Goal: Task Accomplishment & Management: Manage account settings

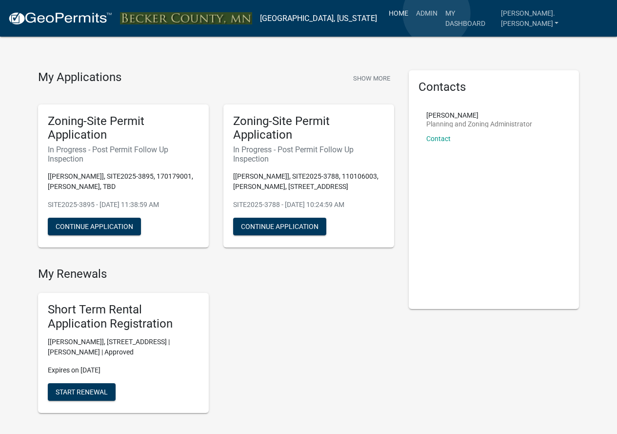
click at [412, 13] on link "Home" at bounding box center [398, 13] width 27 height 19
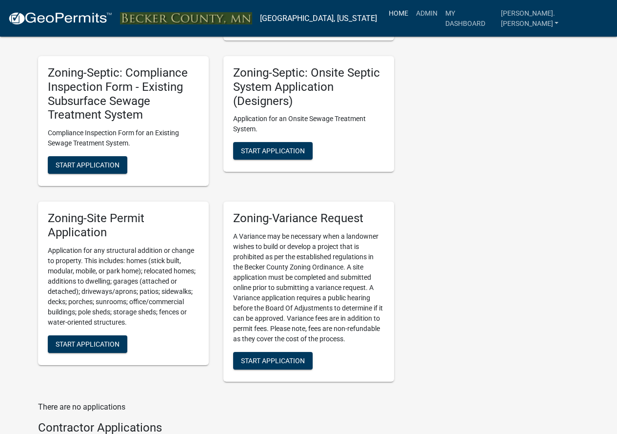
scroll to position [1073, 0]
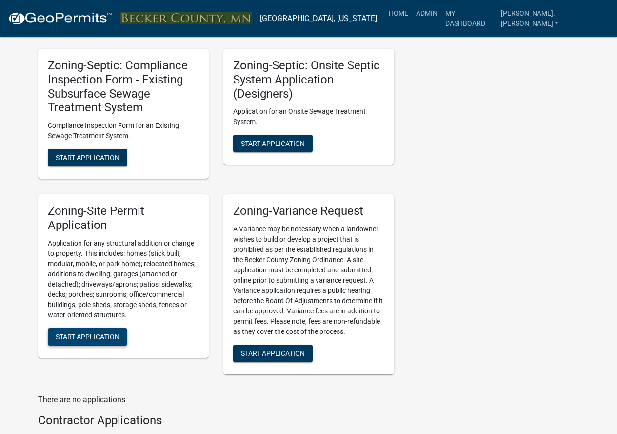
click at [104, 340] on span "Start Application" at bounding box center [88, 336] width 64 height 8
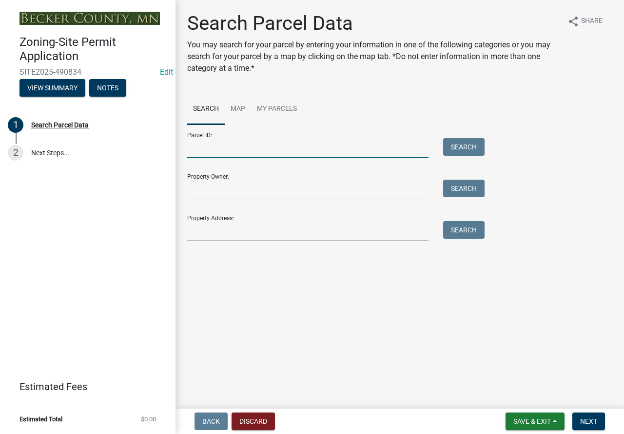
click at [236, 155] on input "Parcel ID:" at bounding box center [307, 148] width 241 height 20
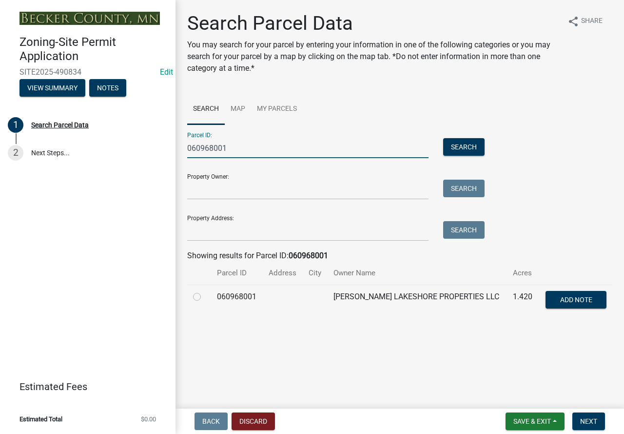
type input "060968001"
click at [205, 291] on label at bounding box center [205, 291] width 0 height 0
click at [205, 296] on input "radio" at bounding box center [208, 294] width 6 height 6
radio input "true"
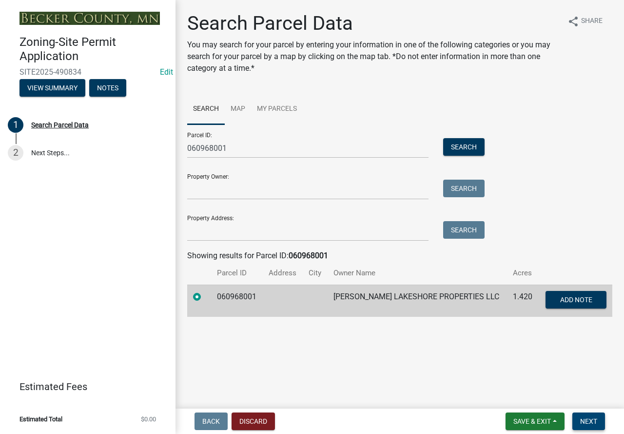
click at [576, 420] on button "Next" at bounding box center [589, 421] width 33 height 18
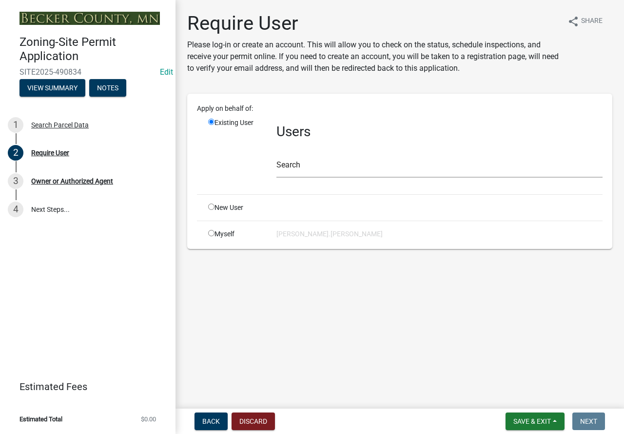
click at [209, 207] on input "radio" at bounding box center [211, 206] width 6 height 6
radio input "true"
radio input "false"
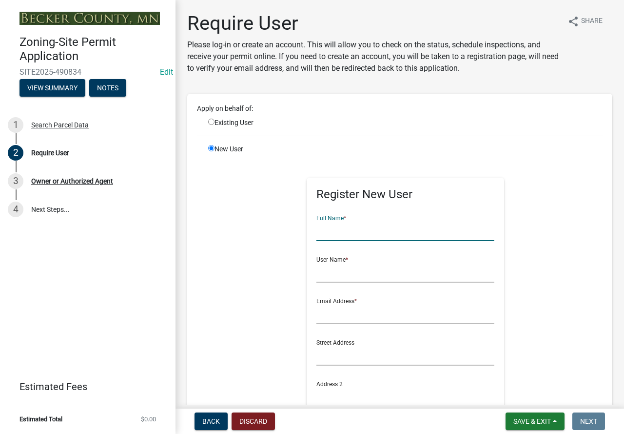
click at [332, 234] on input "text" at bounding box center [405, 231] width 178 height 20
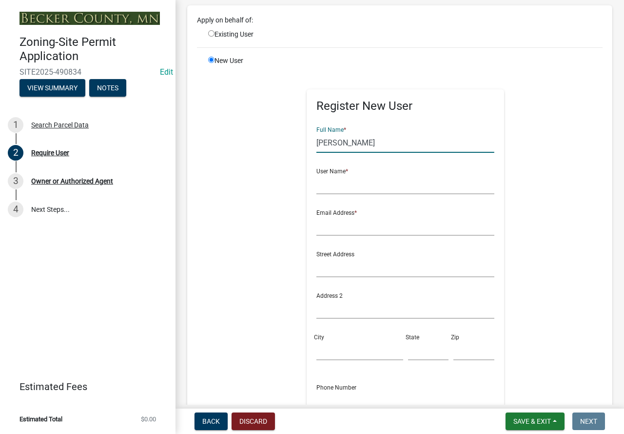
scroll to position [98, 0]
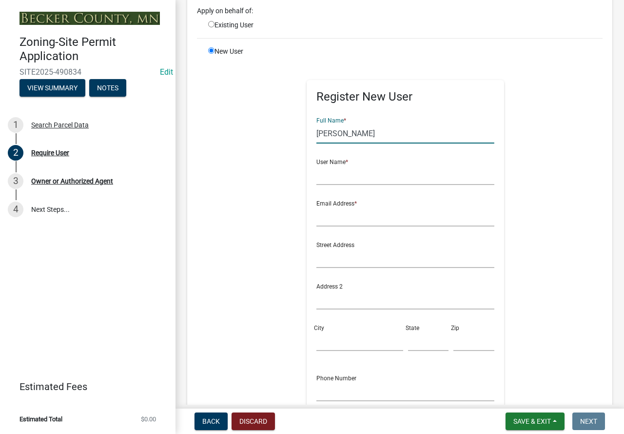
type input "[PERSON_NAME]"
click at [329, 178] on input "text" at bounding box center [405, 175] width 178 height 20
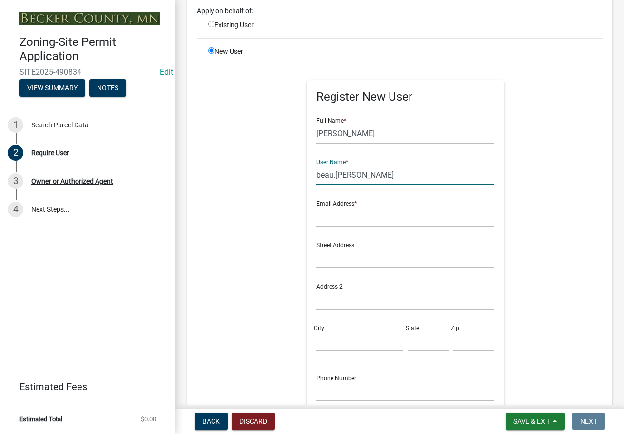
type input "beau.[PERSON_NAME]"
click at [329, 218] on input "text" at bounding box center [405, 216] width 178 height 20
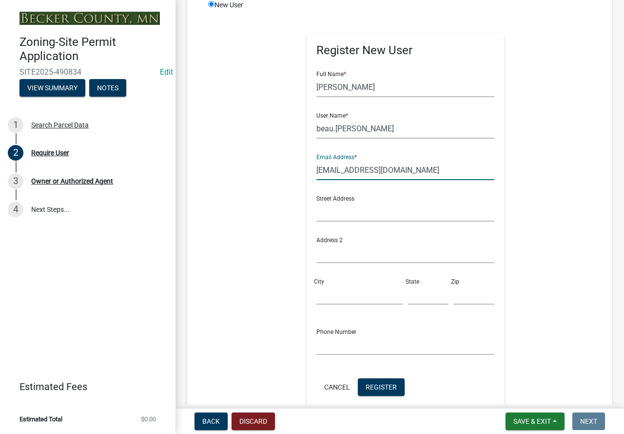
scroll to position [146, 0]
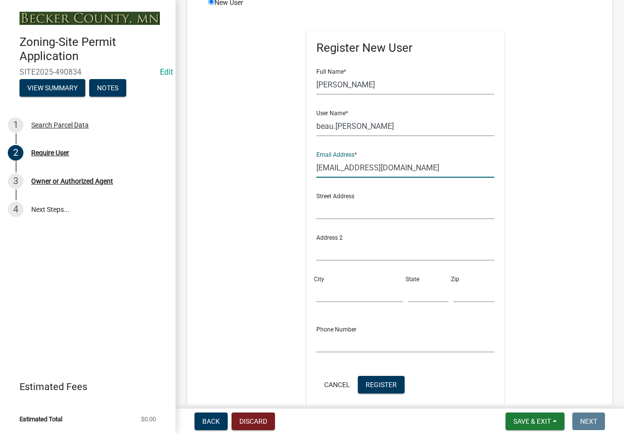
type input "[EMAIL_ADDRESS][DOMAIN_NAME]"
click at [362, 343] on input "text" at bounding box center [405, 342] width 178 height 20
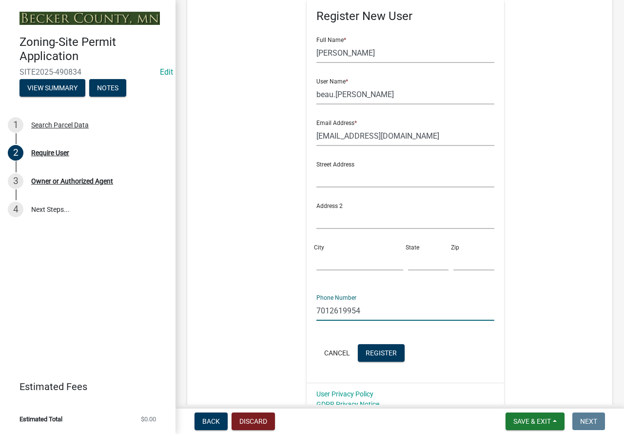
scroll to position [195, 0]
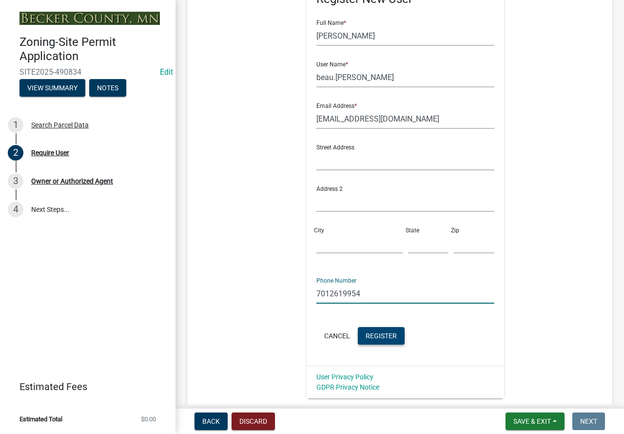
type input "7012619954"
click at [376, 342] on button "Register" at bounding box center [381, 336] width 47 height 18
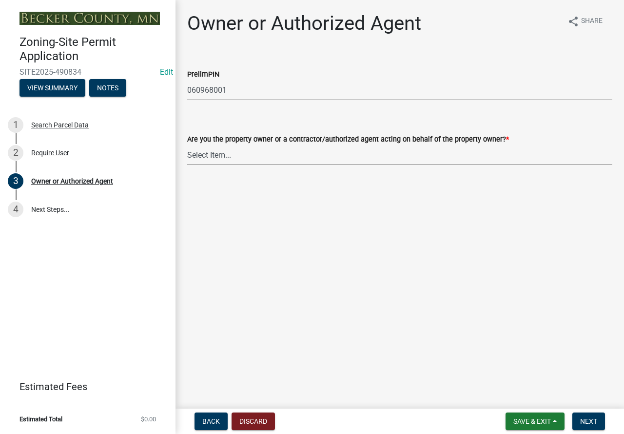
click at [294, 155] on select "Select Item... Property Owner Authorized Agent" at bounding box center [399, 155] width 425 height 20
click at [187, 145] on select "Select Item... Property Owner Authorized Agent" at bounding box center [399, 155] width 425 height 20
select select "3c674549-ed69-405f-b795-9fa3f7d47d9d"
click at [578, 418] on button "Next" at bounding box center [589, 421] width 33 height 18
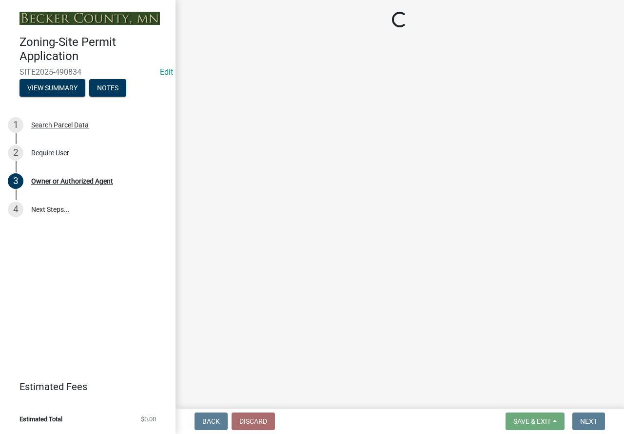
select select "2da4ad59-79e4-4897-a878-b9bb9cb10a27"
select select "951686c9-9b01-4b62-9d6a-ea2b084c9c47"
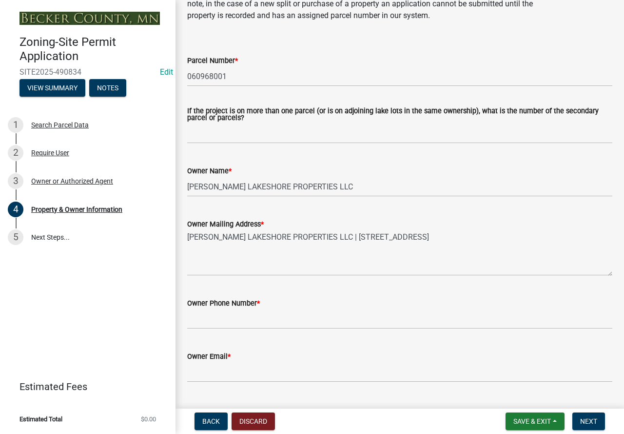
scroll to position [98, 0]
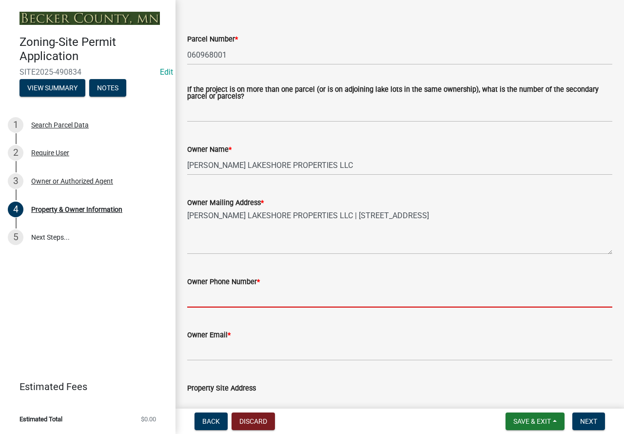
click at [228, 292] on input "Owner Phone Number *" at bounding box center [399, 297] width 425 height 20
type input "7012619954"
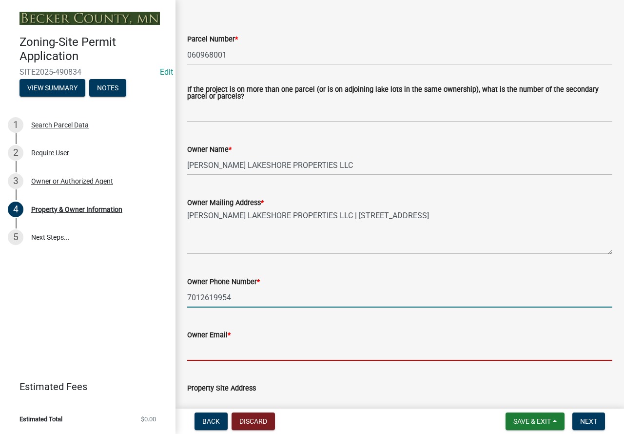
click at [257, 348] on input "Owner Email *" at bounding box center [399, 350] width 425 height 20
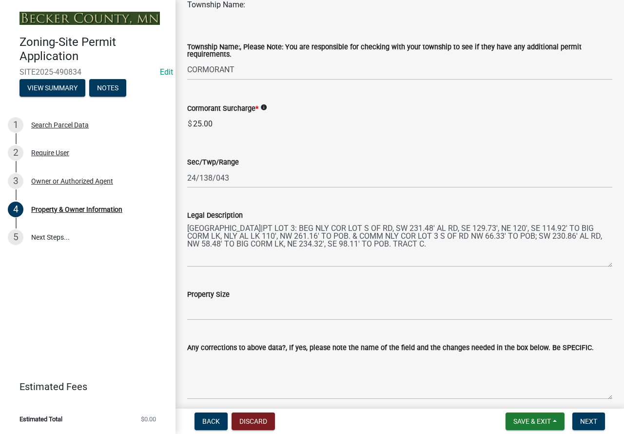
scroll to position [634, 0]
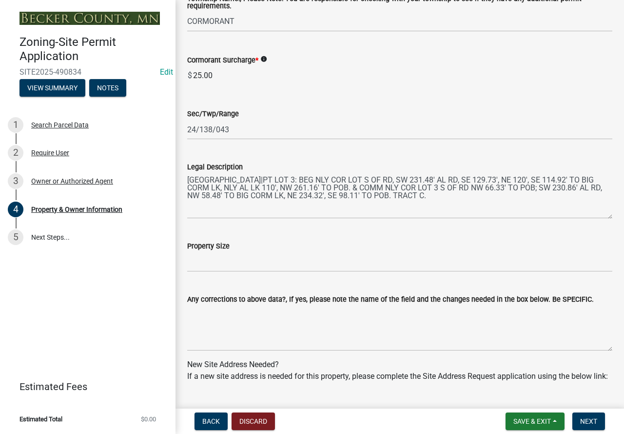
type input "[EMAIL_ADDRESS][DOMAIN_NAME]"
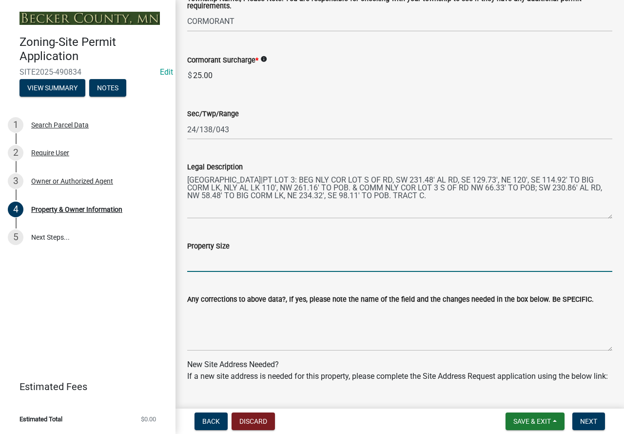
drag, startPoint x: 220, startPoint y: 261, endPoint x: 230, endPoint y: 262, distance: 9.4
click at [220, 261] on input "Property Size" at bounding box center [399, 262] width 425 height 20
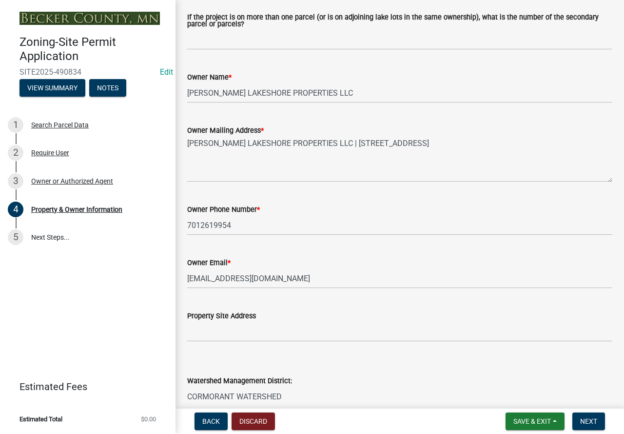
scroll to position [169, 0]
type input "1.42"
click at [259, 335] on input "Property Site Address" at bounding box center [399, 332] width 425 height 20
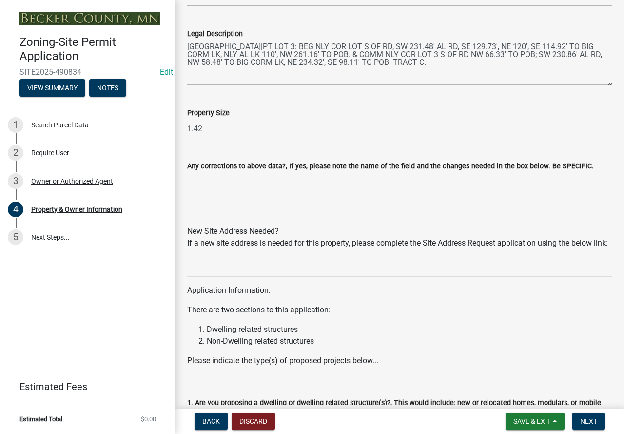
scroll to position [949, 0]
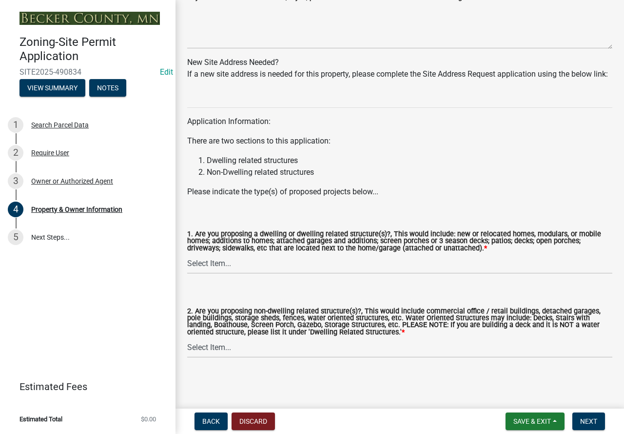
type input "[PERSON_NAME] LN TBD"
click at [238, 262] on select "Select Item... Yes No" at bounding box center [399, 264] width 425 height 20
click at [187, 254] on select "Select Item... Yes No" at bounding box center [399, 264] width 425 height 20
select select "fcf6d223-6c57-4dc5-b63a-a94704169022"
click at [233, 351] on select "Select Item... Yes No" at bounding box center [399, 347] width 425 height 20
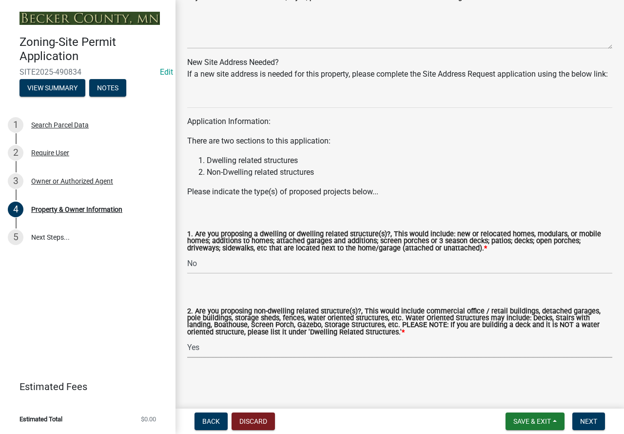
click at [187, 337] on select "Select Item... Yes No" at bounding box center [399, 347] width 425 height 20
select select "5a5634ed-f11e-4c7b-90e1-096e6cfd17b9"
click at [583, 419] on span "Next" at bounding box center [588, 421] width 17 height 8
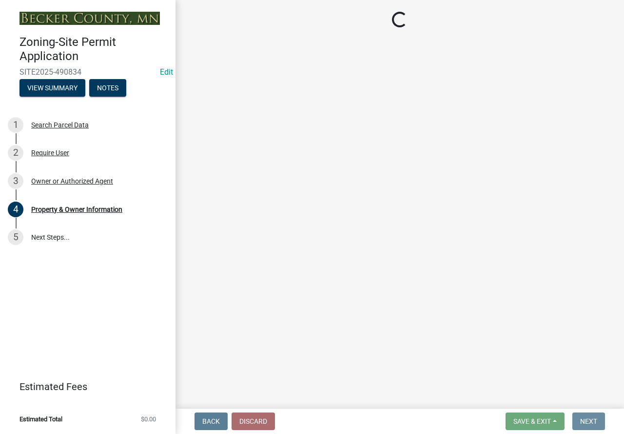
scroll to position [0, 0]
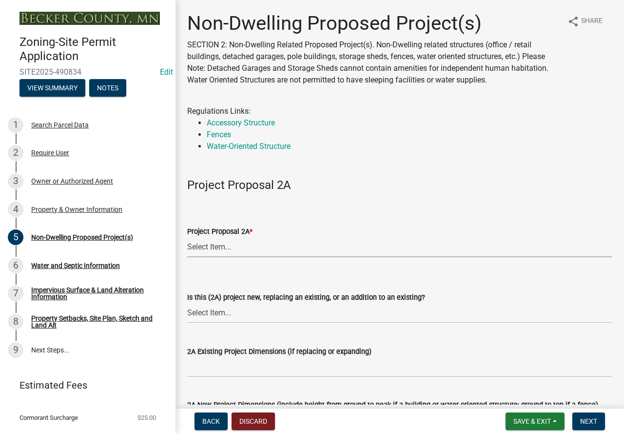
click at [215, 246] on select "Select Item... N/A Commercial Office/Retail Building Detached Garage Pole Build…" at bounding box center [399, 247] width 425 height 20
click at [187, 237] on select "Select Item... N/A Commercial Office/Retail Building Detached Garage Pole Build…" at bounding box center [399, 247] width 425 height 20
select select "273652f8-2357-47c0-90cc-77e373caeeb7"
click at [247, 245] on select "Select Item... N/A Commercial Office/Retail Building Detached Garage Pole Build…" at bounding box center [399, 247] width 425 height 20
click at [187, 237] on select "Select Item... N/A Commercial Office/Retail Building Detached Garage Pole Build…" at bounding box center [399, 247] width 425 height 20
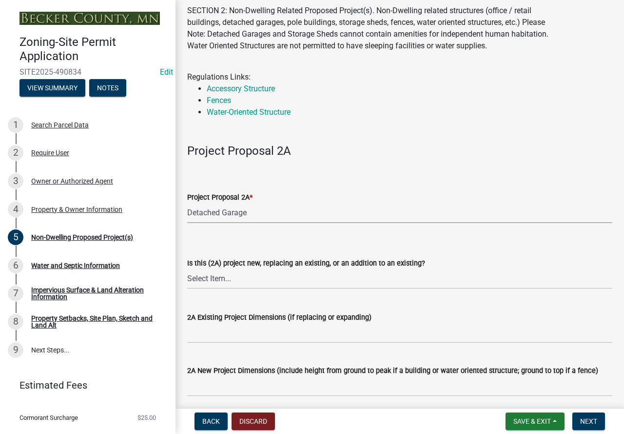
scroll to position [49, 0]
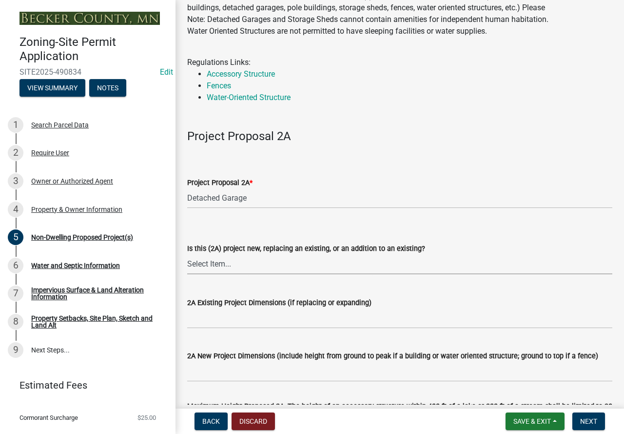
click at [257, 264] on select "Select Item... New to Property (new or used structure) Relocating/moving existi…" at bounding box center [399, 264] width 425 height 20
click at [187, 254] on select "Select Item... New to Property (new or used structure) Relocating/moving existi…" at bounding box center [399, 264] width 425 height 20
select select "3a2d96d3-fd69-4ed9-bae4-7a5aa03a7e58"
click at [95, 207] on div "Property & Owner Information" at bounding box center [76, 209] width 91 height 7
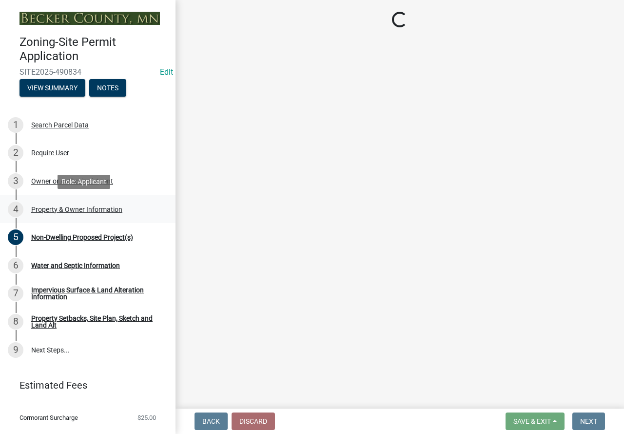
scroll to position [0, 0]
select select "2da4ad59-79e4-4897-a878-b9bb9cb10a27"
select select "951686c9-9b01-4b62-9d6a-ea2b084c9c47"
select select "fcf6d223-6c57-4dc5-b63a-a94704169022"
select select "5a5634ed-f11e-4c7b-90e1-096e6cfd17b9"
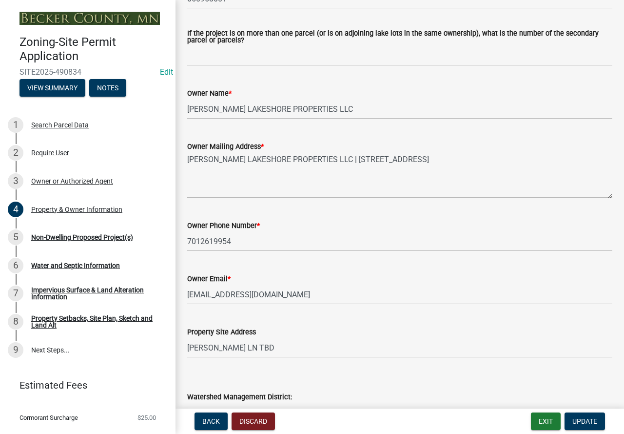
scroll to position [949, 0]
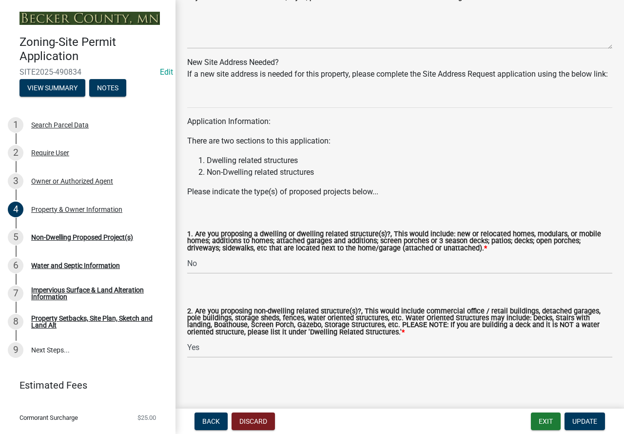
drag, startPoint x: 317, startPoint y: 108, endPoint x: 328, endPoint y: 305, distance: 196.8
click at [226, 259] on select "Select Item... Yes No" at bounding box center [399, 264] width 425 height 20
click at [187, 254] on select "Select Item... Yes No" at bounding box center [399, 264] width 425 height 20
select select "f87eba17-8ed9-4ad8-aefc-fe36a3f3544b"
click at [228, 346] on select "Select Item... Yes No" at bounding box center [399, 347] width 425 height 20
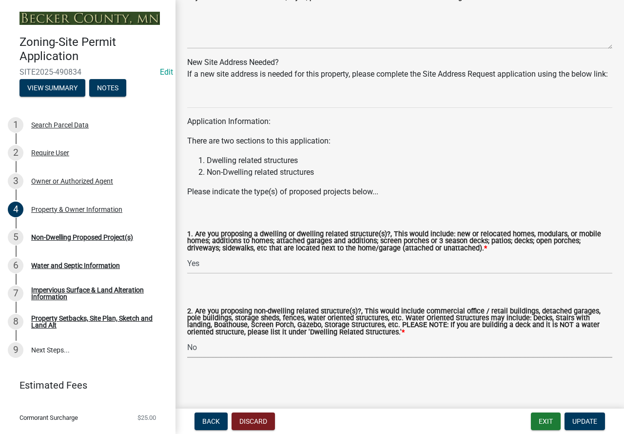
click at [187, 337] on select "Select Item... Yes No" at bounding box center [399, 347] width 425 height 20
select select "393a978c-6bd5-4cb2-a6a0-db6feb8732b8"
click at [598, 427] on button "Update" at bounding box center [585, 421] width 40 height 18
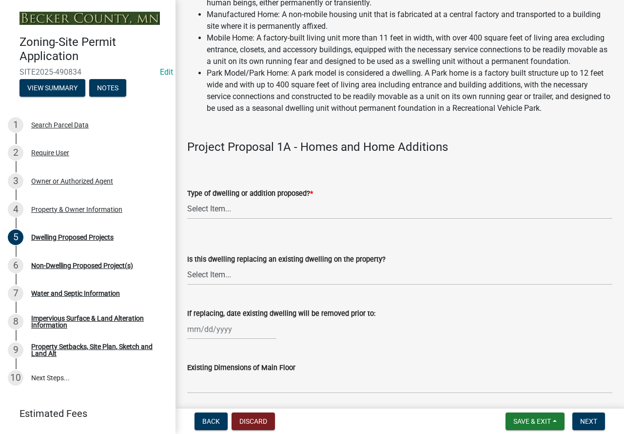
scroll to position [146, 0]
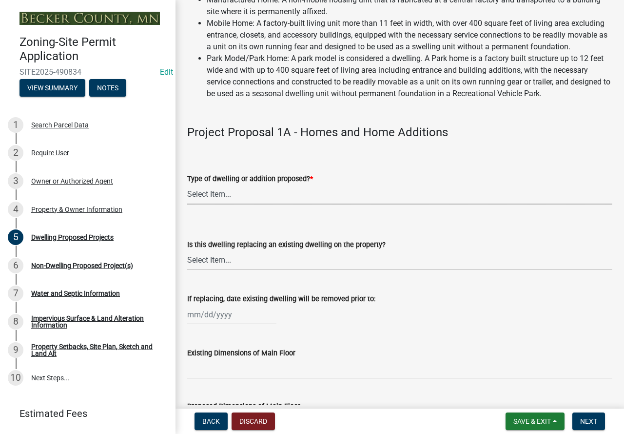
click at [222, 202] on select "Select Item... N/A - Not a dwelling New Home-Onsite Construction New Modular (E…" at bounding box center [399, 194] width 425 height 20
click at [187, 196] on select "Select Item... N/A - Not a dwelling New Home-Onsite Construction New Modular (E…" at bounding box center [399, 194] width 425 height 20
select select "5b8abcc6-67f7-49fb-8f25-c295ccc2b339"
click at [257, 270] on select "Select Item... N/A Yes No" at bounding box center [399, 260] width 425 height 20
click at [187, 261] on select "Select Item... N/A Yes No" at bounding box center [399, 260] width 425 height 20
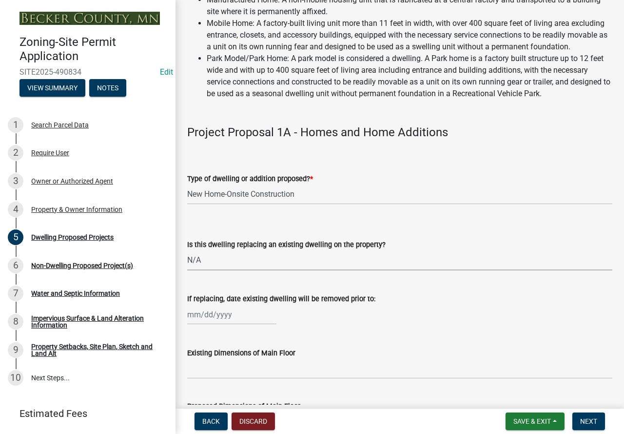
select select "2dc577ba-aef6-4196-bc52-35577603d189"
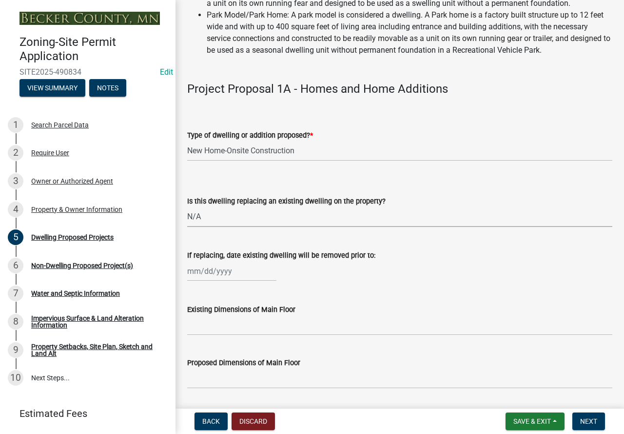
scroll to position [244, 0]
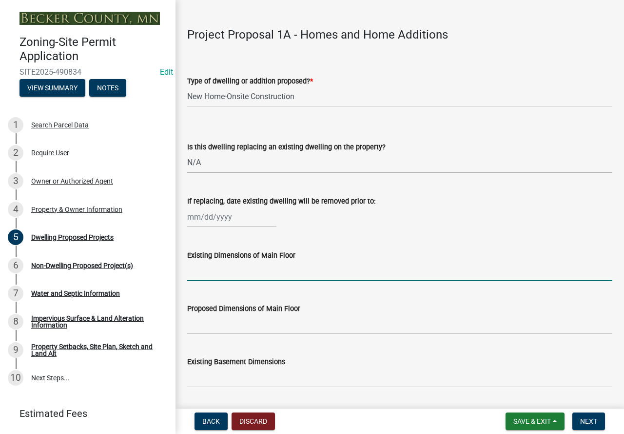
click at [238, 281] on input "Existing Dimensions of Main Floor" at bounding box center [399, 271] width 425 height 20
type input "N/A"
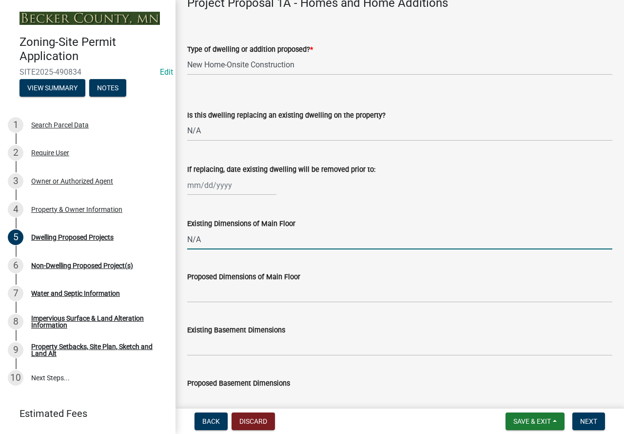
scroll to position [293, 0]
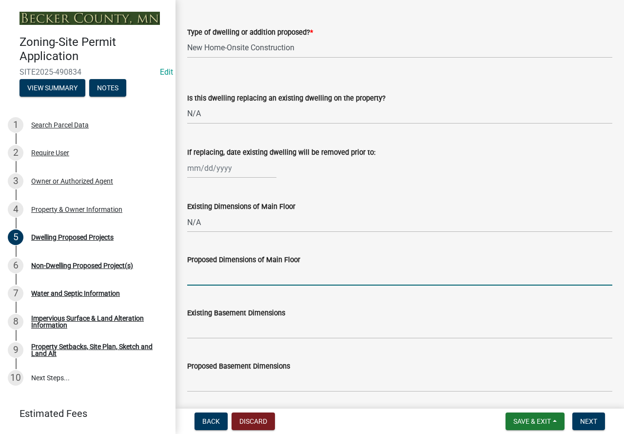
click at [233, 285] on input "Proposed Dimensions of Main Floor" at bounding box center [399, 275] width 425 height 20
type input "38X89'6''"
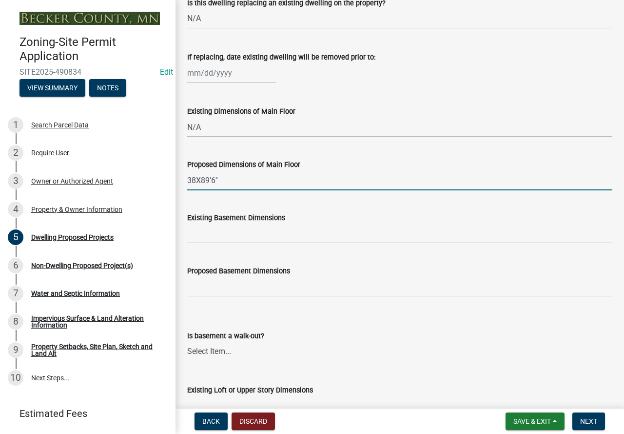
scroll to position [390, 0]
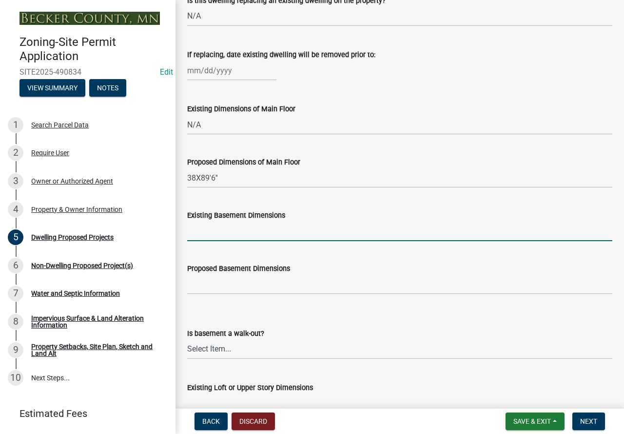
click at [216, 239] on input "Existing Basement Dimensions" at bounding box center [399, 231] width 425 height 20
type input "N/A"
click at [241, 294] on input "Proposed Basement Dimensions" at bounding box center [399, 284] width 425 height 20
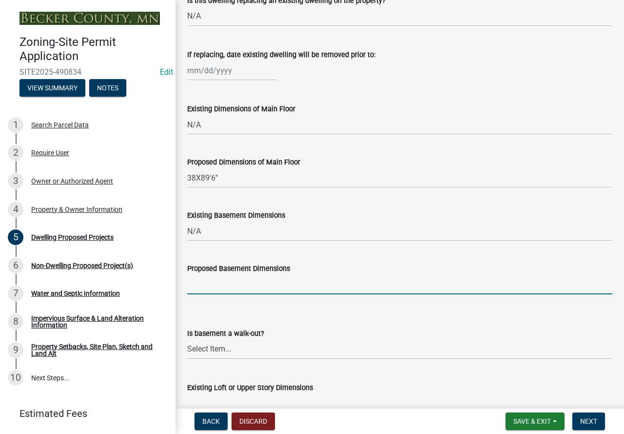
type input "N/A"
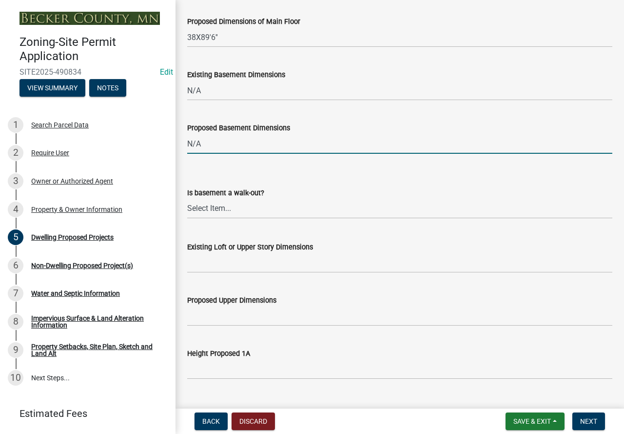
scroll to position [536, 0]
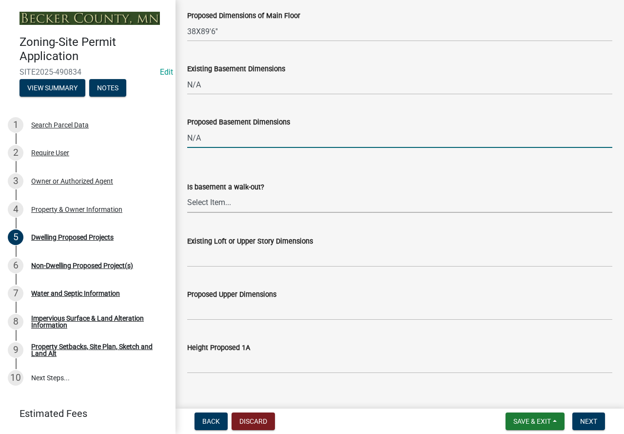
click at [205, 213] on select "Select Item... Yes No N/A" at bounding box center [399, 203] width 425 height 20
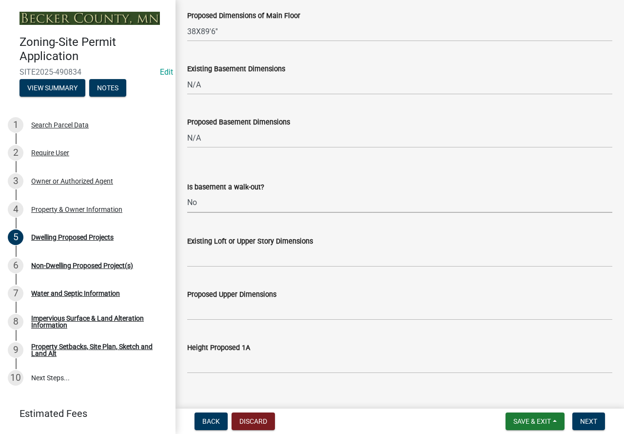
click at [187, 204] on select "Select Item... Yes No N/A" at bounding box center [399, 203] width 425 height 20
select select "59a6fdaa-56b6-4bcd-87b7-d867a7d784e6"
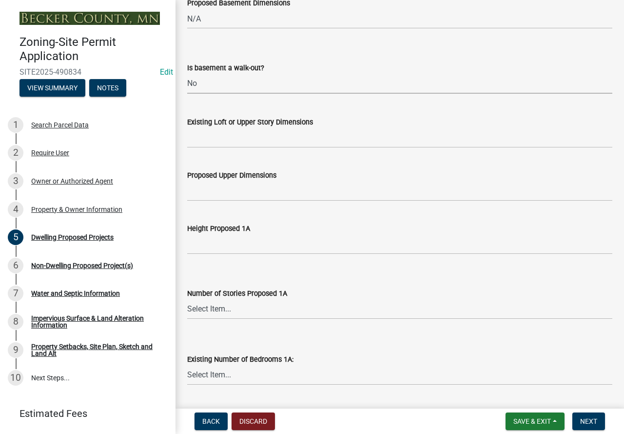
scroll to position [683, 0]
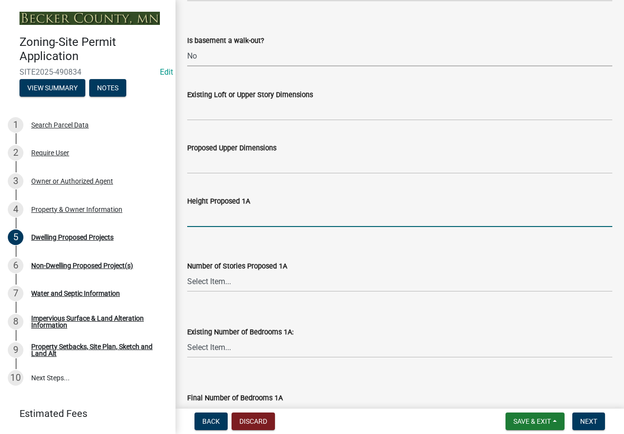
click at [236, 227] on input "Height Proposed 1A" at bounding box center [399, 217] width 425 height 20
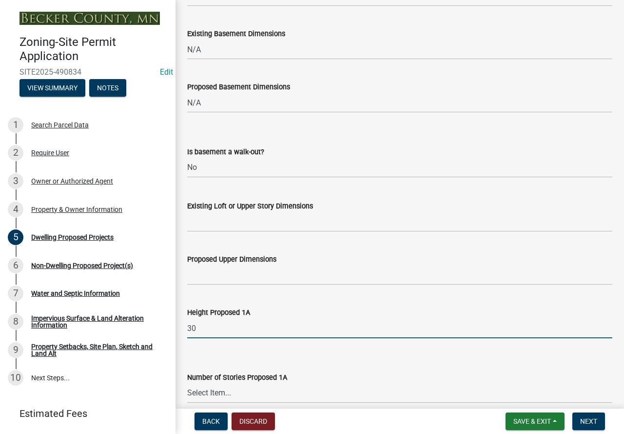
scroll to position [536, 0]
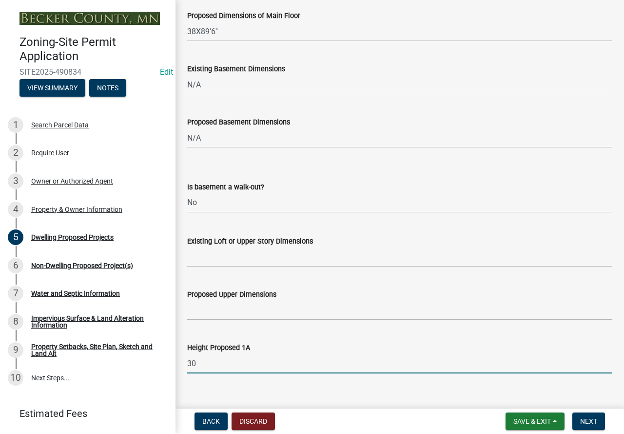
type input "30"
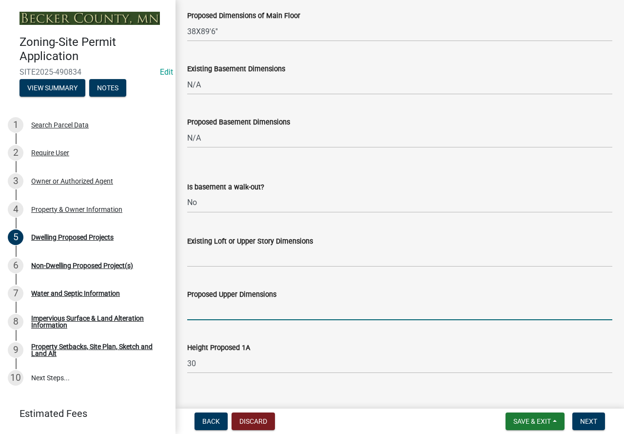
click at [214, 318] on input "Proposed Upper Dimensions" at bounding box center [399, 310] width 425 height 20
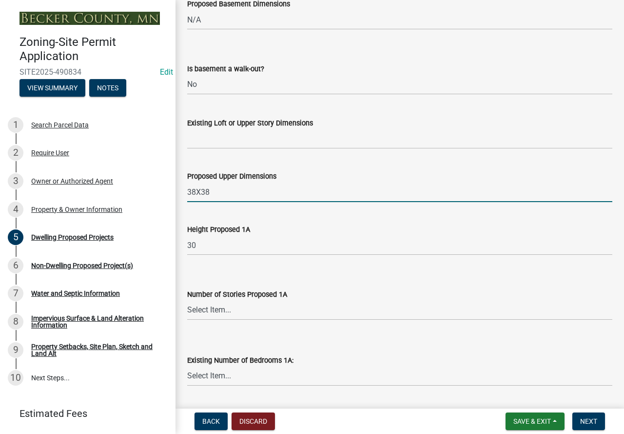
scroll to position [683, 0]
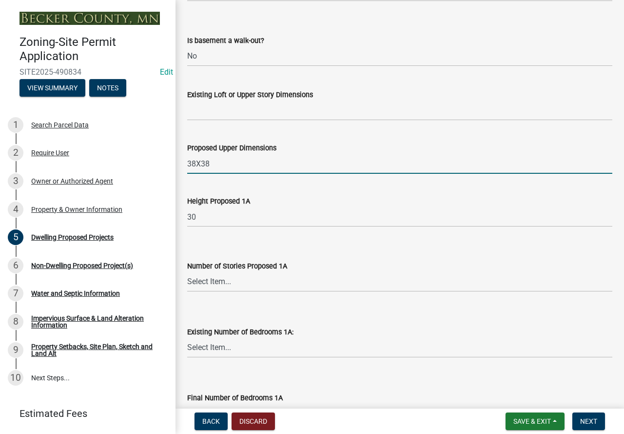
type input "38X38"
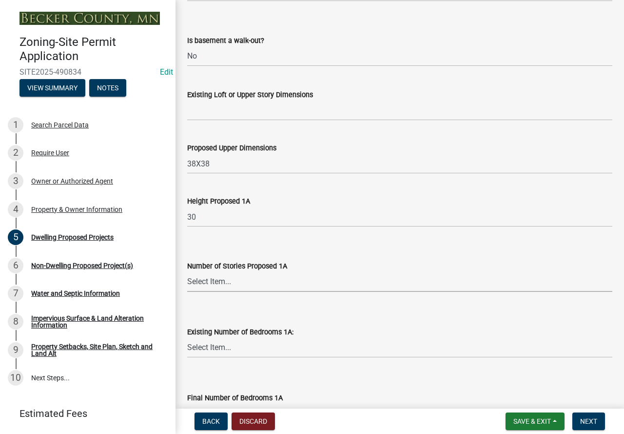
click at [246, 292] on select "Select Item... N/A 1 1.25 1.5 1.75 2 2.25 2.5" at bounding box center [399, 282] width 425 height 20
click at [187, 283] on select "Select Item... N/A 1 1.25 1.5 1.75 2 2.25 2.5" at bounding box center [399, 282] width 425 height 20
select select "e13aacd2-5b16-46a8-9c16-26b3d7b1c810"
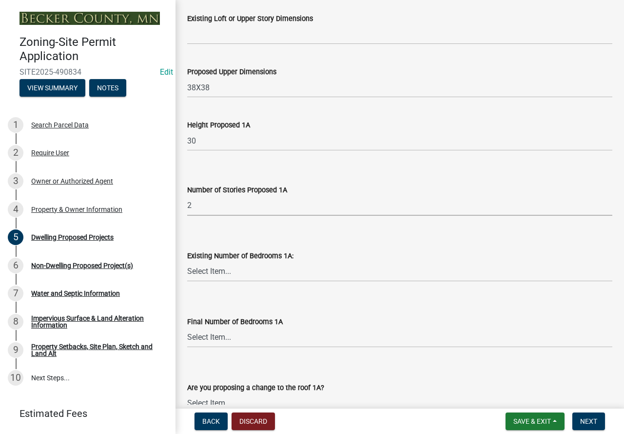
scroll to position [780, 0]
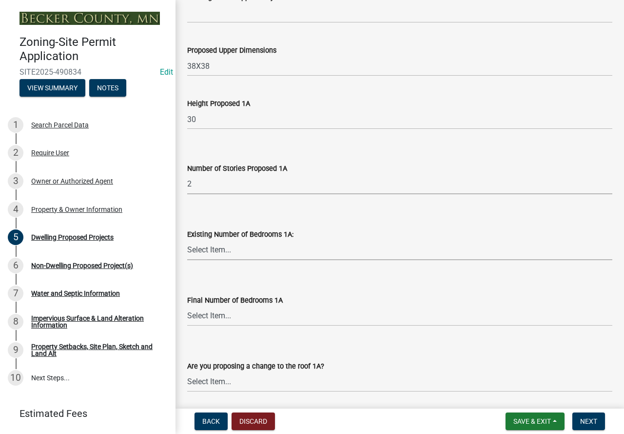
click at [237, 257] on select "Select Item... 0 1 2 3 4 5 6 7 8" at bounding box center [399, 250] width 425 height 20
click at [187, 251] on select "Select Item... 0 1 2 3 4 5 6 7 8" at bounding box center [399, 250] width 425 height 20
select select "a045e8de-0125-48b5-a52c-0705e3235ca5"
click at [247, 326] on select "Select Item... 0 1 2 3 4 5 6 7 8" at bounding box center [399, 316] width 425 height 20
click at [187, 317] on select "Select Item... 0 1 2 3 4 5 6 7 8" at bounding box center [399, 316] width 425 height 20
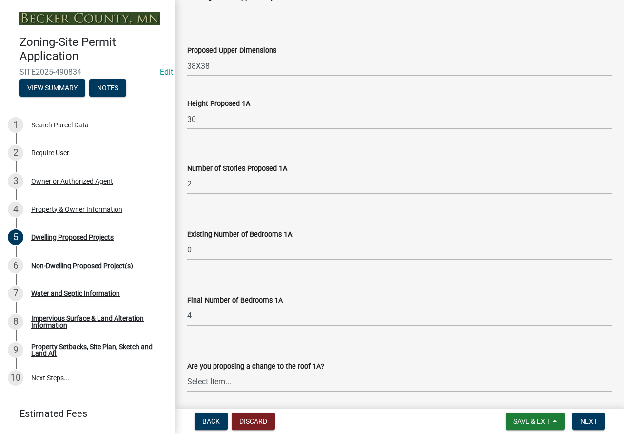
select select "247d334f-ddb5-435c-9042-0e10186c5422"
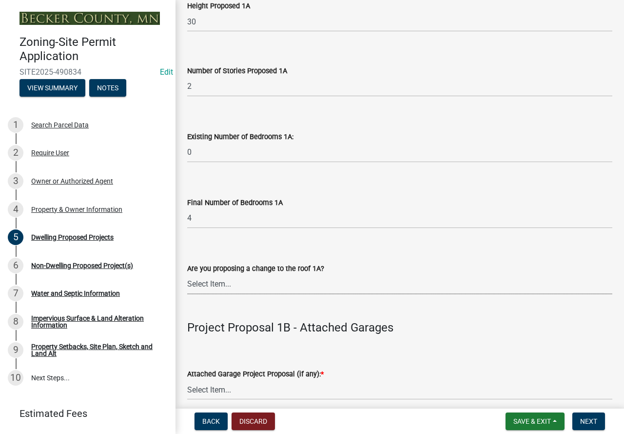
click at [260, 291] on select "Select Item... N/A Yes No" at bounding box center [399, 284] width 425 height 20
click at [187, 285] on select "Select Item... N/A Yes No" at bounding box center [399, 284] width 425 height 20
select select "c6a0a915-8859-4117-97a8-42e675f9bace"
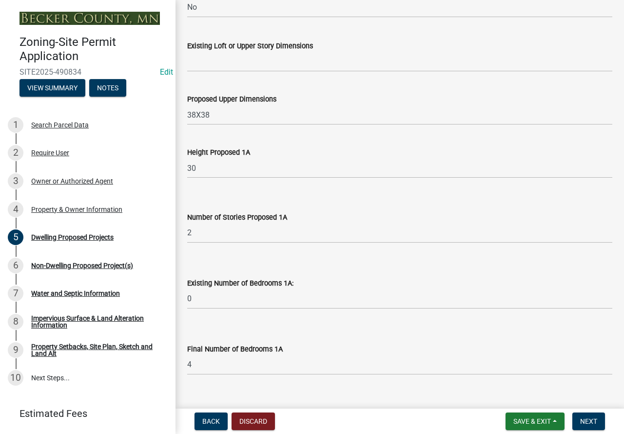
scroll to position [536, 0]
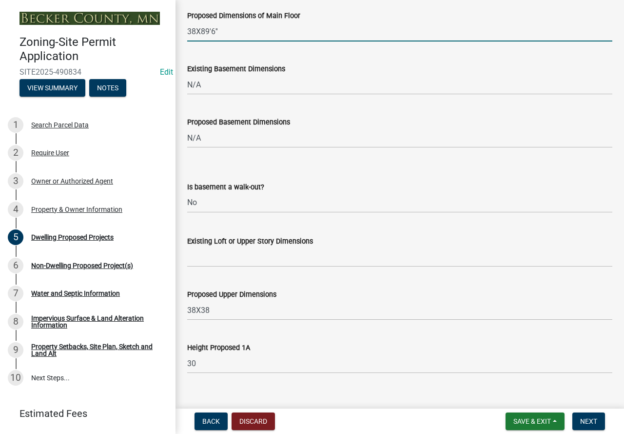
click at [226, 41] on input "38X89'6''" at bounding box center [399, 31] width 425 height 20
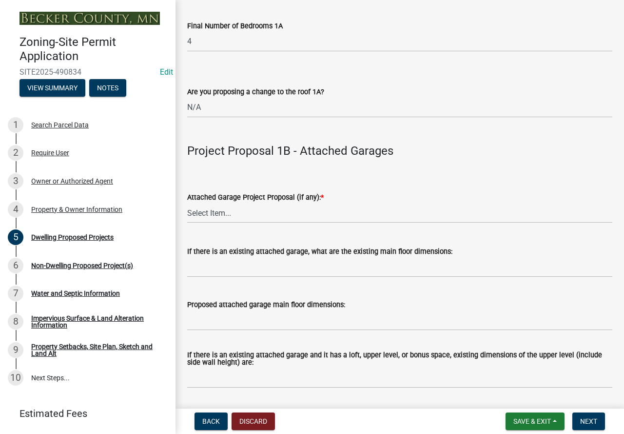
scroll to position [1122, 0]
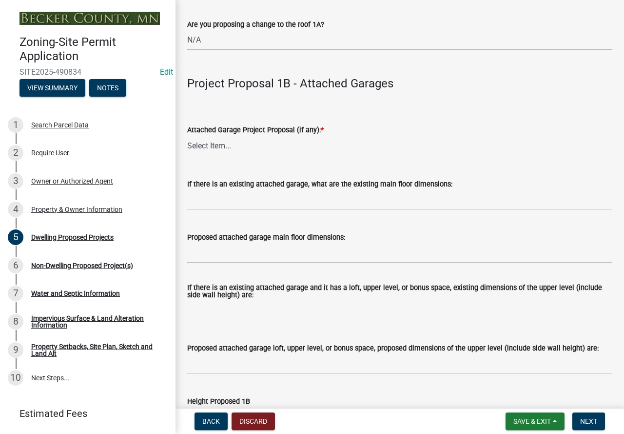
type input "38X38"
click at [237, 156] on select "Select Item... N/A New Attached Garage Addition to Attached Garage" at bounding box center [399, 146] width 425 height 20
click at [236, 156] on select "Select Item... N/A New Attached Garage Addition to Attached Garage" at bounding box center [399, 146] width 425 height 20
click at [187, 147] on select "Select Item... N/A New Attached Garage Addition to Attached Garage" at bounding box center [399, 146] width 425 height 20
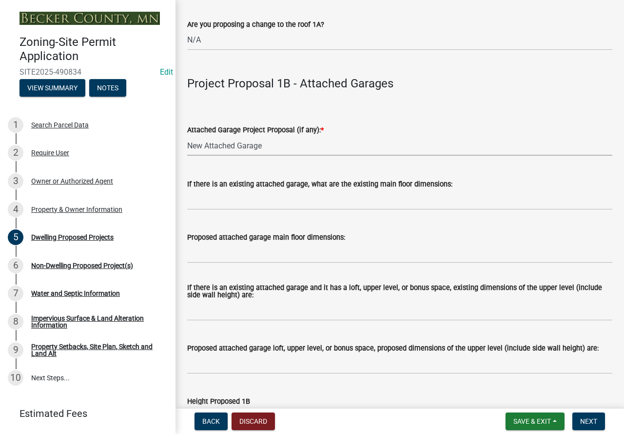
select select "638dddef-31f4-4d73-b0b5-0ffc7b344434"
click at [304, 210] on input "If there is an existing attached garage, what are the existing main floor dimen…" at bounding box center [399, 200] width 425 height 20
type input "38X51.5"
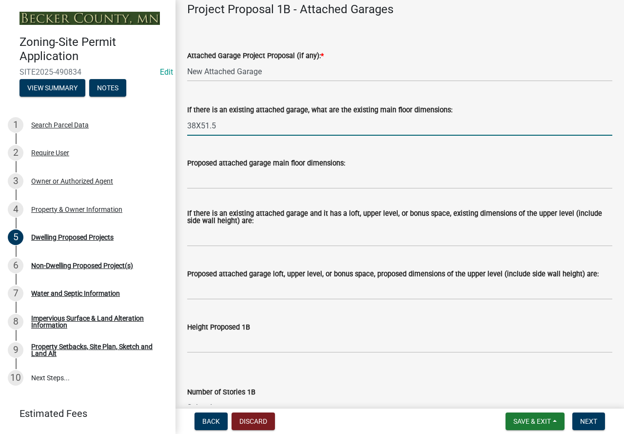
scroll to position [1219, 0]
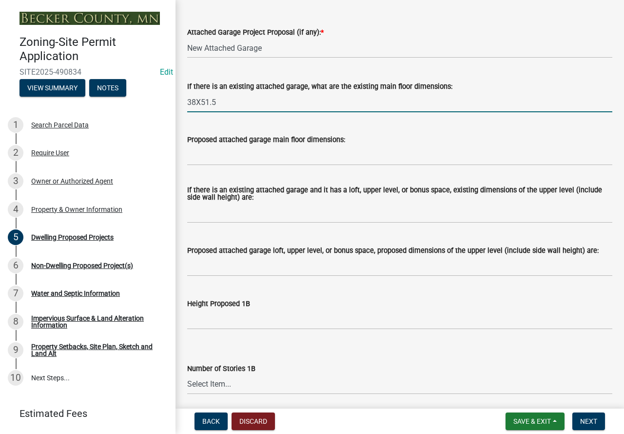
drag, startPoint x: 230, startPoint y: 117, endPoint x: 167, endPoint y: 108, distance: 64.0
click at [167, 108] on div "Zoning-Site Permit Application SITE2025-490834 Edit View Summary Notes 1 Search…" at bounding box center [312, 217] width 624 height 434
click at [237, 165] on input "Proposed attached garage main floor dimensions:" at bounding box center [399, 155] width 425 height 20
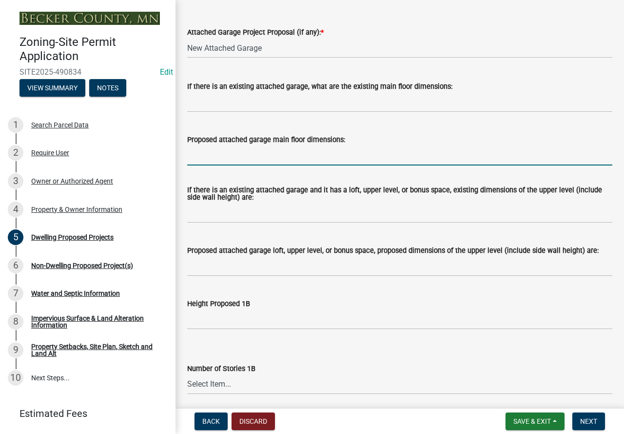
paste input "38X51.5"
type input "38X51.5"
click at [313, 112] on input "If there is an existing attached garage, what are the existing main floor dimen…" at bounding box center [399, 102] width 425 height 20
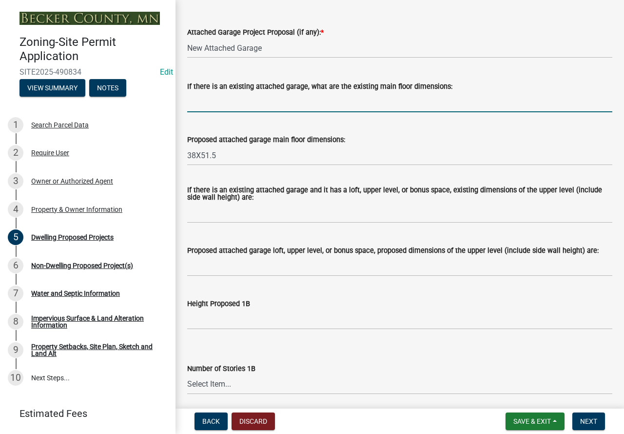
type input "N/A"
click at [290, 223] on input "If there is an existing attached garage and it has a loft, upper level, or bonu…" at bounding box center [399, 213] width 425 height 20
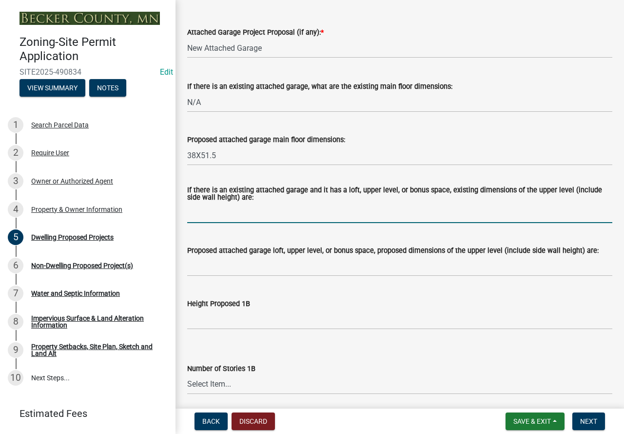
type input "N/A"
click at [262, 274] on input "Proposed attached garage loft, upper level, or bonus space, proposed dimensions…" at bounding box center [399, 266] width 425 height 20
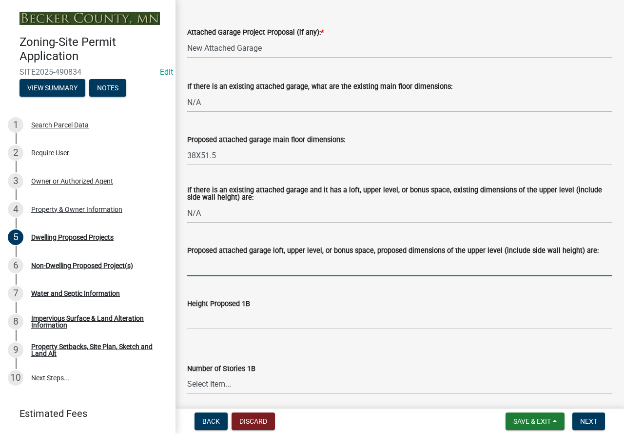
type input "N/A"
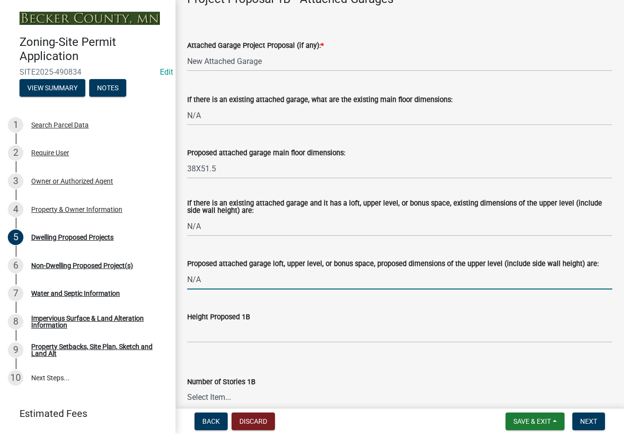
scroll to position [1317, 0]
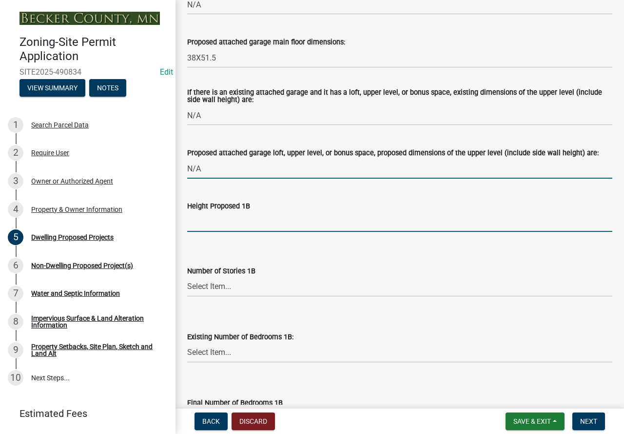
click at [230, 232] on input "Height Proposed 1B" at bounding box center [399, 222] width 425 height 20
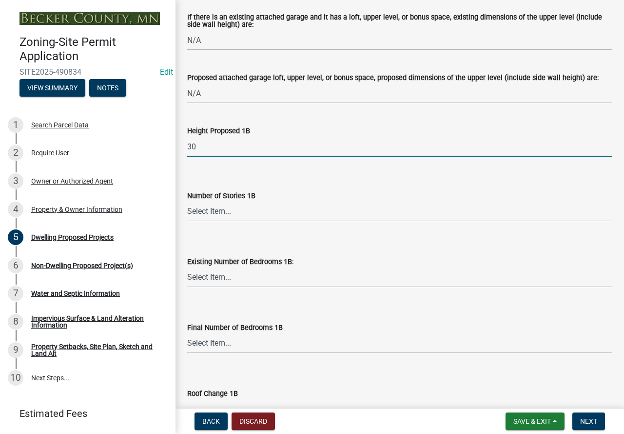
scroll to position [1414, 0]
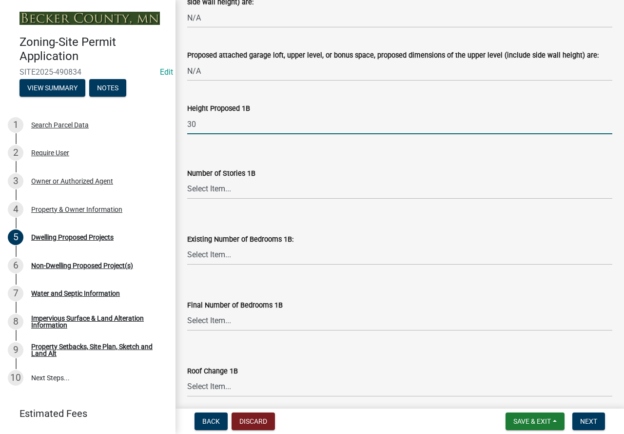
type input "30"
click at [245, 199] on select "Select Item... N/A 1 1.25 1.5 1.75 2 2.25 2.5" at bounding box center [399, 189] width 425 height 20
click at [187, 191] on select "Select Item... N/A 1 1.25 1.5 1.75 2 2.25 2.5" at bounding box center [399, 189] width 425 height 20
select select "43dc438e-12cf-4fa6-b4ef-a236ffc627d7"
click at [216, 265] on select "Select Item... 0 1 2 3 4 5 6 7 8" at bounding box center [399, 255] width 425 height 20
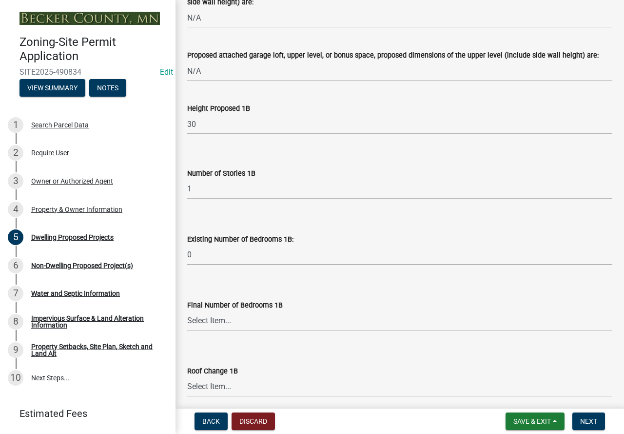
click at [187, 257] on select "Select Item... 0 1 2 3 4 5 6 7 8" at bounding box center [399, 255] width 425 height 20
select select "8786fdd2-7f96-462d-8069-e958fae6b9a0"
click at [228, 326] on select "Select Item... N/A 0 1 2 3 4 5 6 7 8" at bounding box center [399, 321] width 425 height 20
click at [187, 322] on select "Select Item... N/A 0 1 2 3 4 5 6 7 8" at bounding box center [399, 321] width 425 height 20
select select "256d326d-7a65-4b43-bb27-2952fbe4c534"
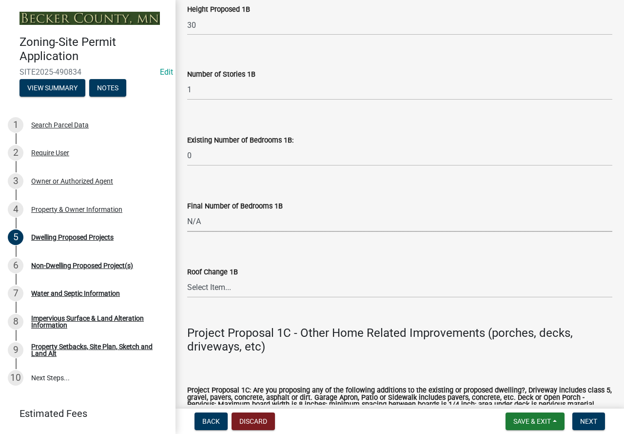
scroll to position [1561, 0]
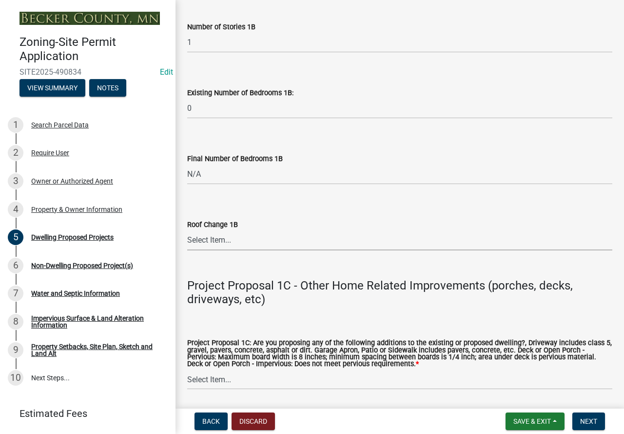
click at [234, 250] on select "Select Item... N/A Yes No" at bounding box center [399, 240] width 425 height 20
click at [187, 242] on select "Select Item... N/A Yes No" at bounding box center [399, 240] width 425 height 20
select select "75cb6c0c-1bab-4101-a7ce-eb87cbd598c1"
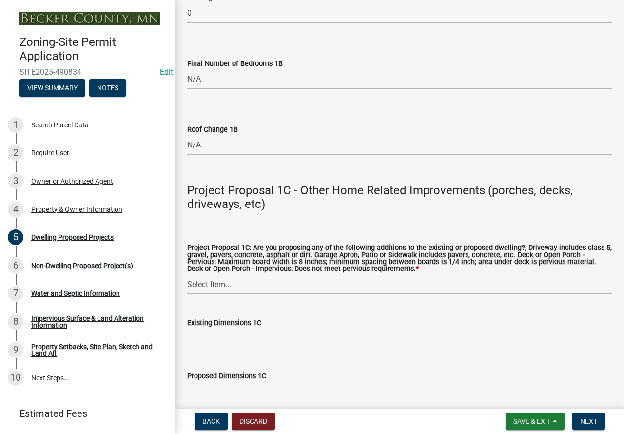
scroll to position [1658, 0]
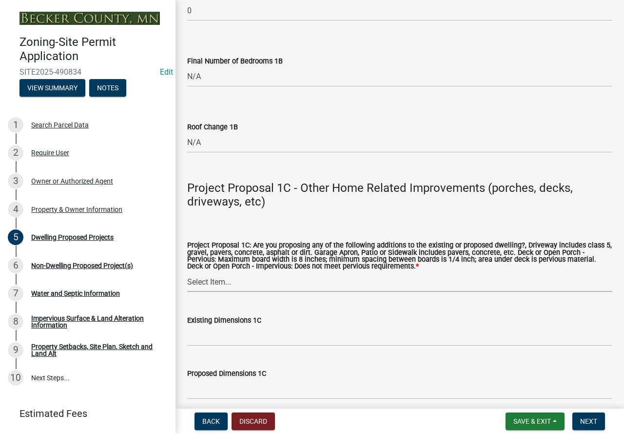
click at [261, 292] on select "Select Item... N/A Driveway Garage Apron Home Patio Sidewalk Deck - Pervious De…" at bounding box center [399, 282] width 425 height 20
click at [187, 284] on select "Select Item... N/A Driveway Garage Apron Home Patio Sidewalk Deck - Pervious De…" at bounding box center [399, 282] width 425 height 20
select select "cbc699c5-a6de-4f3d-a533-ae678b946106"
click at [241, 346] on input "Existing Dimensions 1C" at bounding box center [399, 336] width 425 height 20
type input "N/A"
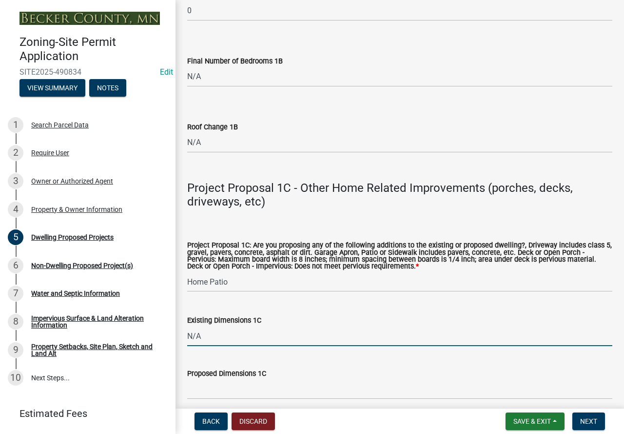
scroll to position [1804, 0]
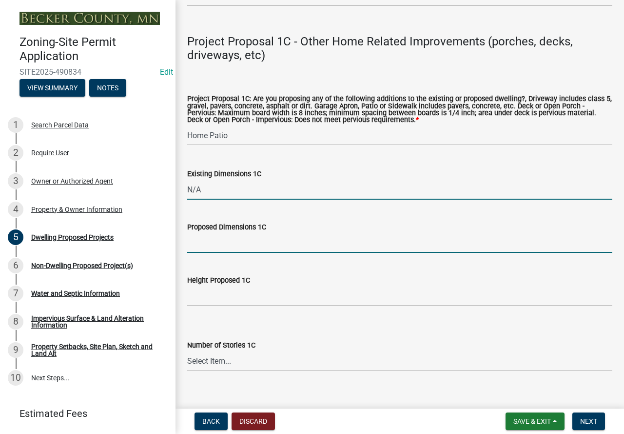
click at [243, 253] on input "Proposed Dimensions 1C" at bounding box center [399, 243] width 425 height 20
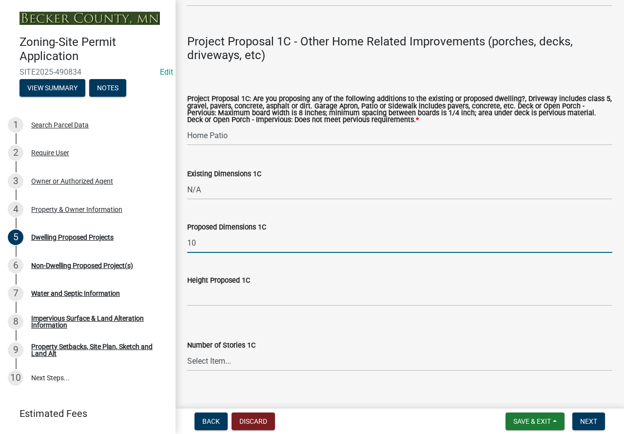
type input "1"
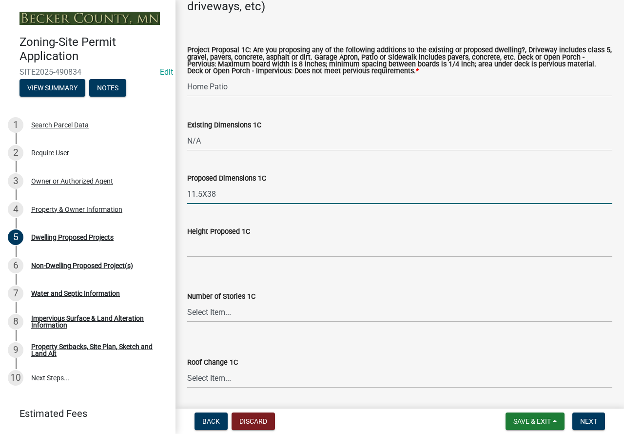
type input "11.5X38"
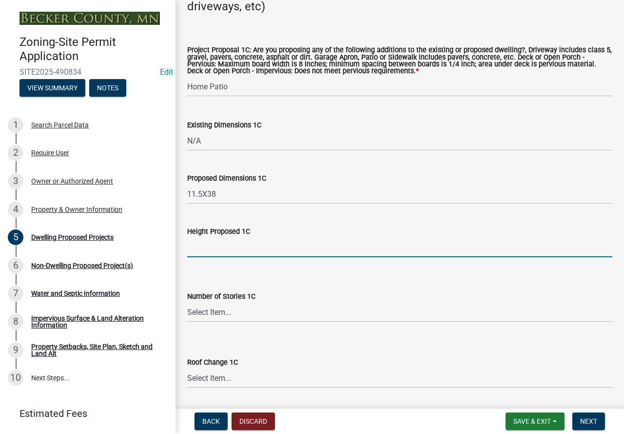
click at [234, 257] on input "Height Proposed 1C" at bounding box center [399, 247] width 425 height 20
type input "0"
click at [242, 322] on select "Select Item... N\A 1 1.25 1.5 1.75 2 2.25 2.5" at bounding box center [399, 312] width 425 height 20
click at [187, 315] on select "Select Item... N\A 1 1.25 1.5 1.75 2 2.25 2.5" at bounding box center [399, 312] width 425 height 20
select select "8e4dc0e1-7dfa-4afc-85b9-5ad40795f204"
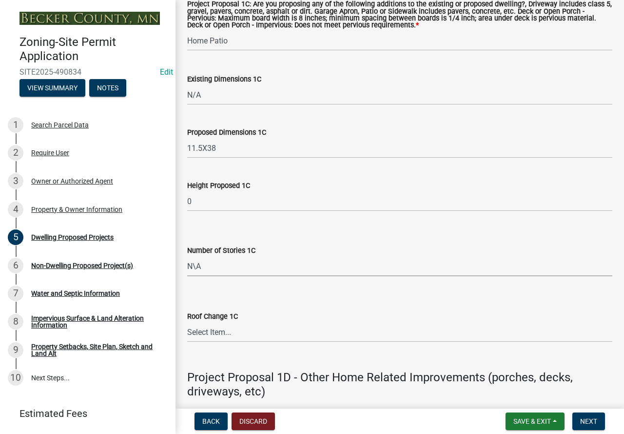
scroll to position [1951, 0]
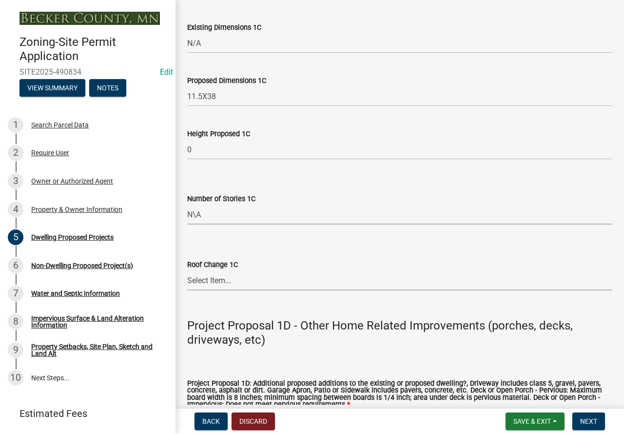
click at [221, 290] on select "Select Item... N/A Yes No" at bounding box center [399, 280] width 425 height 20
click at [187, 283] on select "Select Item... N/A Yes No" at bounding box center [399, 280] width 425 height 20
select select "107cbe59-677b-44f2-96fc-816b282ebb79"
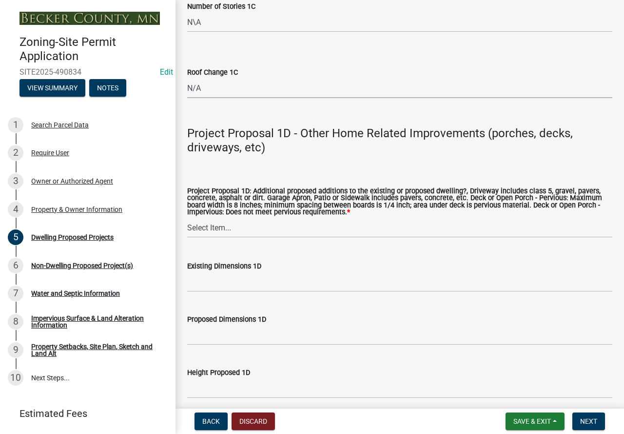
scroll to position [2146, 0]
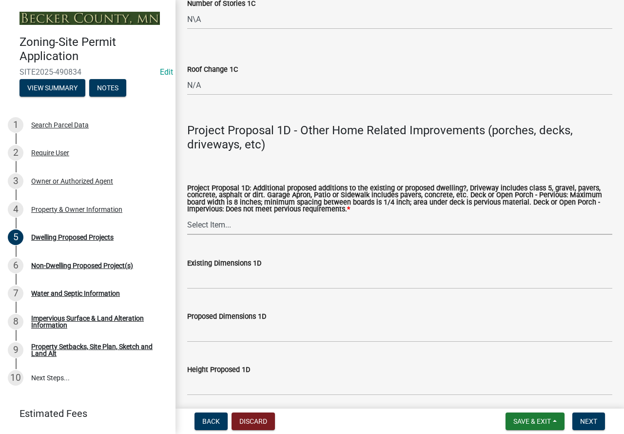
click at [222, 235] on select "Select Item... N/A Driveway Garage Apron Home Patio Sidewalk Deck - Pervious De…" at bounding box center [399, 225] width 425 height 20
click at [187, 228] on select "Select Item... N/A Driveway Garage Apron Home Patio Sidewalk Deck - Pervious De…" at bounding box center [399, 225] width 425 height 20
select select "574dab0a-a2f9-4f32-a930-7f8884412bac"
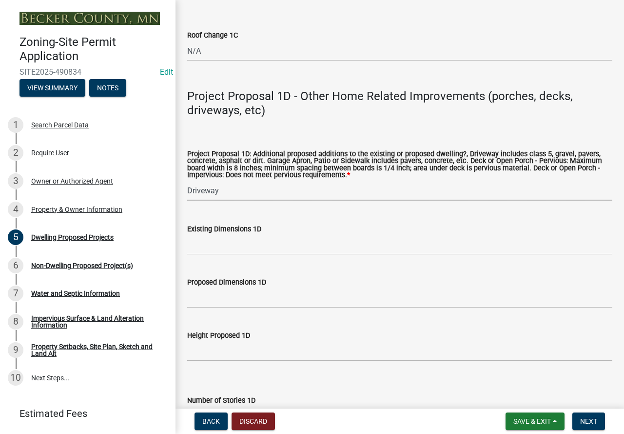
scroll to position [2194, 0]
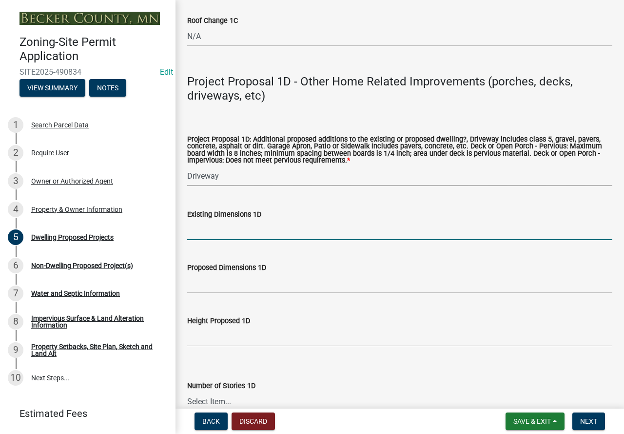
click at [236, 240] on input "Existing Dimensions 1D" at bounding box center [399, 230] width 425 height 20
type input "0"
click at [219, 293] on input "Proposed Dimensions 1D" at bounding box center [399, 283] width 425 height 20
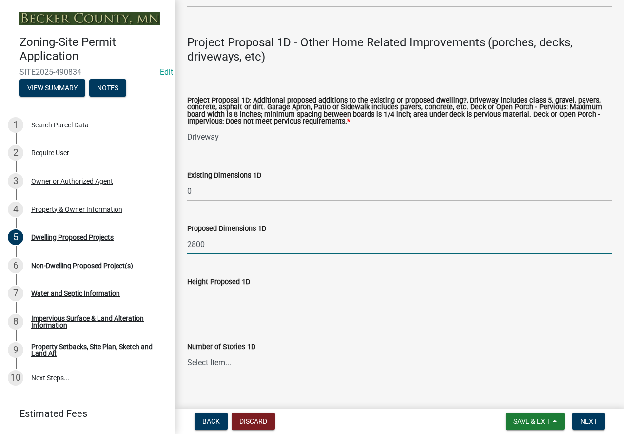
scroll to position [2292, 0]
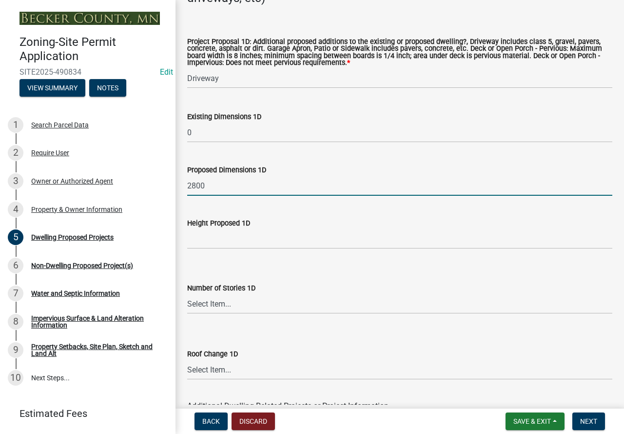
type input "2800"
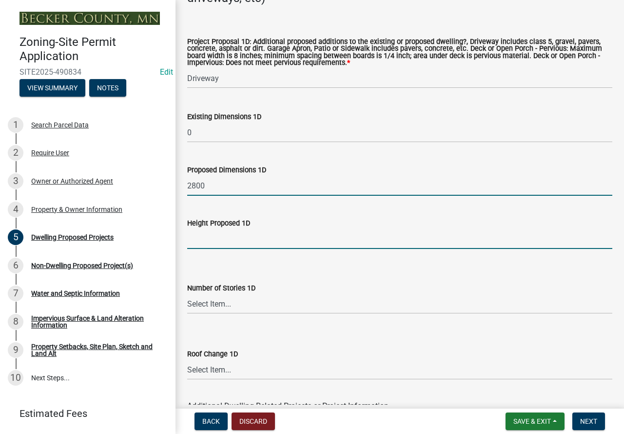
click at [223, 247] on input "Height Proposed 1D" at bounding box center [399, 239] width 425 height 20
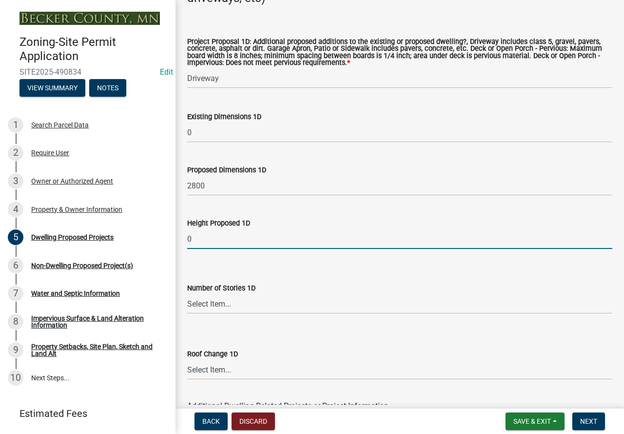
type input "0"
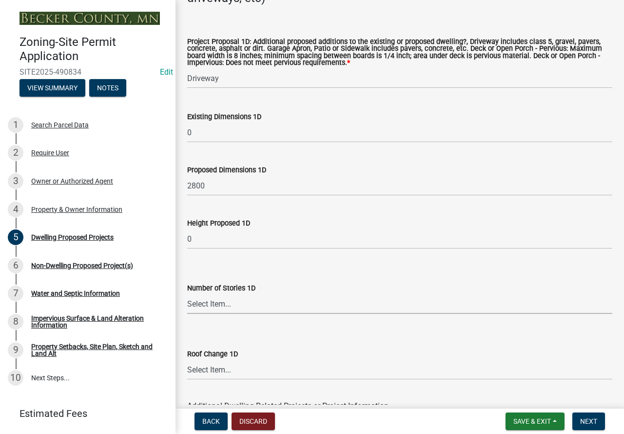
click at [241, 314] on select "Select Item... N\A 1 1.25 1.5 1.75 2 2.25 2.5" at bounding box center [399, 304] width 425 height 20
click at [187, 307] on select "Select Item... N\A 1 1.25 1.5 1.75 2 2.25 2.5" at bounding box center [399, 304] width 425 height 20
select select "7f420323-49a9-4fd0-9441-05b3dc777552"
click at [216, 375] on select "Select Item... N/A Yes No" at bounding box center [399, 369] width 425 height 20
click at [187, 373] on select "Select Item... N/A Yes No" at bounding box center [399, 369] width 425 height 20
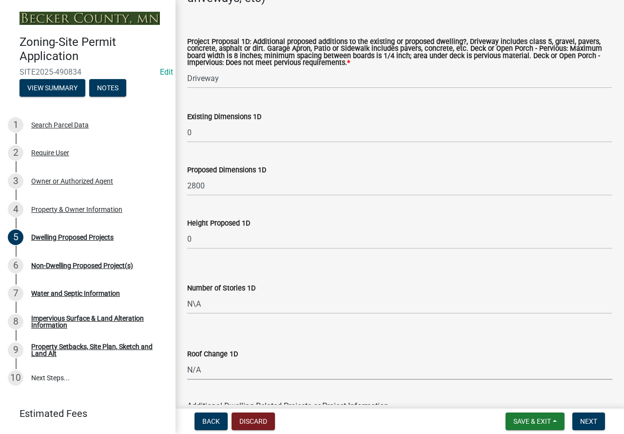
select select "ec305202-ae01-487b-b5e4-3a5aacc1e384"
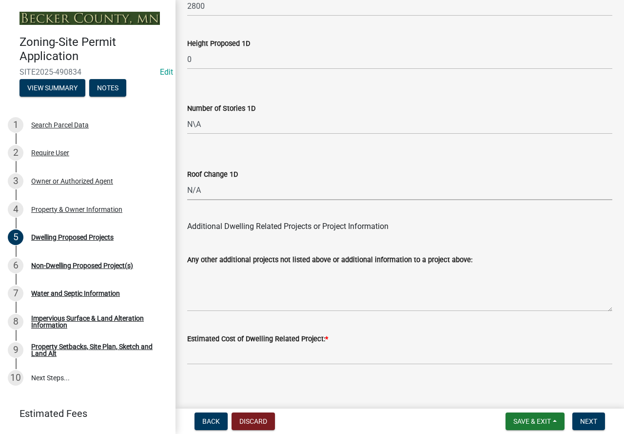
scroll to position [2487, 0]
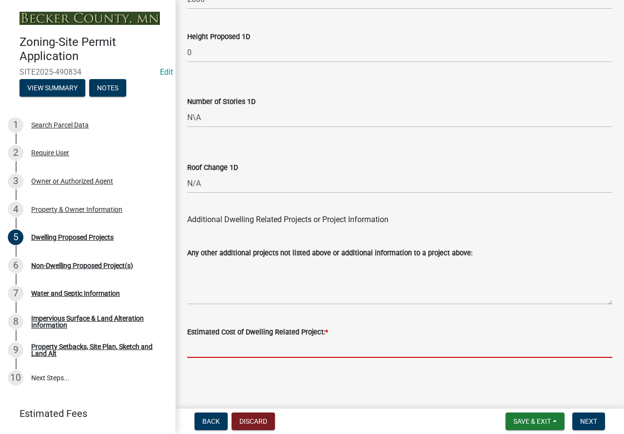
click at [224, 350] on input "text" at bounding box center [399, 347] width 425 height 20
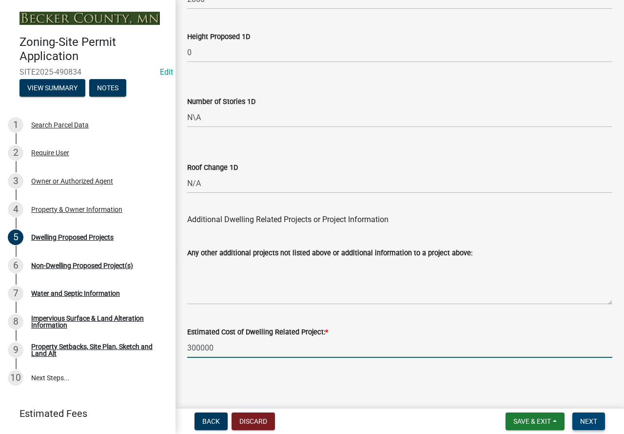
type input "300000"
click at [599, 425] on button "Next" at bounding box center [589, 421] width 33 height 18
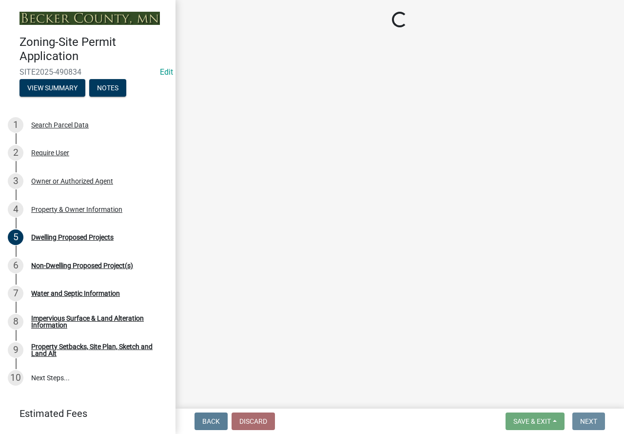
scroll to position [0, 0]
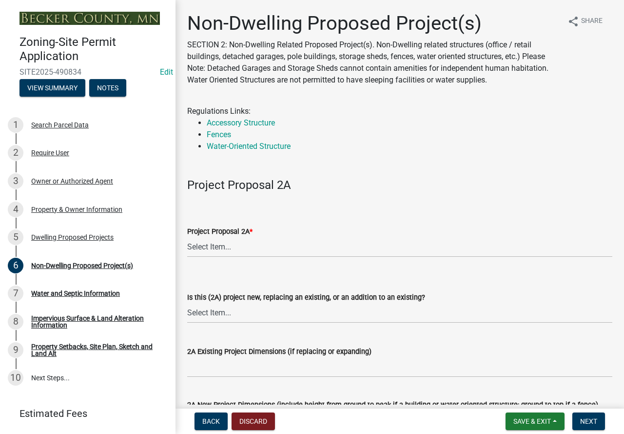
drag, startPoint x: 238, startPoint y: 262, endPoint x: 455, endPoint y: 181, distance: 231.2
click at [456, 181] on h4 "Project Proposal 2A" at bounding box center [399, 185] width 425 height 14
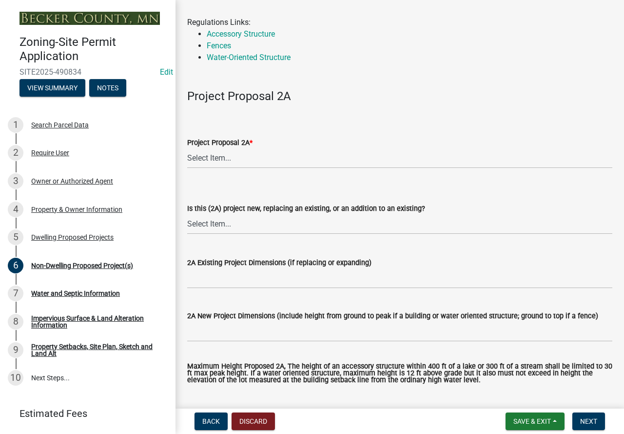
scroll to position [98, 0]
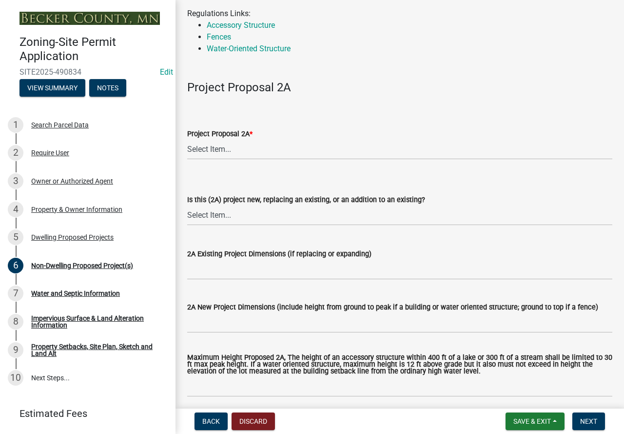
drag, startPoint x: 195, startPoint y: 256, endPoint x: 171, endPoint y: 258, distance: 24.0
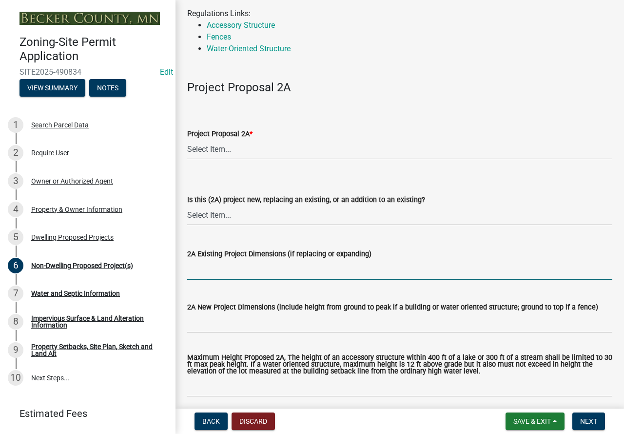
drag, startPoint x: 171, startPoint y: 258, endPoint x: 254, endPoint y: 265, distance: 83.2
click at [254, 265] on input "2A Existing Project Dimensions (if replacing or expanding)" at bounding box center [399, 269] width 425 height 20
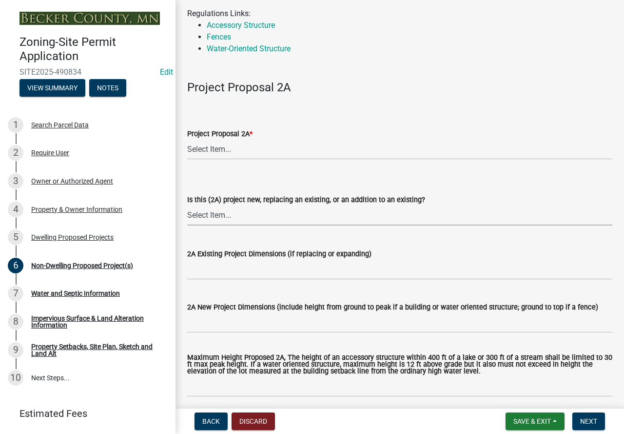
click at [273, 219] on select "Select Item... New to Property (new or used structure) Relocating/moving existi…" at bounding box center [399, 215] width 425 height 20
click at [300, 198] on label "Is this (2A) project new, replacing an existing, or an addition to an existing?" at bounding box center [306, 200] width 238 height 7
click at [300, 205] on select "Select Item... New to Property (new or used structure) Relocating/moving existi…" at bounding box center [399, 215] width 425 height 20
click at [70, 239] on div "Dwelling Proposed Projects" at bounding box center [72, 237] width 82 height 7
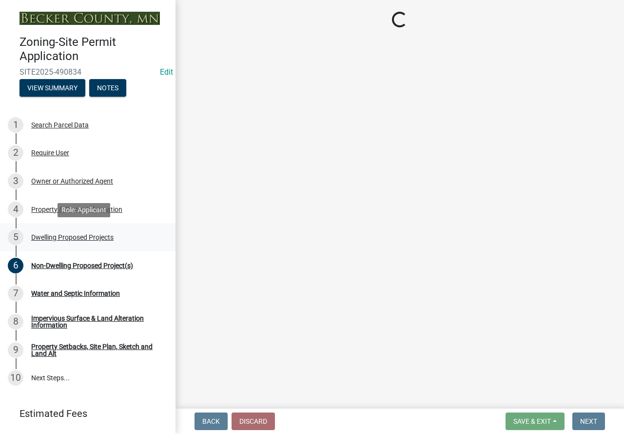
scroll to position [0, 0]
select select "5b8abcc6-67f7-49fb-8f25-c295ccc2b339"
select select "2dc577ba-aef6-4196-bc52-35577603d189"
select select "59a6fdaa-56b6-4bcd-87b7-d867a7d784e6"
select select "e13aacd2-5b16-46a8-9c16-26b3d7b1c810"
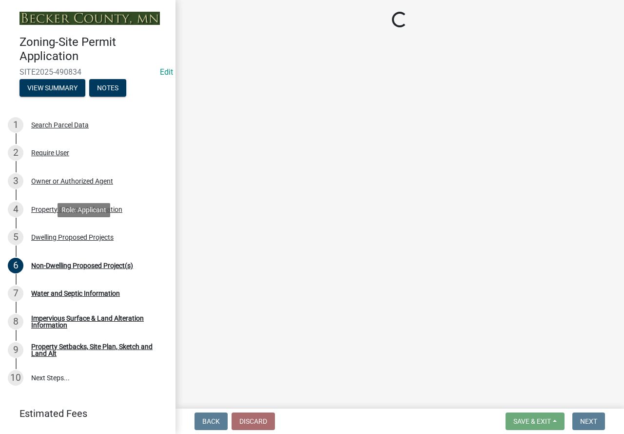
select select "a045e8de-0125-48b5-a52c-0705e3235ca5"
select select "247d334f-ddb5-435c-9042-0e10186c5422"
select select "c6a0a915-8859-4117-97a8-42e675f9bace"
select select "638dddef-31f4-4d73-b0b5-0ffc7b344434"
select select "43dc438e-12cf-4fa6-b4ef-a236ffc627d7"
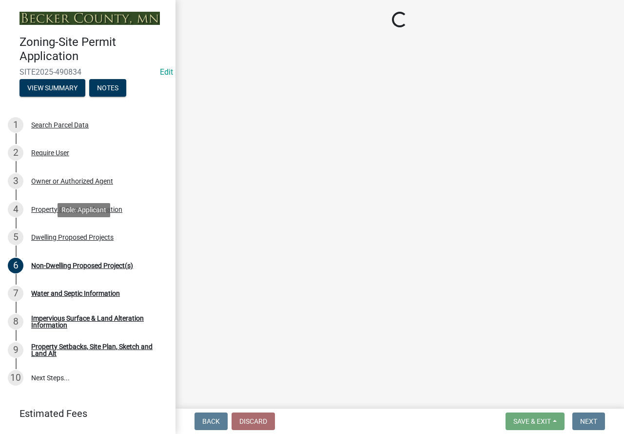
select select "8786fdd2-7f96-462d-8069-e958fae6b9a0"
select select "256d326d-7a65-4b43-bb27-2952fbe4c534"
select select "75cb6c0c-1bab-4101-a7ce-eb87cbd598c1"
select select "cbc699c5-a6de-4f3d-a533-ae678b946106"
select select "8e4dc0e1-7dfa-4afc-85b9-5ad40795f204"
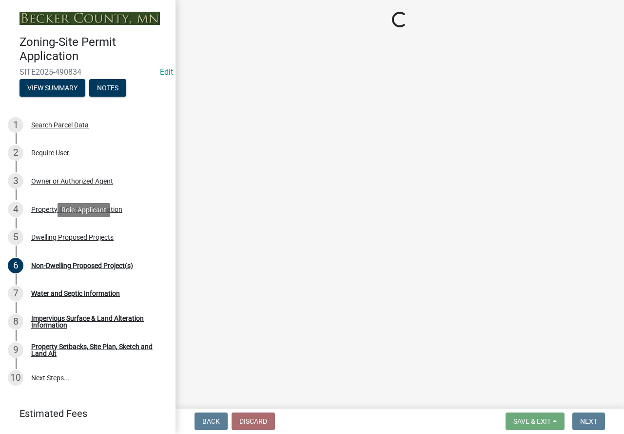
select select "107cbe59-677b-44f2-96fc-816b282ebb79"
select select "574dab0a-a2f9-4f32-a930-7f8884412bac"
select select "7f420323-49a9-4fd0-9441-05b3dc777552"
select select "ec305202-ae01-487b-b5e4-3a5aacc1e384"
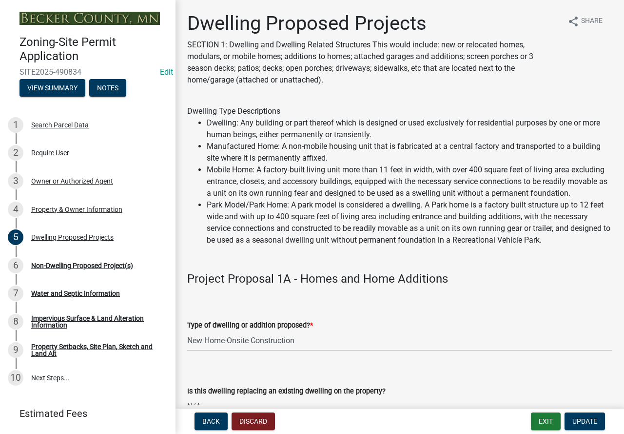
click at [76, 207] on div "Property & Owner Information" at bounding box center [76, 209] width 91 height 7
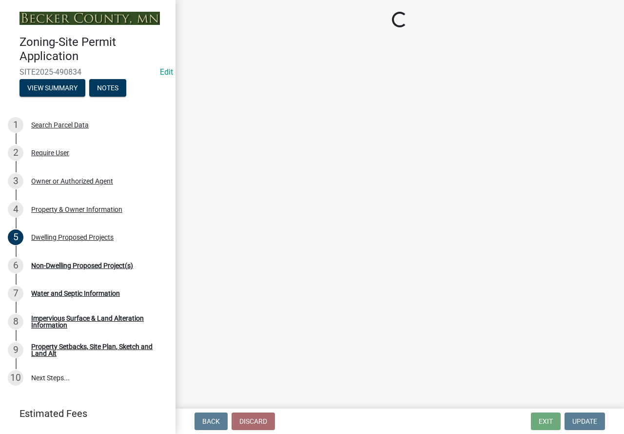
select select "2da4ad59-79e4-4897-a878-b9bb9cb10a27"
select select "951686c9-9b01-4b62-9d6a-ea2b084c9c47"
select select "f87eba17-8ed9-4ad8-aefc-fe36a3f3544b"
select select "393a978c-6bd5-4cb2-a6a0-db6feb8732b8"
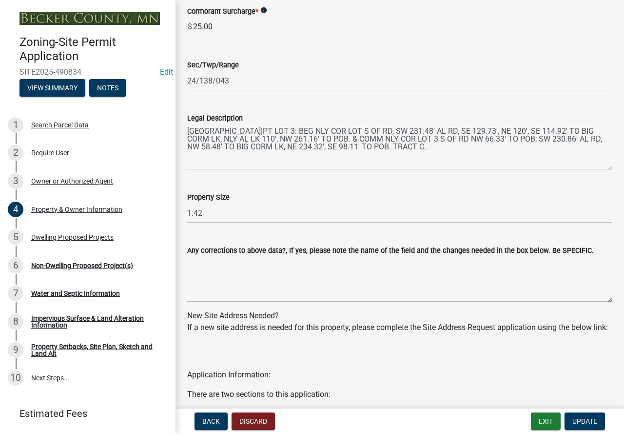
scroll to position [949, 0]
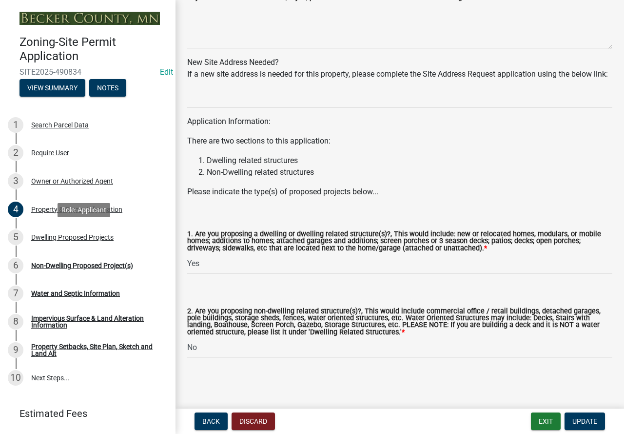
click at [84, 231] on div "5 Dwelling Proposed Projects" at bounding box center [84, 237] width 152 height 16
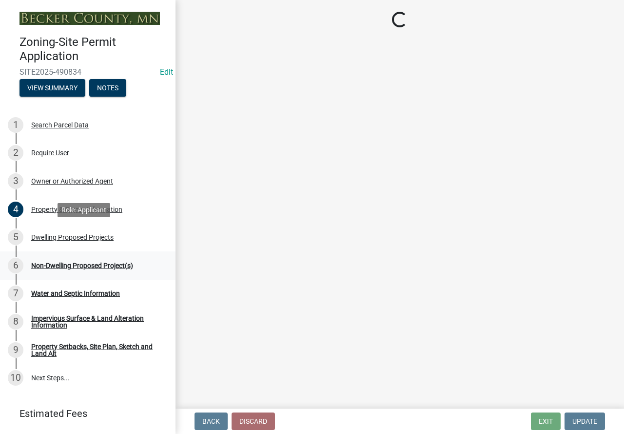
select select "5b8abcc6-67f7-49fb-8f25-c295ccc2b339"
select select "2dc577ba-aef6-4196-bc52-35577603d189"
select select "59a6fdaa-56b6-4bcd-87b7-d867a7d784e6"
select select "e13aacd2-5b16-46a8-9c16-26b3d7b1c810"
select select "a045e8de-0125-48b5-a52c-0705e3235ca5"
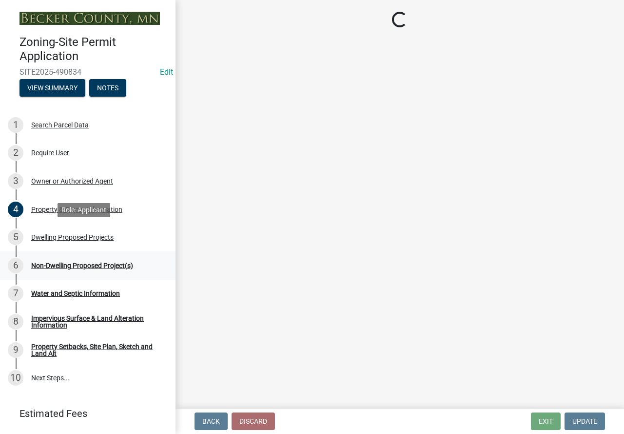
select select "247d334f-ddb5-435c-9042-0e10186c5422"
select select "c6a0a915-8859-4117-97a8-42e675f9bace"
select select "638dddef-31f4-4d73-b0b5-0ffc7b344434"
select select "43dc438e-12cf-4fa6-b4ef-a236ffc627d7"
select select "8786fdd2-7f96-462d-8069-e958fae6b9a0"
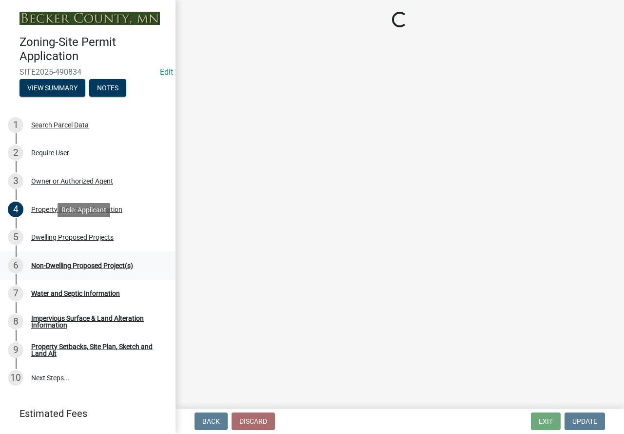
select select "256d326d-7a65-4b43-bb27-2952fbe4c534"
select select "75cb6c0c-1bab-4101-a7ce-eb87cbd598c1"
select select "cbc699c5-a6de-4f3d-a533-ae678b946106"
select select "8e4dc0e1-7dfa-4afc-85b9-5ad40795f204"
select select "107cbe59-677b-44f2-96fc-816b282ebb79"
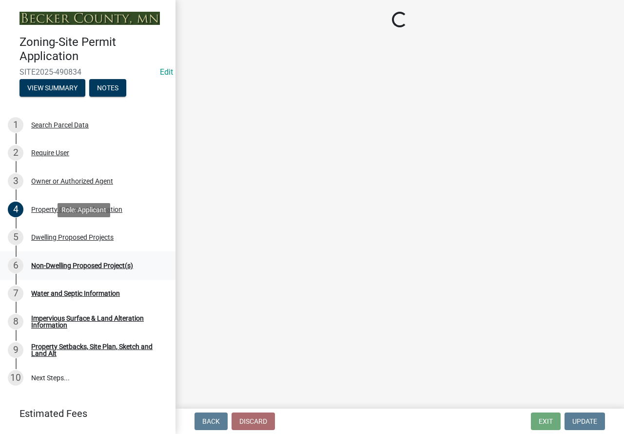
select select "574dab0a-a2f9-4f32-a930-7f8884412bac"
select select "7f420323-49a9-4fd0-9441-05b3dc777552"
select select "ec305202-ae01-487b-b5e4-3a5aacc1e384"
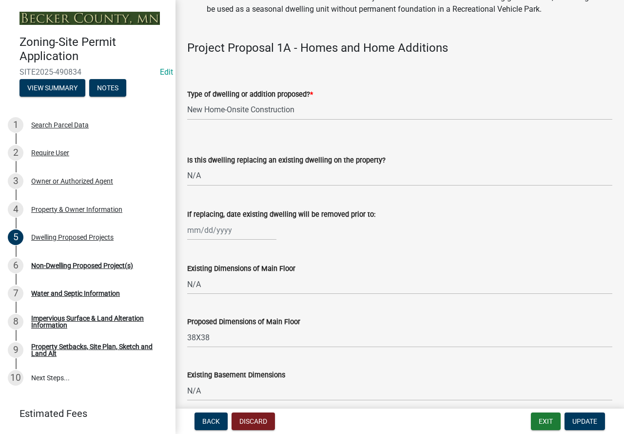
scroll to position [244, 0]
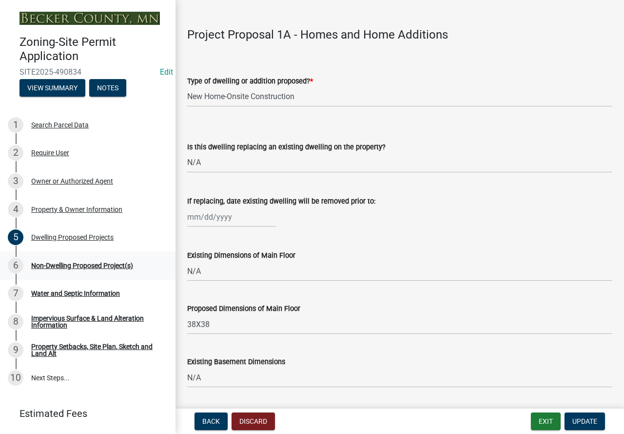
click at [59, 266] on div "Non-Dwelling Proposed Project(s)" at bounding box center [82, 265] width 102 height 7
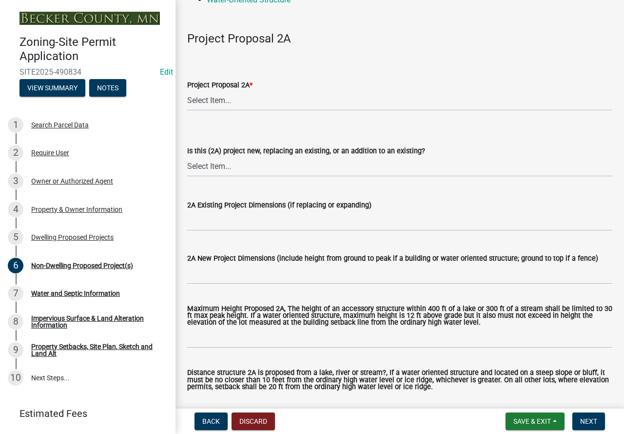
scroll to position [98, 0]
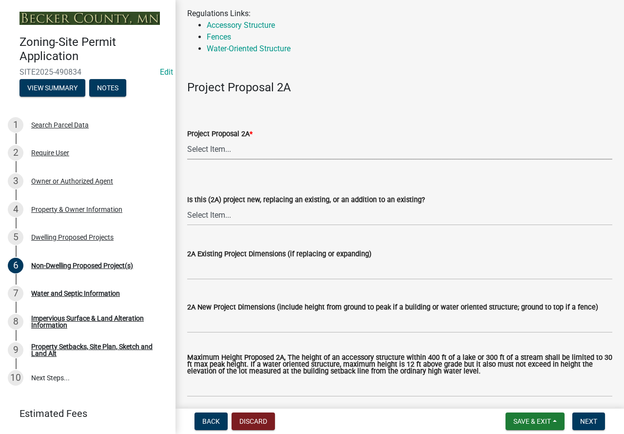
click at [238, 149] on select "Select Item... N/A Commercial Office/Retail Building Detached Garage Pole Build…" at bounding box center [399, 149] width 425 height 20
click at [187, 139] on select "Select Item... N/A Commercial Office/Retail Building Detached Garage Pole Build…" at bounding box center [399, 149] width 425 height 20
select select "4ffbfc20-44b3-40cf-984d-ce947797c22b"
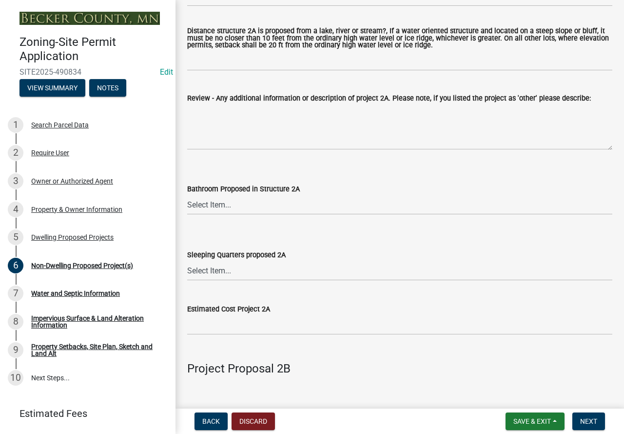
scroll to position [634, 0]
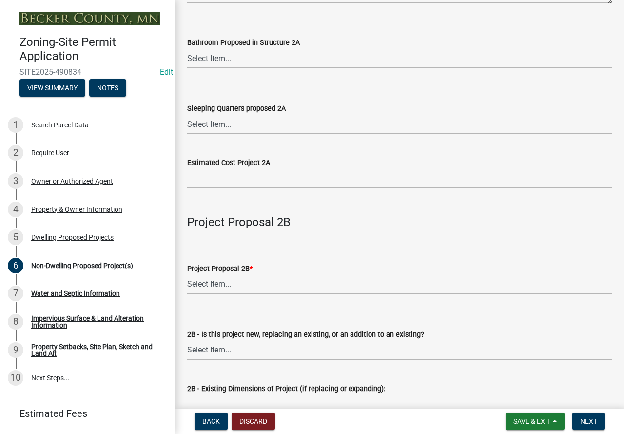
click at [235, 285] on select "Select Item... N/A Commercial Office/Retail Building Detached Garage Pole Build…" at bounding box center [399, 284] width 425 height 20
click at [187, 275] on select "Select Item... N/A Commercial Office/Retail Building Detached Garage Pole Build…" at bounding box center [399, 284] width 425 height 20
select select "258cbdbc-8629-455d-9fed-6a57bf82144e"
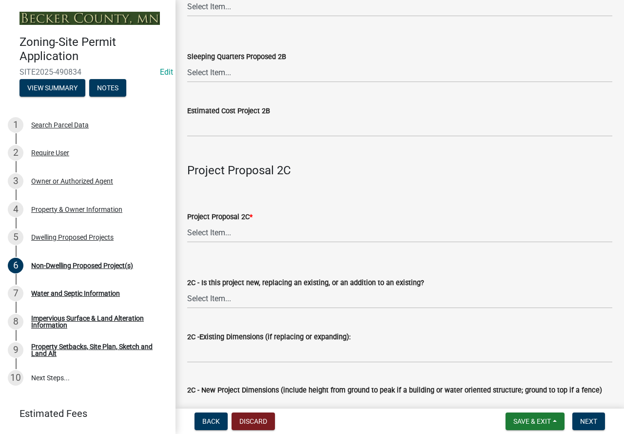
scroll to position [1365, 0]
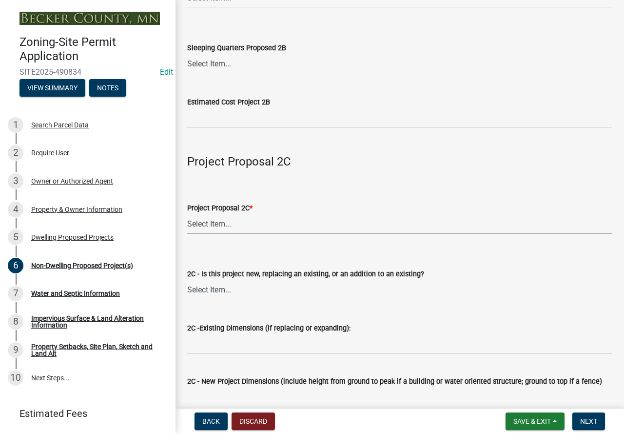
click at [239, 231] on select "Select Item... N/A Commercial Office/Retail Building Detached Garage Pole Build…" at bounding box center [399, 224] width 425 height 20
click at [187, 216] on select "Select Item... N/A Commercial Office/Retail Building Detached Garage Pole Build…" at bounding box center [399, 224] width 425 height 20
select select "a9a8393f-3c28-47b8-b6d9-84c94641c3fc"
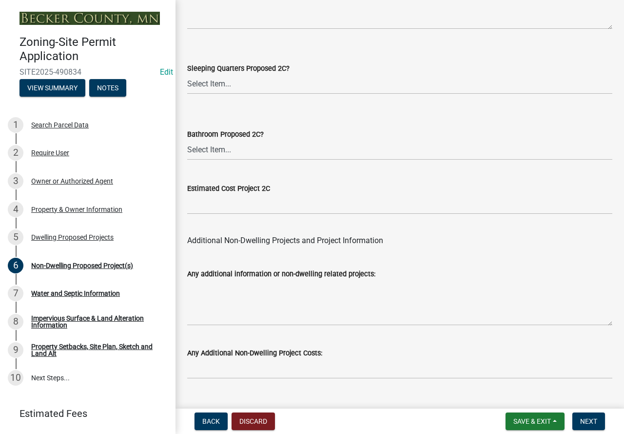
scroll to position [1975, 0]
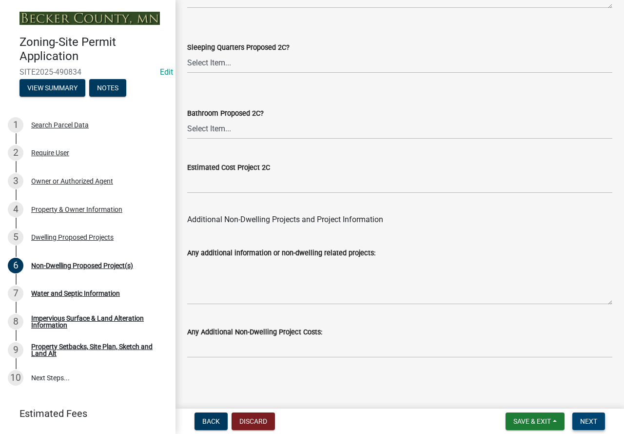
click at [586, 426] on button "Next" at bounding box center [589, 421] width 33 height 18
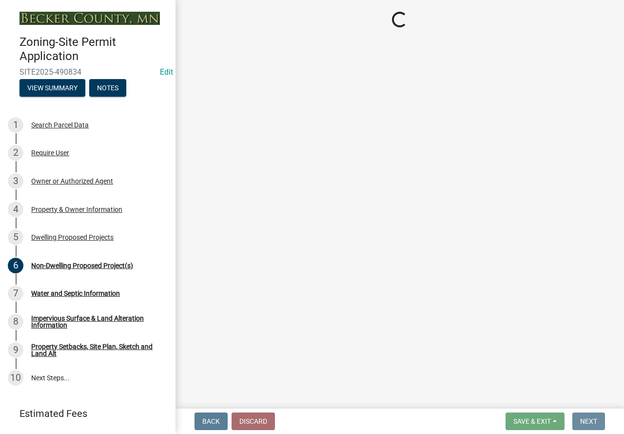
scroll to position [0, 0]
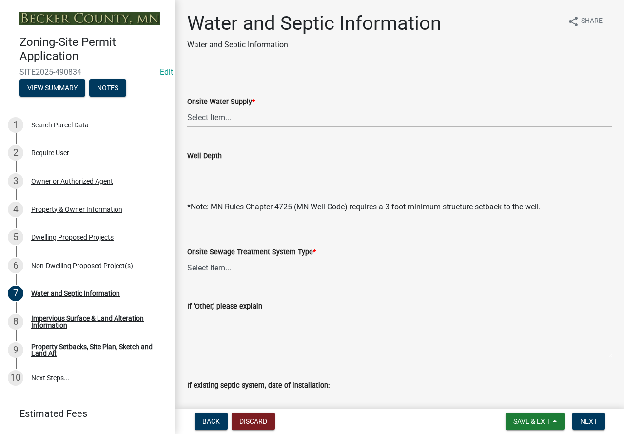
click at [220, 116] on select "Select Item... Well New Well to be Installed Attached to City Water System No o…" at bounding box center [399, 117] width 425 height 20
click at [187, 107] on select "Select Item... Well New Well to be Installed Attached to City Water System No o…" at bounding box center [399, 117] width 425 height 20
select select "295c6ba3-00c2-4229-aea3-8b4be6316de8"
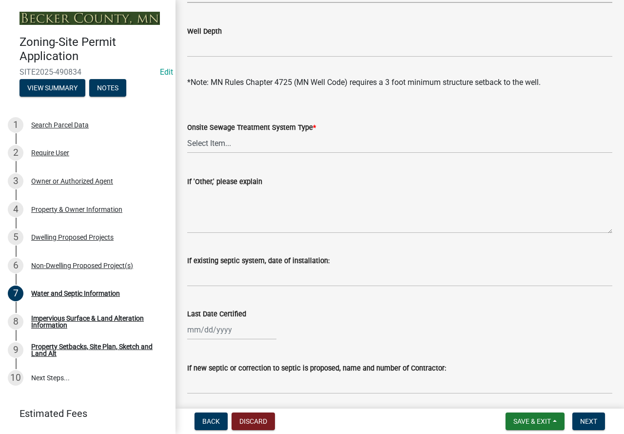
scroll to position [146, 0]
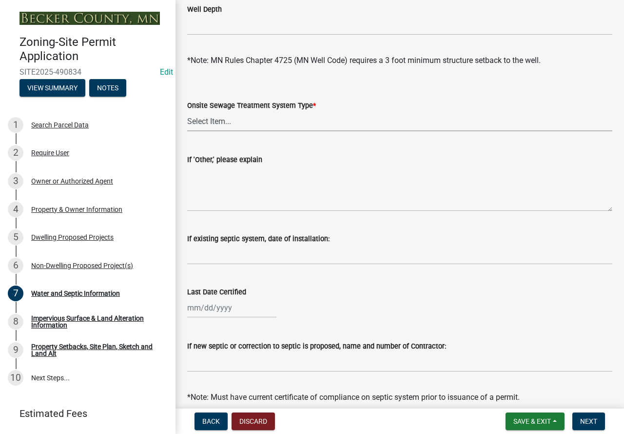
click at [276, 119] on select "Select Item... No existing or proposed septic Proposed New or Corrected Septic …" at bounding box center [399, 121] width 425 height 20
click at [187, 111] on select "Select Item... No existing or proposed septic Proposed New or Corrected Septic …" at bounding box center [399, 121] width 425 height 20
select select "4828487e-2007-429b-991d-671fae0459c9"
click at [272, 118] on select "Select Item... No existing or proposed septic Proposed New or Corrected Septic …" at bounding box center [399, 121] width 425 height 20
click at [187, 111] on select "Select Item... No existing or proposed septic Proposed New or Corrected Septic …" at bounding box center [399, 121] width 425 height 20
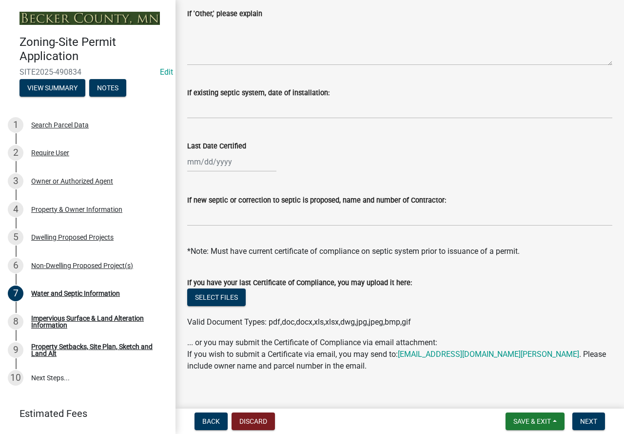
scroll to position [293, 0]
click at [254, 219] on input "If new septic or correction to septic is proposed, name and number of Contracto…" at bounding box center [399, 215] width 425 height 20
type input "l"
click at [254, 211] on input "LUNDES" at bounding box center [399, 215] width 425 height 20
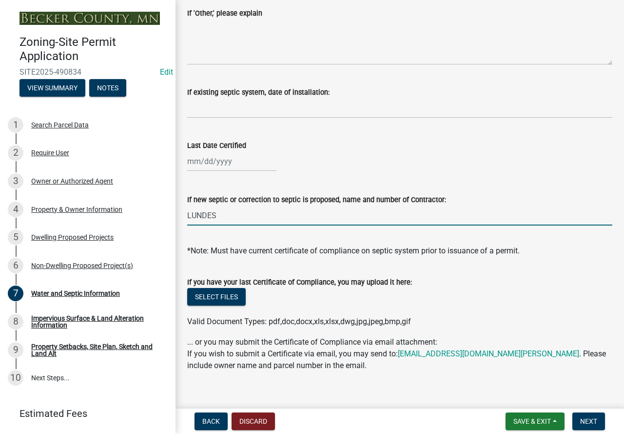
paste input "R [PERSON_NAME] Blade & Gravel LLC ([PERSON_NAME]) [PERSON_NAME], [GEOGRAPHIC_D…"
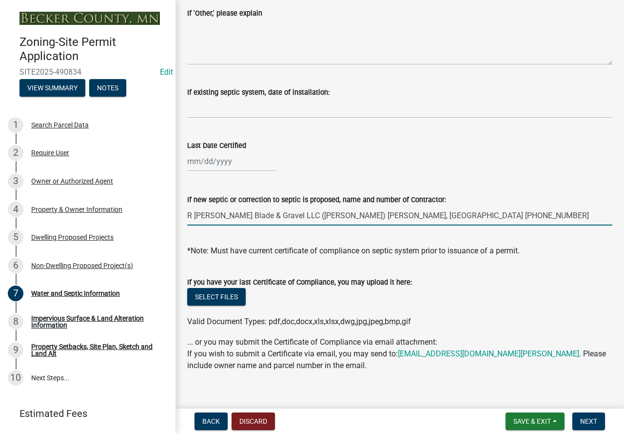
click at [195, 214] on input "R [PERSON_NAME] Blade & Gravel LLC ([PERSON_NAME]) [PERSON_NAME], [GEOGRAPHIC_D…" at bounding box center [399, 215] width 425 height 20
click at [455, 216] on input "[PERSON_NAME] Blade & Gravel LLC ([PERSON_NAME]) [PERSON_NAME], [GEOGRAPHIC_DAT…" at bounding box center [399, 215] width 425 height 20
type input "[PERSON_NAME] Blade & Gravel LLC ([PERSON_NAME]) [PERSON_NAME], [GEOGRAPHIC_DAT…"
click at [586, 421] on span "Next" at bounding box center [588, 421] width 17 height 8
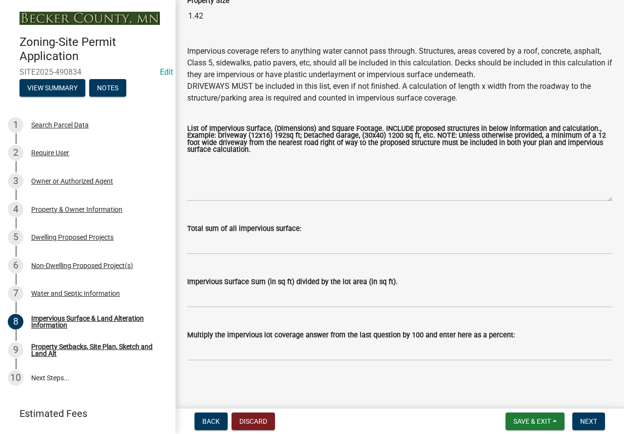
scroll to position [98, 0]
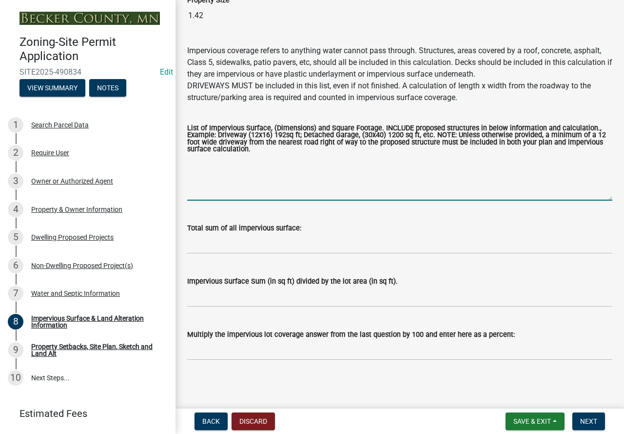
click at [262, 166] on textarea "List of Impervious Surface, (Dimensions) and Square Footage. INCLUDE proposed s…" at bounding box center [399, 178] width 425 height 46
click at [235, 169] on textarea "house/garage 38*89.5 patio 38*11 driveway 2800" at bounding box center [399, 178] width 425 height 46
click at [251, 167] on textarea "house/garage 38*89.5 patio 38*11 driveway 2800" at bounding box center [399, 178] width 425 height 46
click at [267, 162] on textarea "house/garage 38*89.5 patio 38*11 [STREET_ADDRESS]" at bounding box center [399, 178] width 425 height 46
click at [281, 164] on textarea "house/garage 38*89.5 patio 38*11 [STREET_ADDRESS]" at bounding box center [399, 178] width 425 height 46
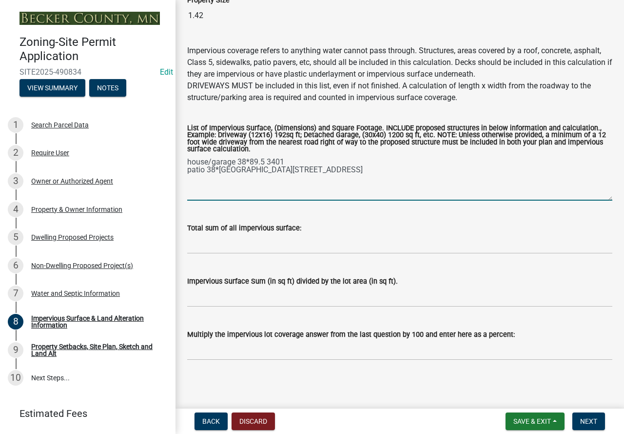
type textarea "house/garage 38*89.5 3401 patio 38*[GEOGRAPHIC_DATA][STREET_ADDRESS]"
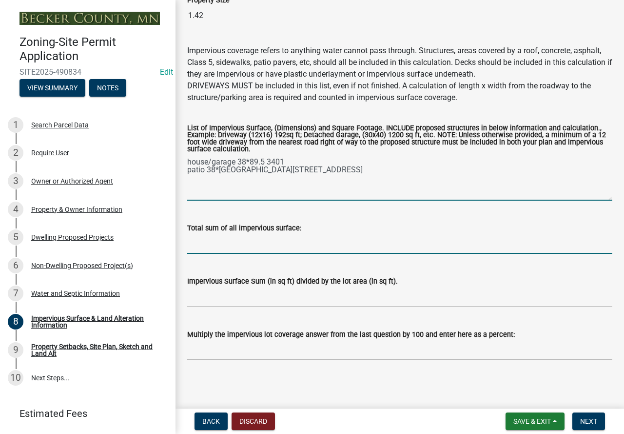
click at [228, 243] on input "Total sum of all impervious surface:" at bounding box center [399, 244] width 425 height 20
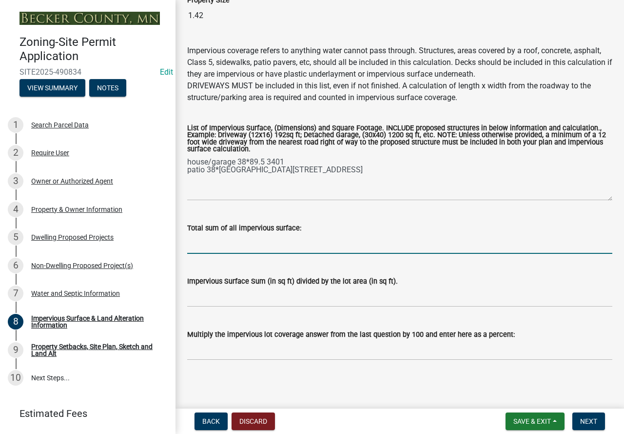
click at [257, 240] on input "Total sum of all impervious surface:" at bounding box center [399, 244] width 425 height 20
click at [257, 243] on input "6619/45680" at bounding box center [399, 244] width 425 height 20
drag, startPoint x: 257, startPoint y: 243, endPoint x: 179, endPoint y: 236, distance: 78.3
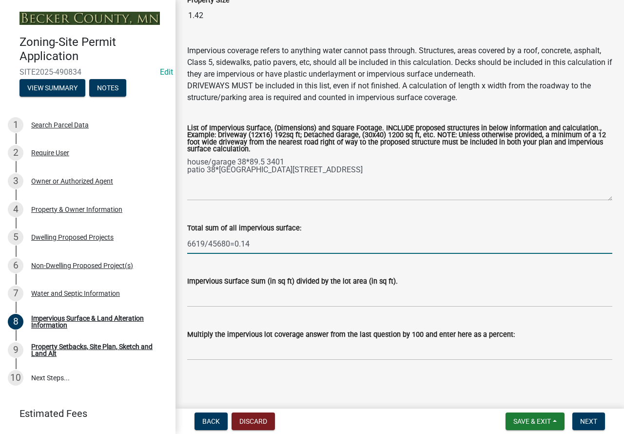
click at [179, 236] on div "Impervious Surface & Land Alteration Information share Share Property Size 1.42…" at bounding box center [400, 145] width 449 height 462
type input "6619/45680=0.14"
click at [221, 293] on input "Impervious Surface Sum (in sq ft) divided by the lot area (in sq ft)." at bounding box center [399, 297] width 425 height 20
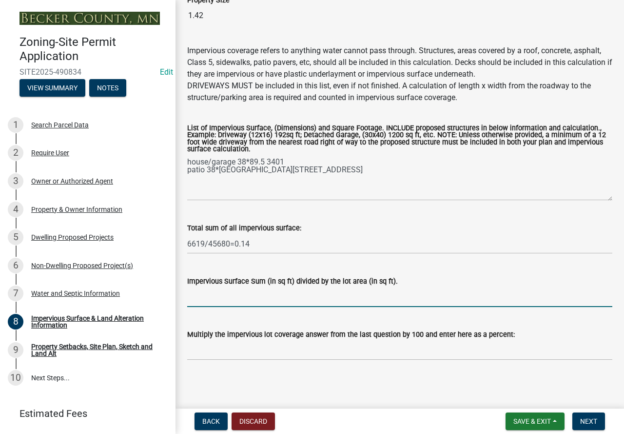
paste input "6619/45680=0.14"
type input "6619/45680=0.14"
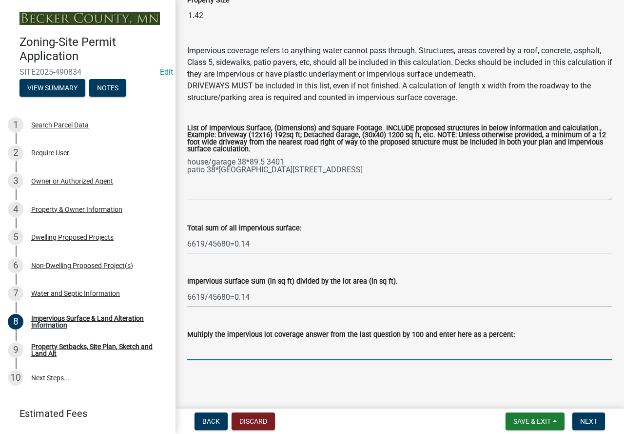
click at [205, 344] on input "Multiply the impervious lot coverage answer from the last question by 100 and e…" at bounding box center [399, 350] width 425 height 20
paste input "6619/45680=0.14"
type input "6619/45680=0.14"
click at [580, 417] on span "Next" at bounding box center [588, 421] width 17 height 8
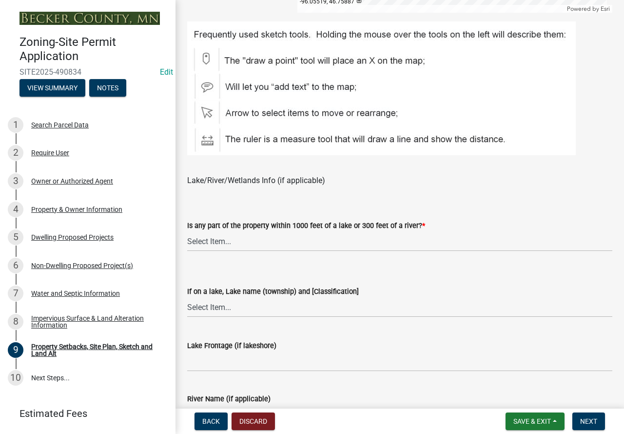
scroll to position [683, 0]
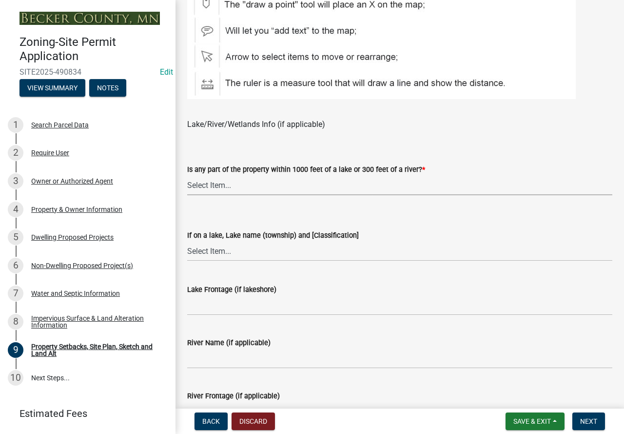
click at [217, 191] on select "Select Item... Shoreland-Riparian (Property is bordering a lake, river or strea…" at bounding box center [399, 185] width 425 height 20
click at [187, 176] on select "Select Item... Shoreland-Riparian (Property is bordering a lake, river or strea…" at bounding box center [399, 185] width 425 height 20
select select "7b13c63f-e699-4112-b373-98fbd28ec536"
click at [242, 248] on select "Select Item... [GEOGRAPHIC_DATA] is not listed below [GEOGRAPHIC_DATA] ([GEOGRA…" at bounding box center [399, 251] width 425 height 20
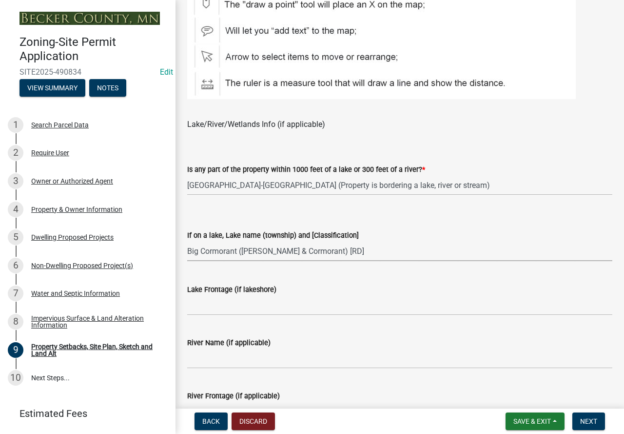
click at [187, 241] on select "Select Item... [GEOGRAPHIC_DATA] is not listed below [GEOGRAPHIC_DATA] ([GEOGRA…" at bounding box center [399, 251] width 425 height 20
select select "23d9b77f-888b-4fb8-92b8-bb321afa0fee"
click at [296, 309] on input "Lake Frontage (if lakeshore)" at bounding box center [399, 305] width 425 height 20
type input "244.59"
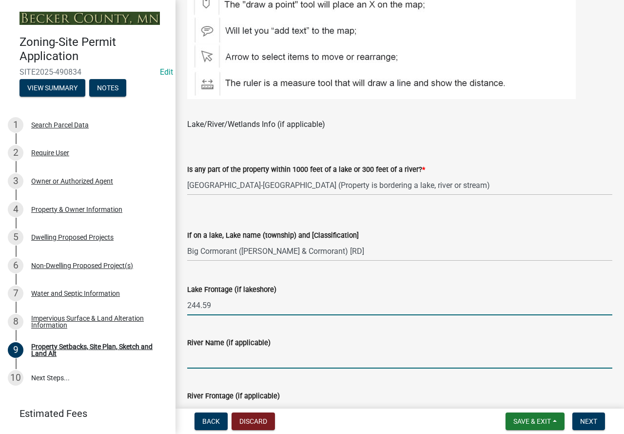
click at [224, 366] on input "River Name (if applicable)" at bounding box center [399, 358] width 425 height 20
type input "N/A"
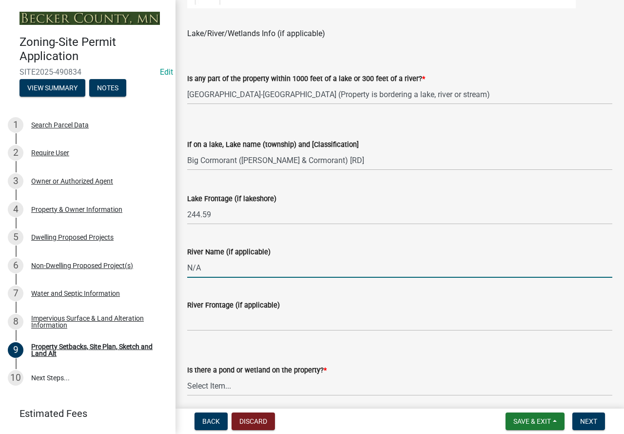
scroll to position [780, 0]
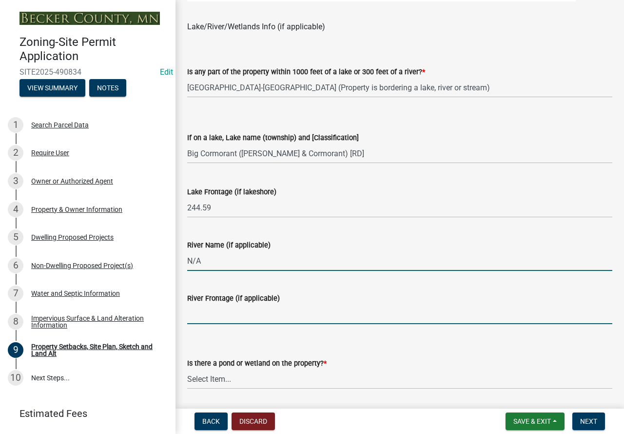
click at [243, 310] on input "River Frontage (if applicable)" at bounding box center [399, 314] width 425 height 20
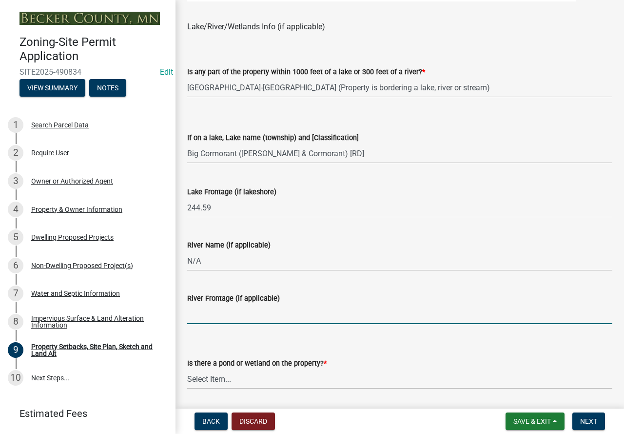
type input "N/A"
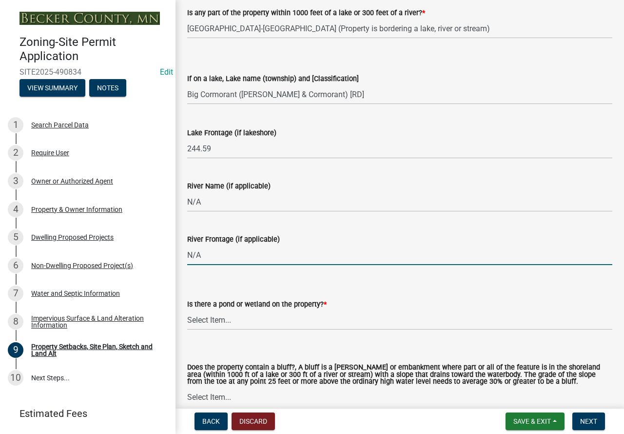
scroll to position [927, 0]
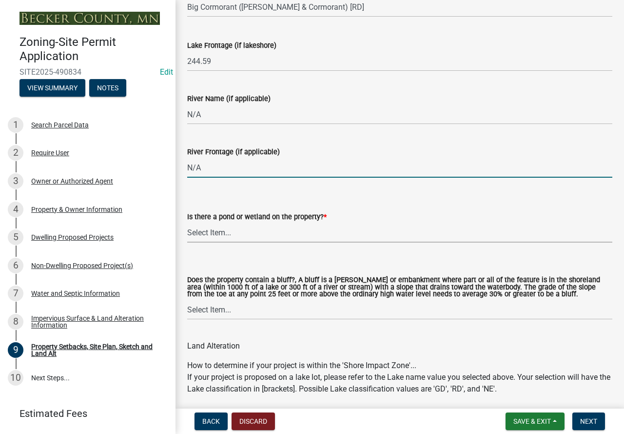
click at [244, 230] on select "Select Item... Yes No" at bounding box center [399, 232] width 425 height 20
click at [187, 223] on select "Select Item... Yes No" at bounding box center [399, 232] width 425 height 20
select select "b56a4575-9846-47cf-8067-c59a4853da22"
click at [288, 313] on select "Select Item... Yes No" at bounding box center [399, 309] width 425 height 20
click at [187, 300] on select "Select Item... Yes No" at bounding box center [399, 309] width 425 height 20
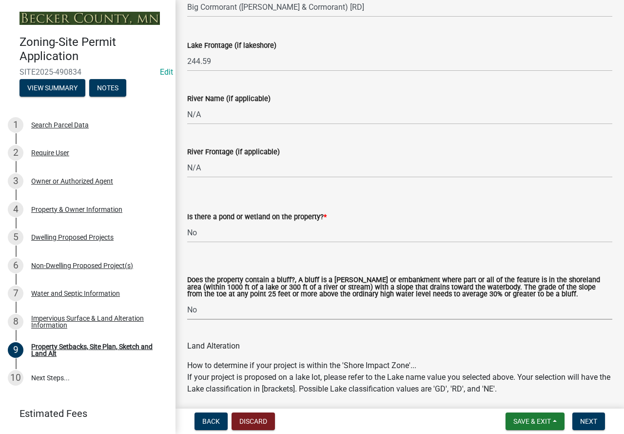
select select "12f785fb-c378-4b18-841c-21c73dc99083"
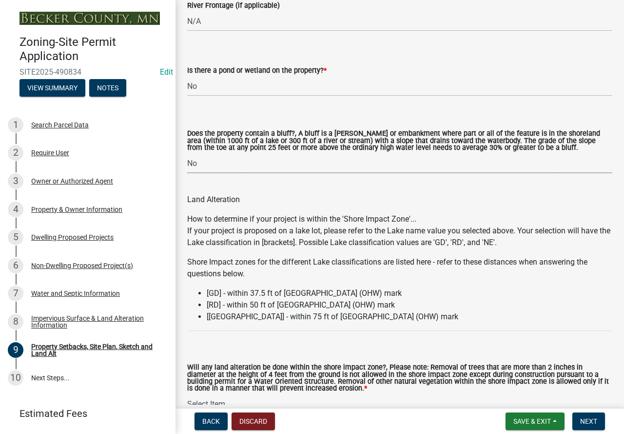
scroll to position [1122, 0]
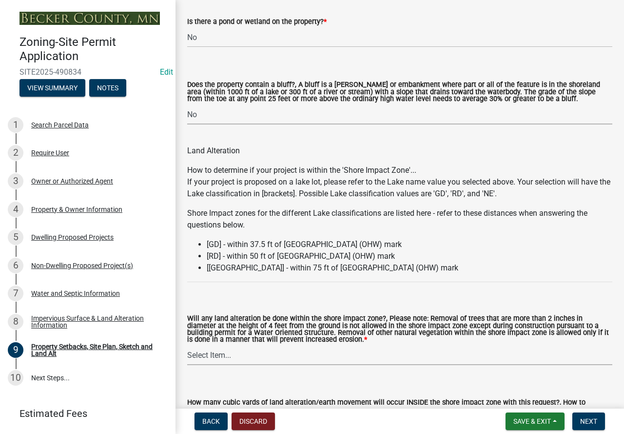
click at [244, 359] on select "Select Item... Yes No N/A" at bounding box center [399, 355] width 425 height 20
click at [187, 346] on select "Select Item... Yes No N/A" at bounding box center [399, 355] width 425 height 20
select select "e8ab2dc3-aa3f-46f3-9b4a-37eb25ad84af"
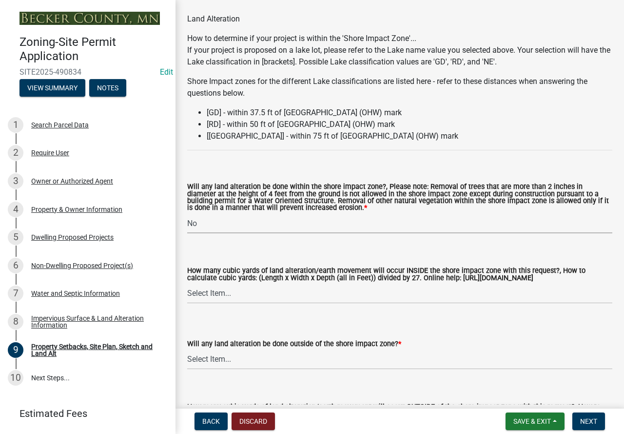
scroll to position [1268, 0]
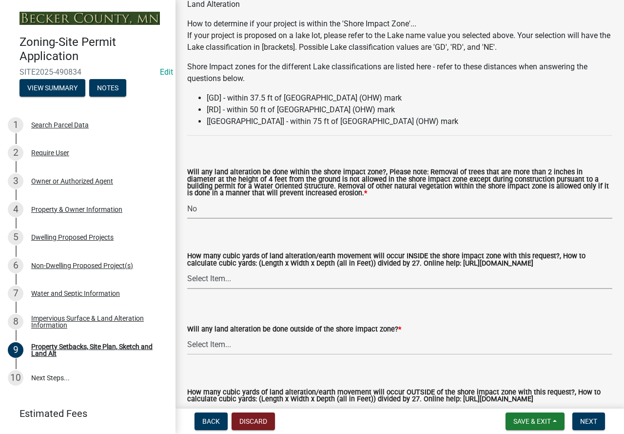
click at [234, 285] on select "Select Item... None 10 Cubic Yards or less 11-50 Cubic Yards Over 50 Cubic Yards" at bounding box center [399, 279] width 425 height 20
click at [187, 270] on select "Select Item... None 10 Cubic Yards or less 11-50 Cubic Yards Over 50 Cubic Yards" at bounding box center [399, 279] width 425 height 20
select select "27b2a8b4-abf6-463e-8c0c-7c5d2b4fe26f"
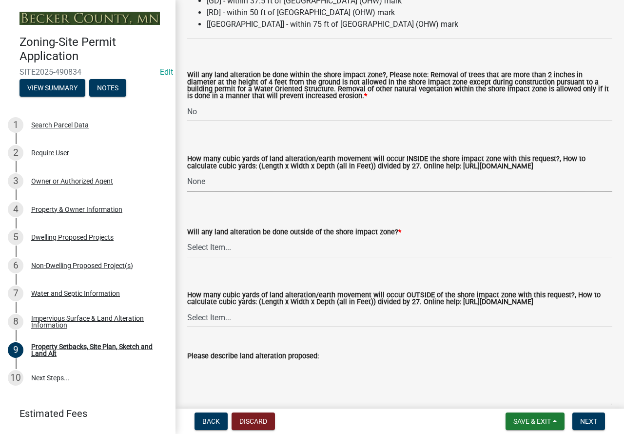
scroll to position [1365, 0]
click at [272, 249] on select "Select Item... Yes No N/A" at bounding box center [399, 247] width 425 height 20
click at [187, 238] on select "Select Item... Yes No N/A" at bounding box center [399, 247] width 425 height 20
select select "5ad4ab64-b44e-481c-9000-9e5907aa74e1"
click at [249, 327] on select "Select Item... None 10 Cubic Yards or less 11-50 Cubic Yards Over 50 Cubic Yards" at bounding box center [399, 317] width 425 height 20
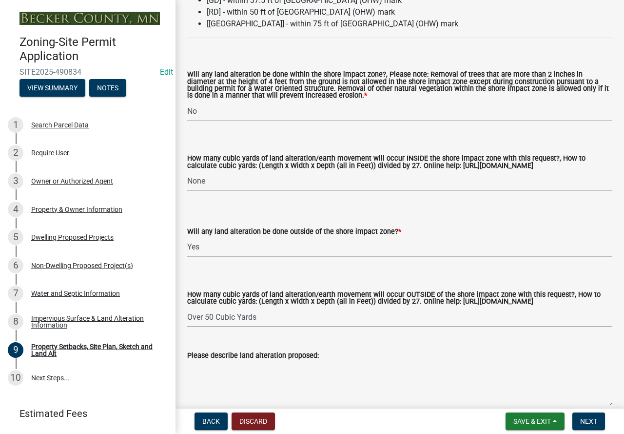
click at [187, 316] on select "Select Item... None 10 Cubic Yards or less 11-50 Cubic Yards Over 50 Cubic Yards" at bounding box center [399, 317] width 425 height 20
select select "e019de12-4845-45f2-ad10-5fb76eee0e55"
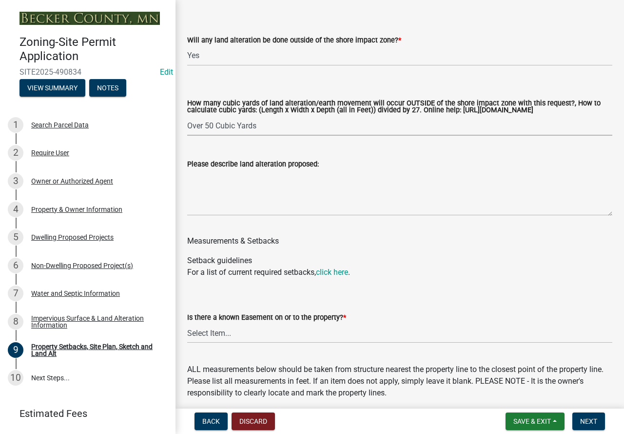
scroll to position [1561, 0]
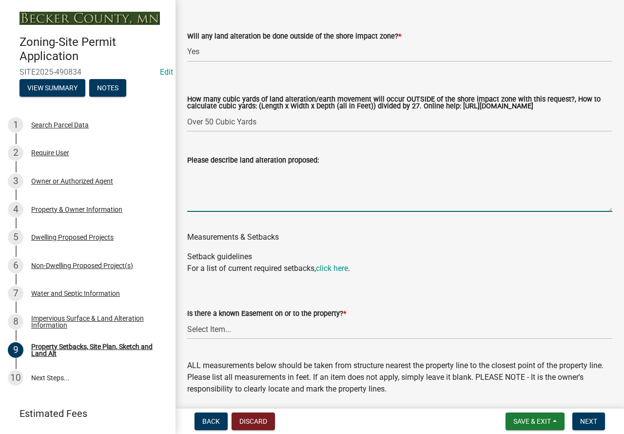
click at [272, 181] on textarea "Please describe land alteration proposed:" at bounding box center [399, 189] width 425 height 46
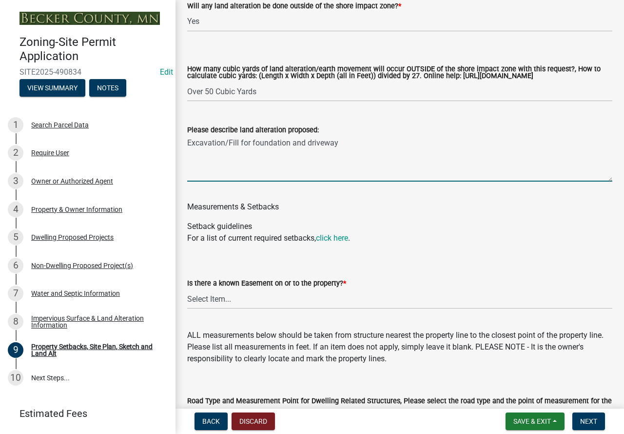
scroll to position [1707, 0]
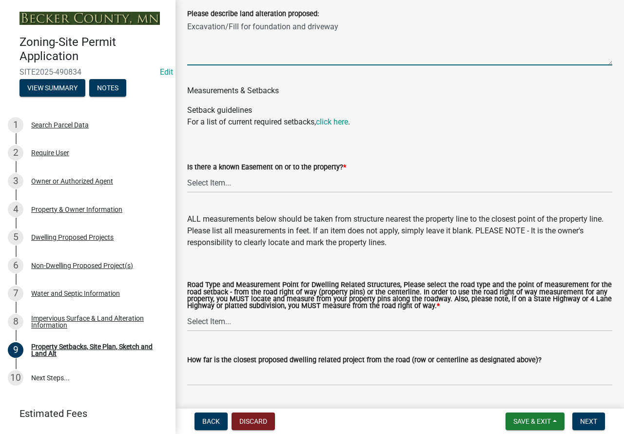
type textarea "Excavation/Fill for foundation and driveway"
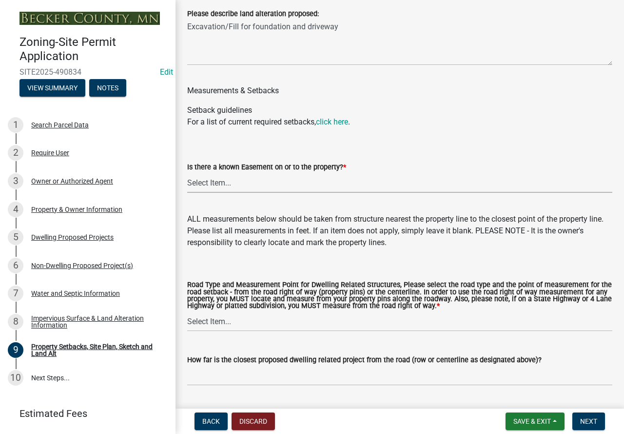
click at [271, 193] on select "Select Item... Yes No" at bounding box center [399, 183] width 425 height 20
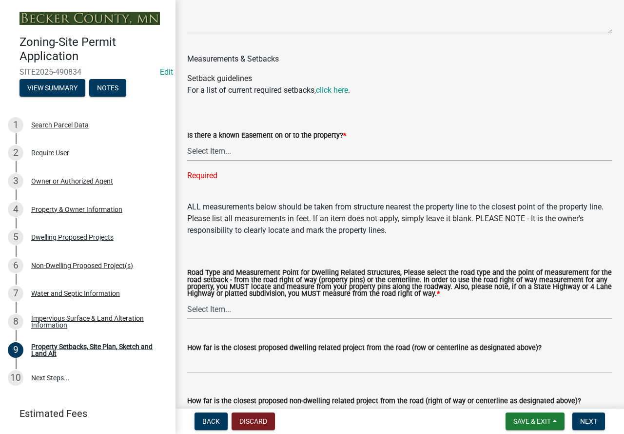
scroll to position [1756, 0]
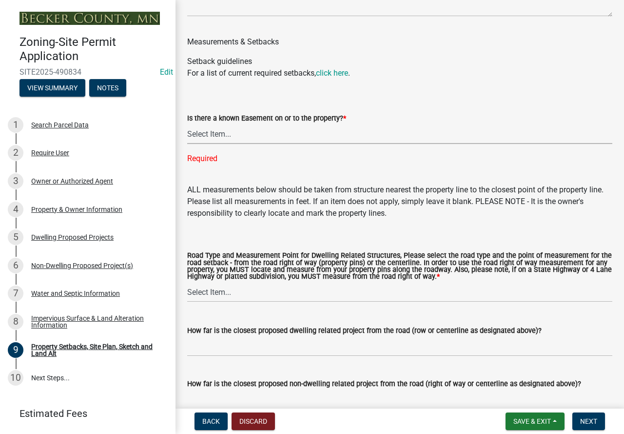
click at [243, 139] on select "Select Item... Yes No" at bounding box center [399, 134] width 425 height 20
click at [187, 133] on select "Select Item... Yes No" at bounding box center [399, 134] width 425 height 20
select select "c8b8ea71-7088-4e87-a493-7bc88cc2835b"
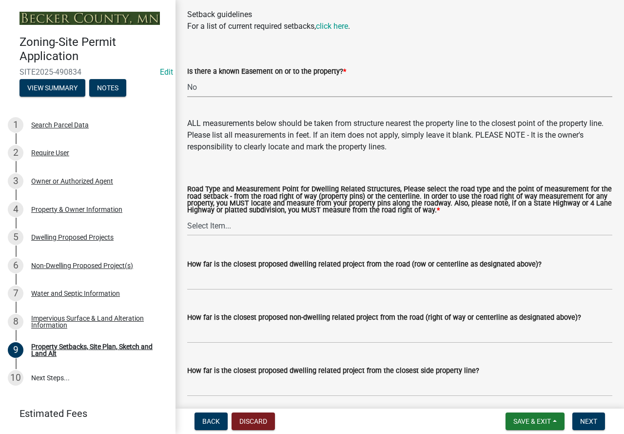
scroll to position [1804, 0]
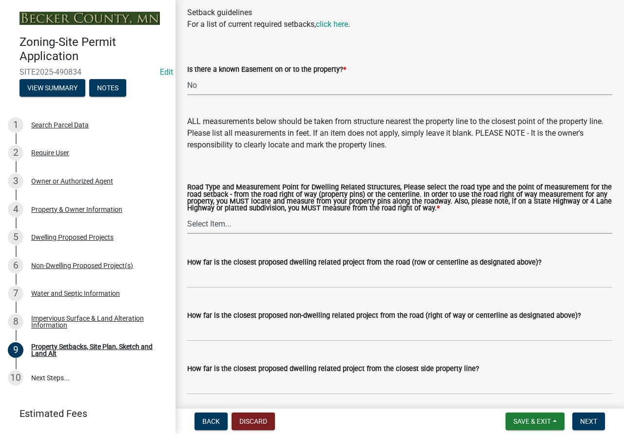
click at [252, 232] on select "Select Item... Private Easement - Right of Way Private Easement - Centerline Pu…" at bounding box center [399, 224] width 425 height 20
click at [187, 223] on select "Select Item... Private Easement - Right of Way Private Easement - Centerline Pu…" at bounding box center [399, 224] width 425 height 20
select select "133211ff-91ce-4a0a-9235-b48a7e2069a0"
click at [242, 288] on input "How far is the closest proposed dwelling related project from the road (row or …" at bounding box center [399, 278] width 425 height 20
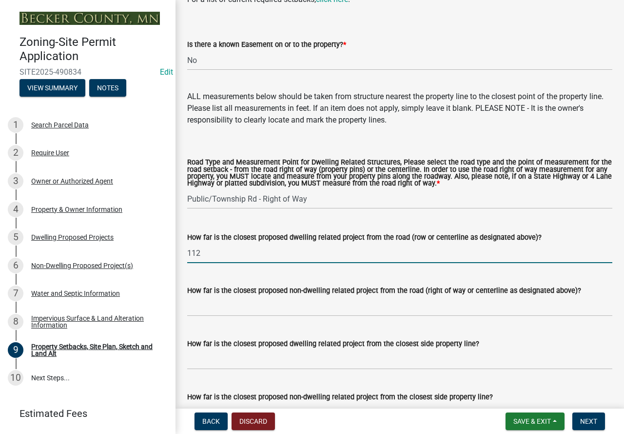
scroll to position [1853, 0]
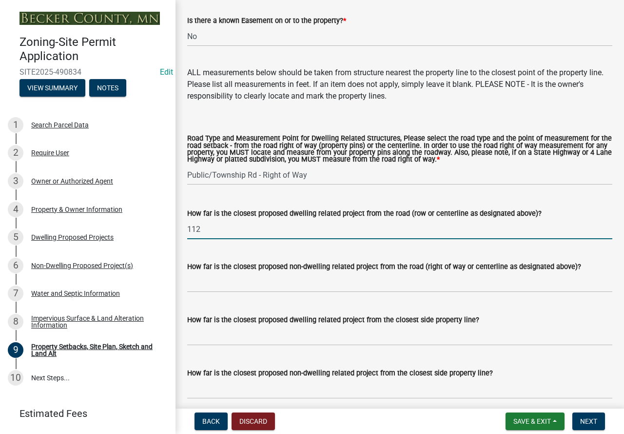
type input "112"
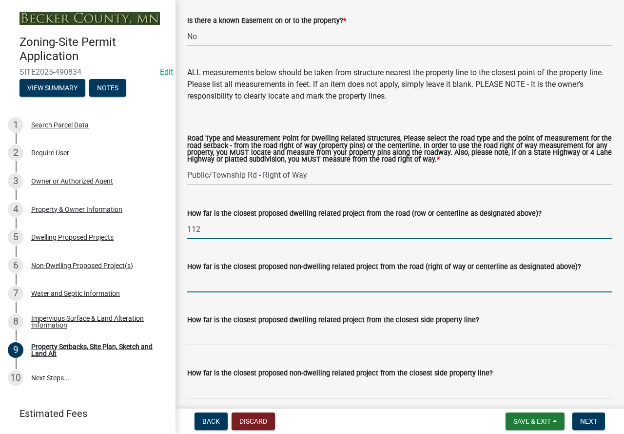
click at [222, 291] on input "How far is the closest proposed non-dwelling related project from the road (rig…" at bounding box center [399, 282] width 425 height 20
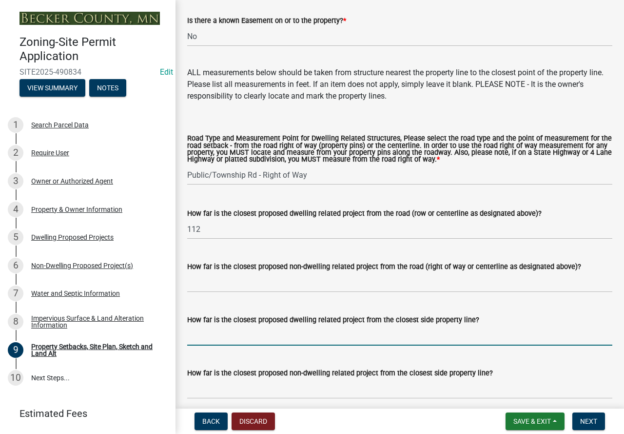
click at [214, 343] on input "How far is the closest proposed dwelling related project from the closest side …" at bounding box center [399, 335] width 425 height 20
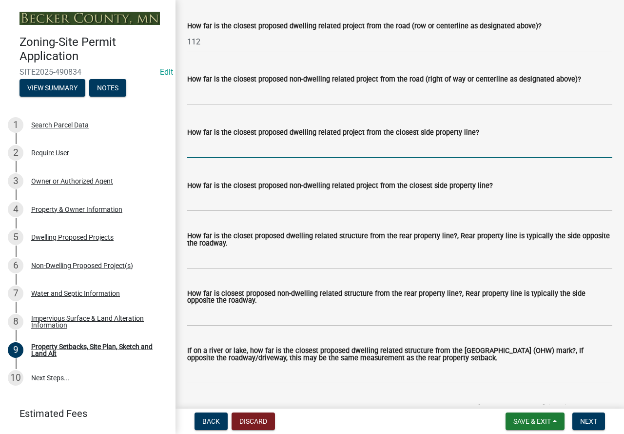
scroll to position [2048, 0]
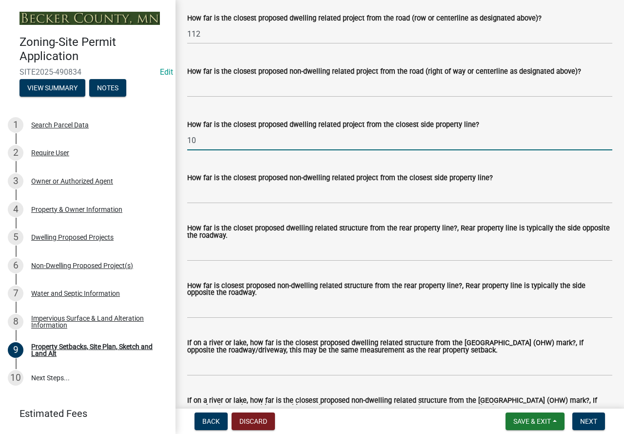
type input "10+"
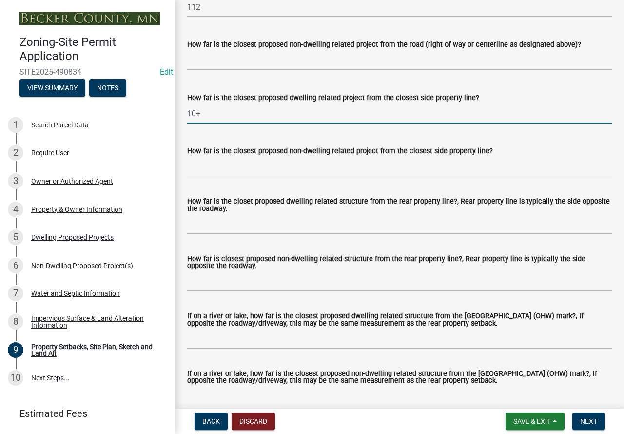
scroll to position [2097, 0]
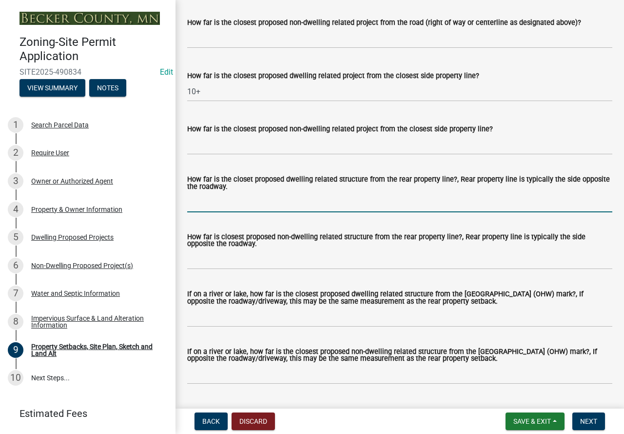
click at [271, 205] on input "How far is the closet proposed dwelling related structure from the rear propert…" at bounding box center [399, 202] width 425 height 20
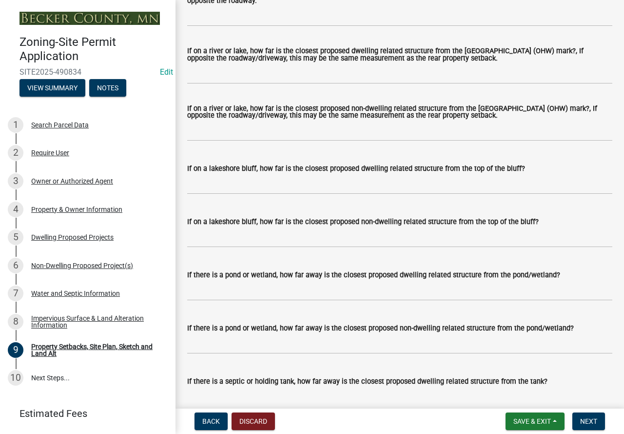
scroll to position [2341, 0]
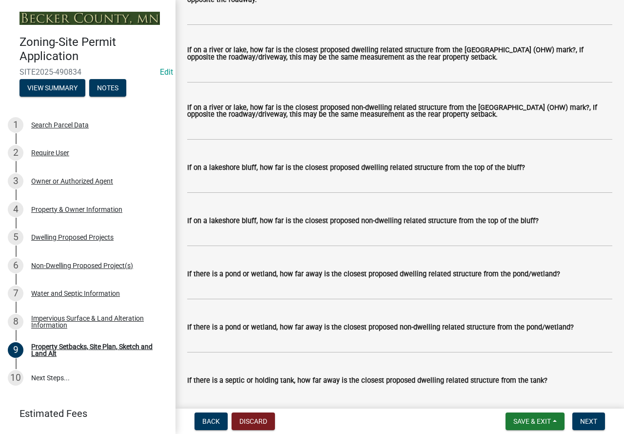
type input "50"
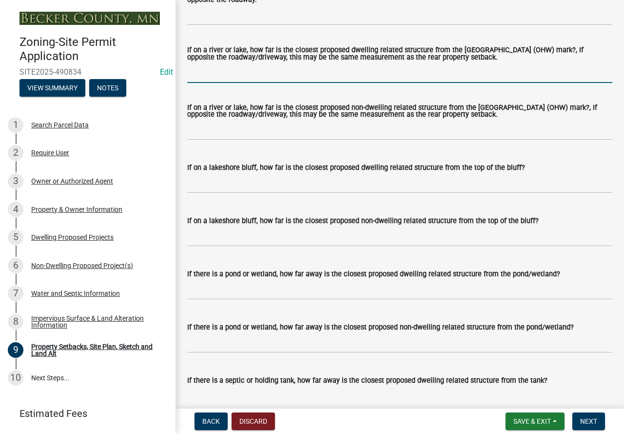
click at [266, 82] on input "If on a river or lake, how far is the closest proposed dwelling related structu…" at bounding box center [399, 73] width 425 height 20
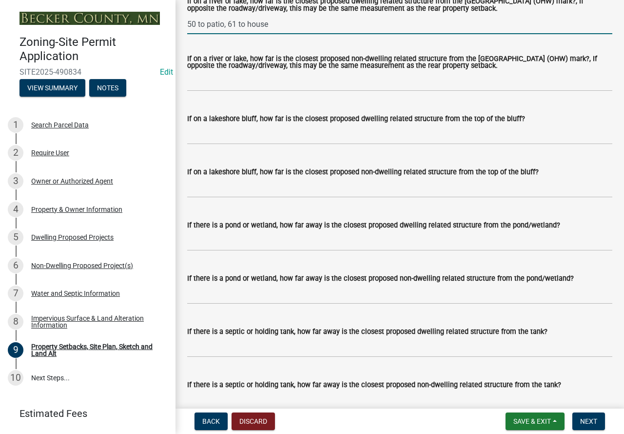
type input "50 to patio, 61 to house"
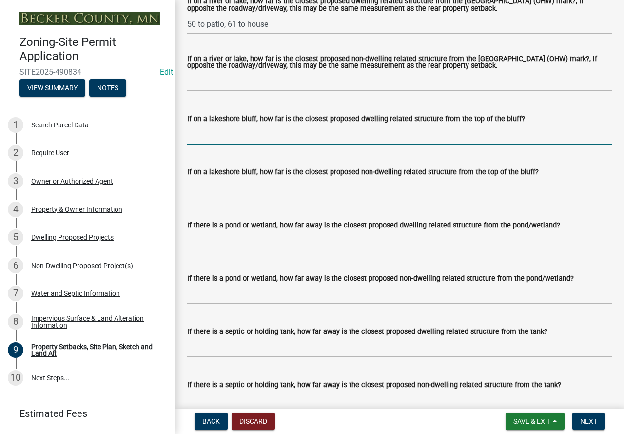
click at [235, 143] on input "If on a lakeshore bluff, how far is the closest proposed dwelling related struc…" at bounding box center [399, 134] width 425 height 20
type input "N/A"
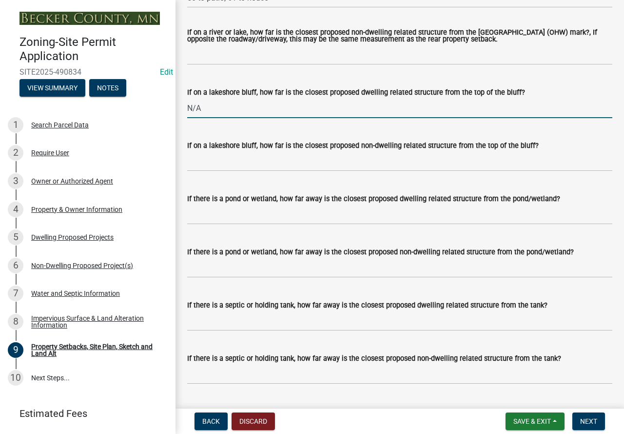
scroll to position [2438, 0]
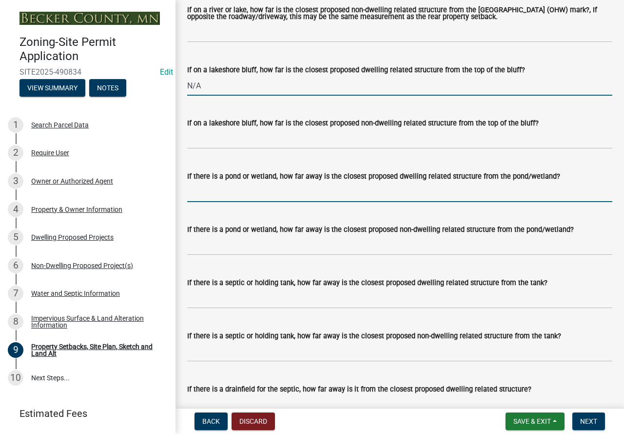
click at [235, 199] on input "If there is a pond or wetland, how far away is the closest proposed dwelling re…" at bounding box center [399, 192] width 425 height 20
type input "N/A"
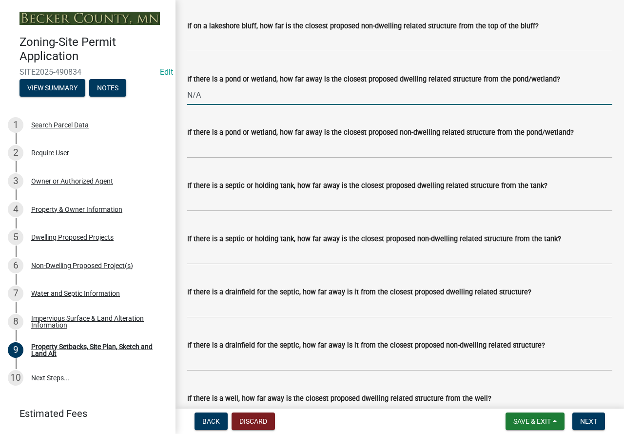
scroll to position [2536, 0]
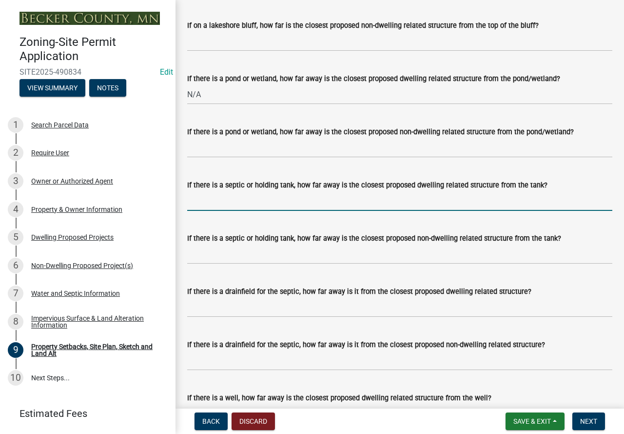
click at [254, 211] on input "If there is a septic or holding tank, how far away is the closest proposed dwel…" at bounding box center [399, 201] width 425 height 20
click at [247, 211] on input "If there is a septic or holding tank, how far away is the closest proposed dwel…" at bounding box center [399, 201] width 425 height 20
click at [215, 211] on input "If there is a septic or holding tank, how far away is the closest proposed dwel…" at bounding box center [399, 201] width 425 height 20
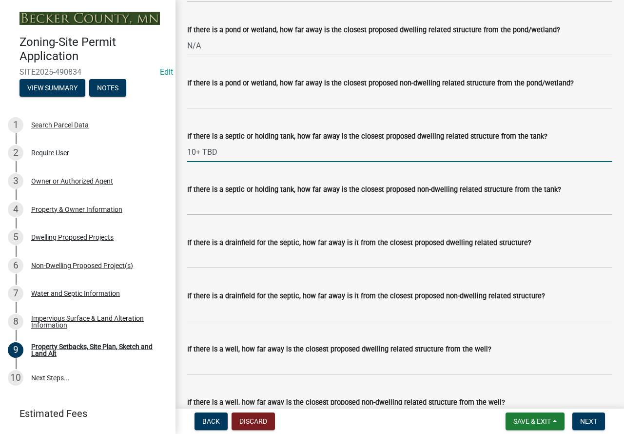
type input "10+ TBD"
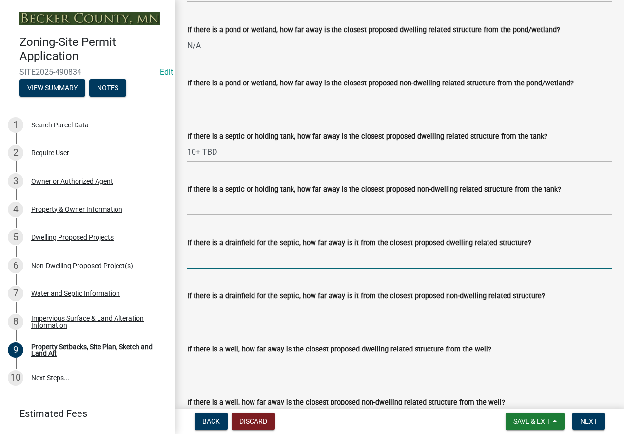
click at [236, 268] on input "If there is a drainfield for the septic, how far away is it from the closest pr…" at bounding box center [399, 258] width 425 height 20
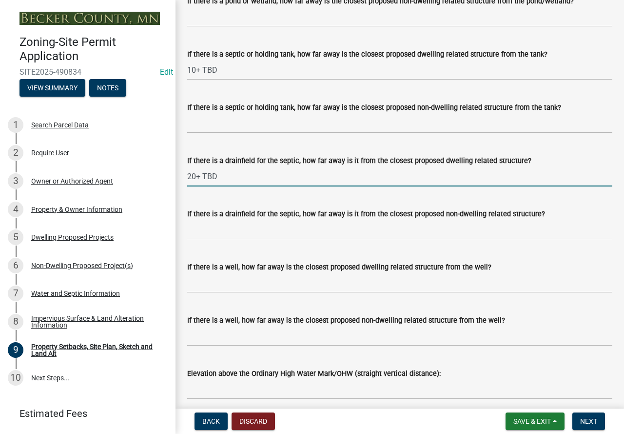
scroll to position [2682, 0]
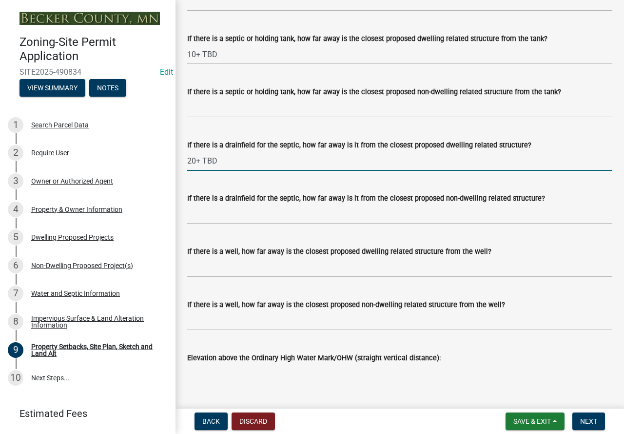
type input "20+ TBD"
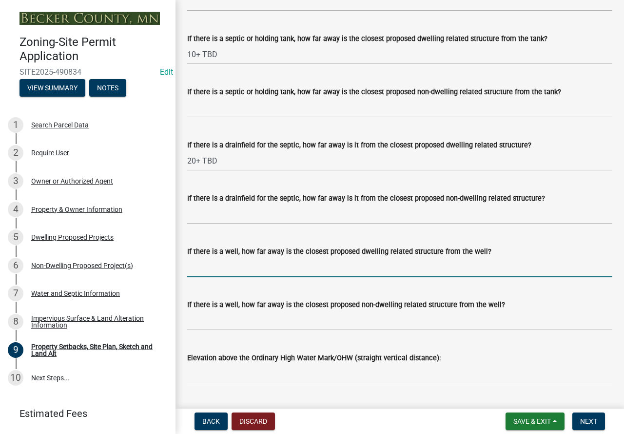
click at [229, 277] on input "If there is a well, how far away is the closest proposed dwelling related struc…" at bounding box center [399, 267] width 425 height 20
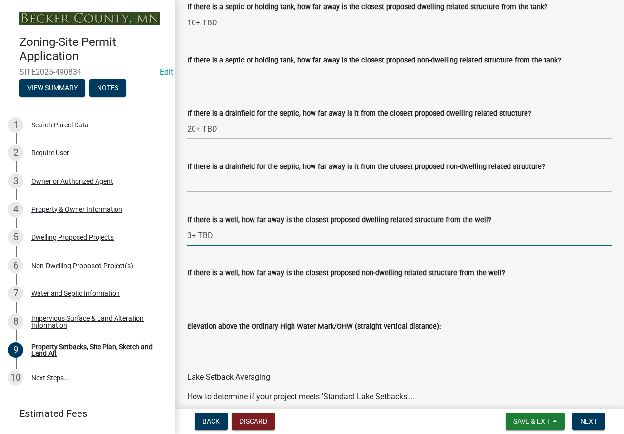
scroll to position [2731, 0]
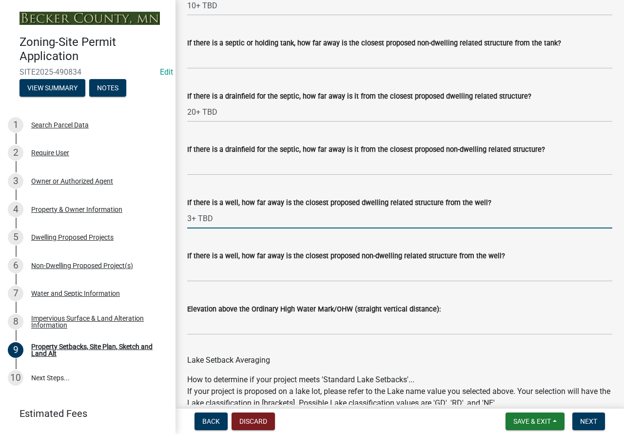
type input "3+ TBD"
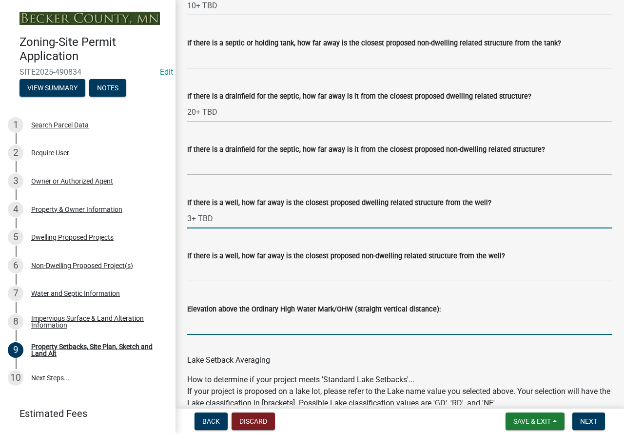
click at [240, 335] on input "Elevation above the Ordinary High Water Mark/OHW (straight vertical distance):" at bounding box center [399, 325] width 425 height 20
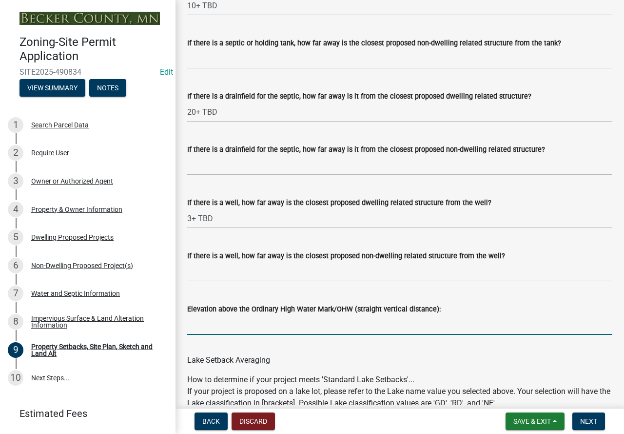
type input "3+"
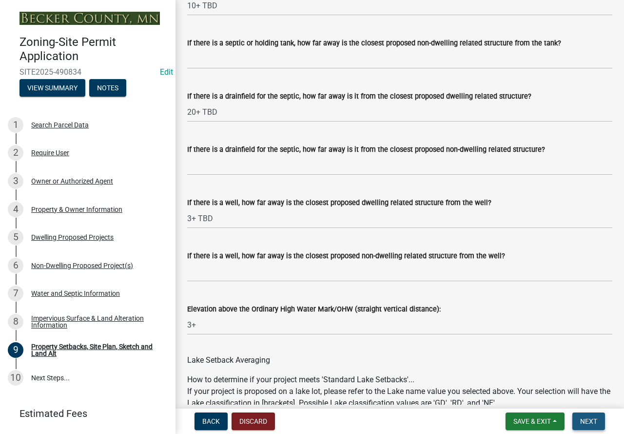
click at [597, 419] on span "Next" at bounding box center [588, 421] width 17 height 8
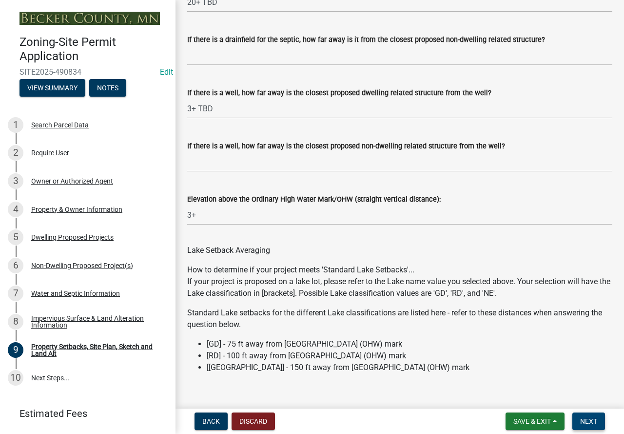
scroll to position [2957, 0]
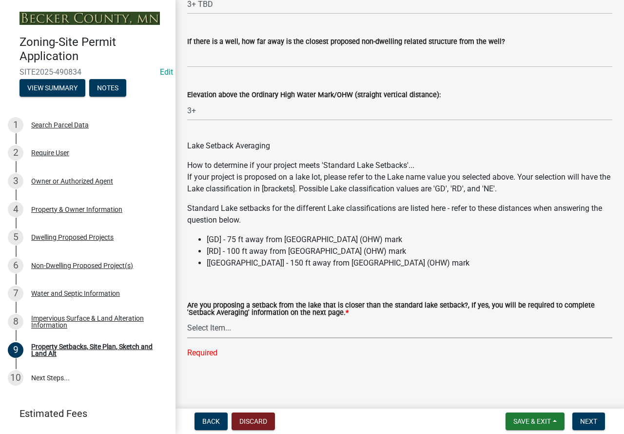
click at [286, 328] on select "Select Item... Yes No N/A" at bounding box center [399, 328] width 425 height 20
click at [187, 337] on select "Select Item... Yes No N/A" at bounding box center [399, 328] width 425 height 20
select select "4421853d-5e11-4b64-95ec-6c47066881cc"
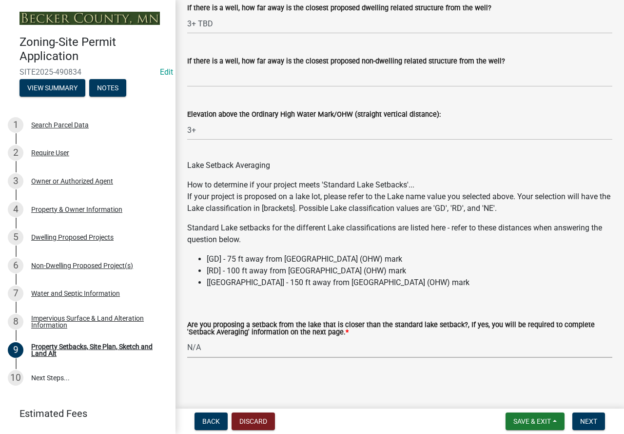
scroll to position [2938, 0]
click at [592, 426] on button "Next" at bounding box center [589, 421] width 33 height 18
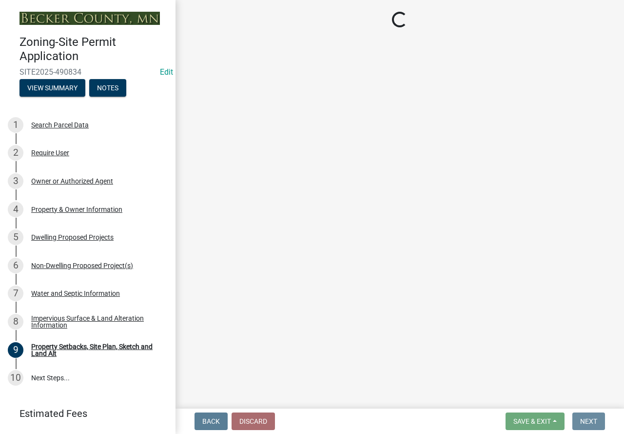
scroll to position [0, 0]
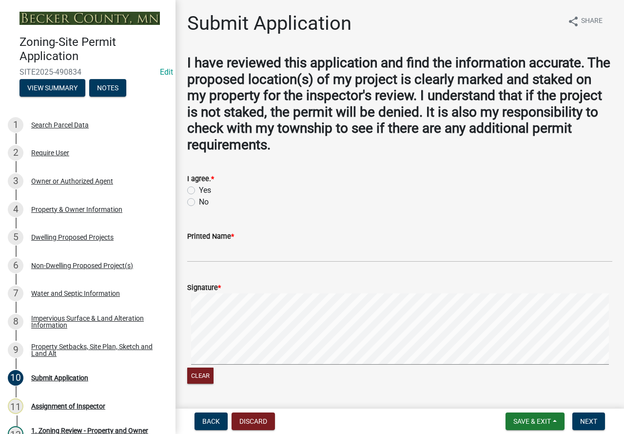
click at [199, 186] on label "Yes" at bounding box center [205, 190] width 12 height 12
click at [199, 186] on input "Yes" at bounding box center [202, 187] width 6 height 6
radio input "true"
click at [212, 254] on input "Printed Name *" at bounding box center [399, 252] width 425 height 20
click at [202, 366] on signature-pad at bounding box center [399, 330] width 425 height 74
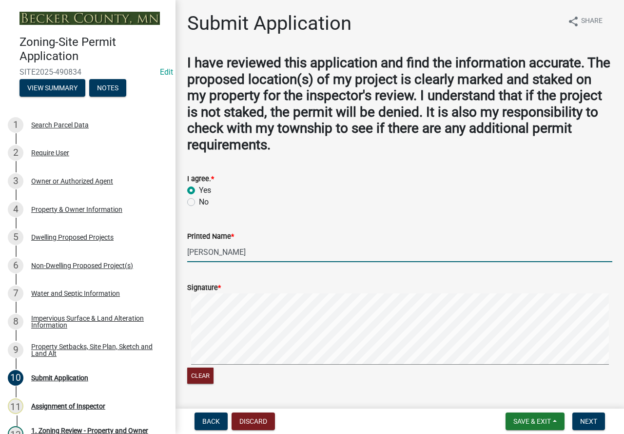
type input "[PERSON_NAME]"
click at [309, 293] on form "Signature * Clear" at bounding box center [399, 328] width 425 height 116
click at [199, 375] on button "Clear" at bounding box center [200, 375] width 26 height 16
click at [220, 376] on div "Clear" at bounding box center [399, 376] width 425 height 19
click at [203, 373] on button "Clear" at bounding box center [200, 375] width 26 height 16
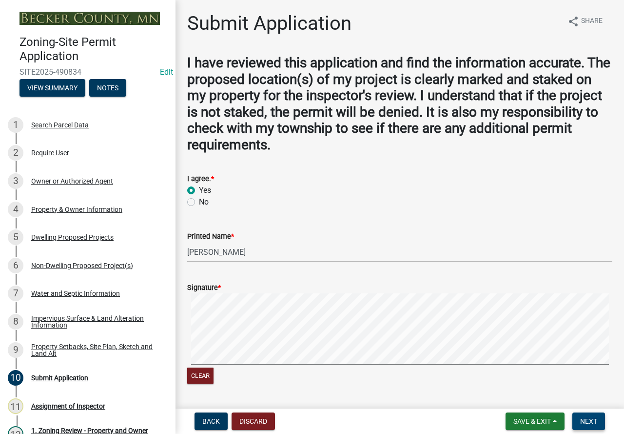
click at [592, 417] on span "Next" at bounding box center [588, 421] width 17 height 8
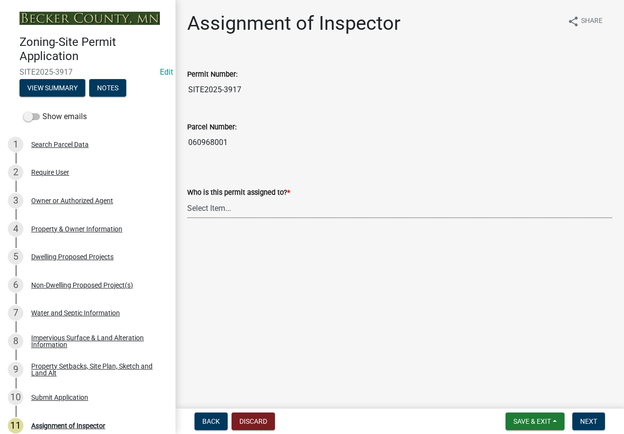
click at [225, 208] on select "Select Item... [PERSON_NAME] [PERSON_NAME] [PERSON_NAME] [PERSON_NAME] [PERSON_…" at bounding box center [399, 208] width 425 height 20
click at [187, 198] on select "Select Item... [PERSON_NAME] [PERSON_NAME] [PERSON_NAME] [PERSON_NAME] [PERSON_…" at bounding box center [399, 208] width 425 height 20
select select "c0b6e50c-983d-48c1-a910-e8bd43c13b77"
click at [86, 253] on div "Dwelling Proposed Projects" at bounding box center [72, 256] width 82 height 7
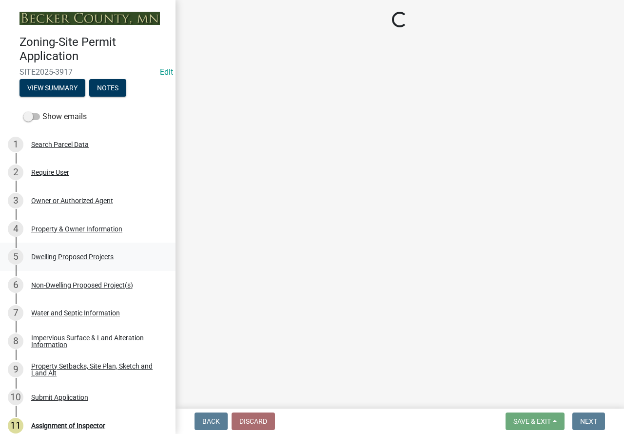
select select "5b8abcc6-67f7-49fb-8f25-c295ccc2b339"
select select "2dc577ba-aef6-4196-bc52-35577603d189"
select select "59a6fdaa-56b6-4bcd-87b7-d867a7d784e6"
select select "e13aacd2-5b16-46a8-9c16-26b3d7b1c810"
select select "a045e8de-0125-48b5-a52c-0705e3235ca5"
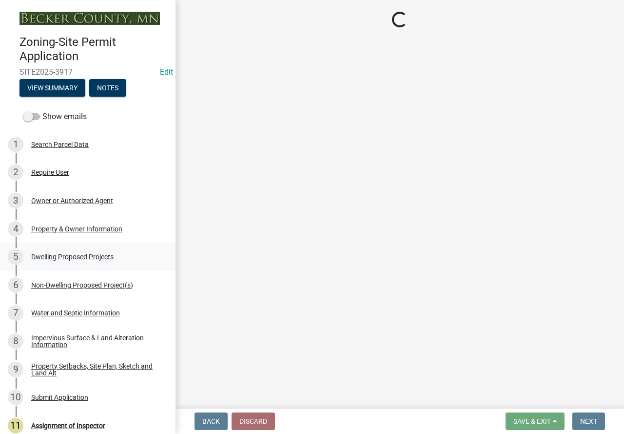
select select "247d334f-ddb5-435c-9042-0e10186c5422"
select select "c6a0a915-8859-4117-97a8-42e675f9bace"
select select "638dddef-31f4-4d73-b0b5-0ffc7b344434"
select select "43dc438e-12cf-4fa6-b4ef-a236ffc627d7"
select select "8786fdd2-7f96-462d-8069-e958fae6b9a0"
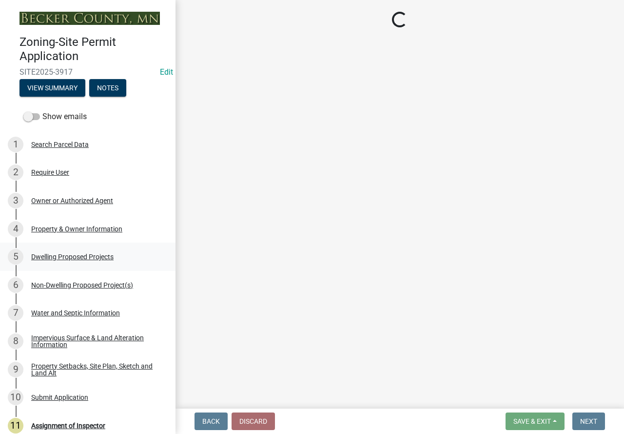
select select "256d326d-7a65-4b43-bb27-2952fbe4c534"
select select "75cb6c0c-1bab-4101-a7ce-eb87cbd598c1"
select select "cbc699c5-a6de-4f3d-a533-ae678b946106"
select select "8e4dc0e1-7dfa-4afc-85b9-5ad40795f204"
select select "107cbe59-677b-44f2-96fc-816b282ebb79"
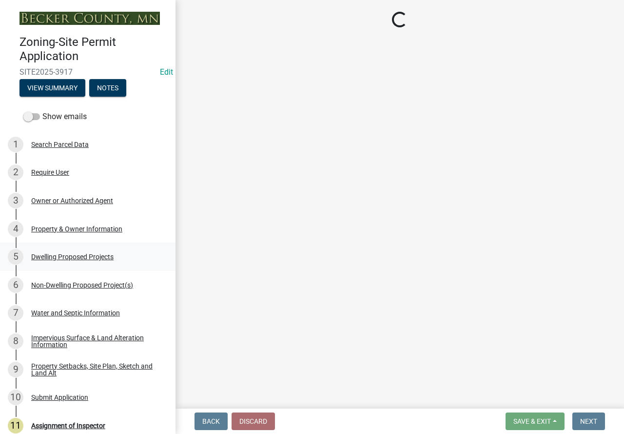
select select "574dab0a-a2f9-4f32-a930-7f8884412bac"
select select "7f420323-49a9-4fd0-9441-05b3dc777552"
select select "ec305202-ae01-487b-b5e4-3a5aacc1e384"
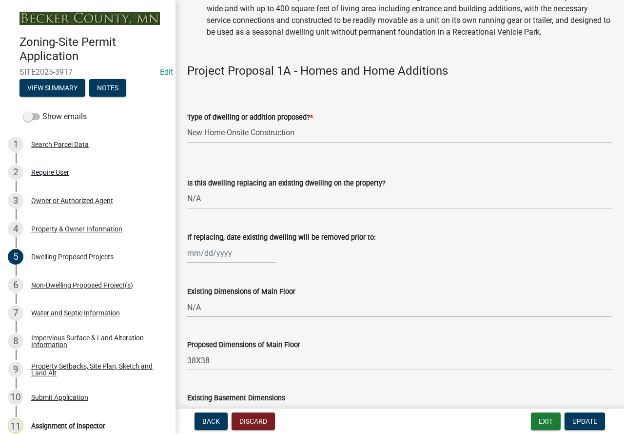
scroll to position [293, 0]
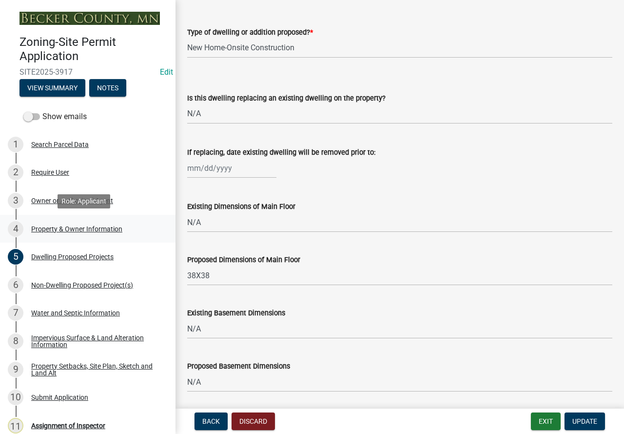
click at [87, 231] on div "Property & Owner Information" at bounding box center [76, 228] width 91 height 7
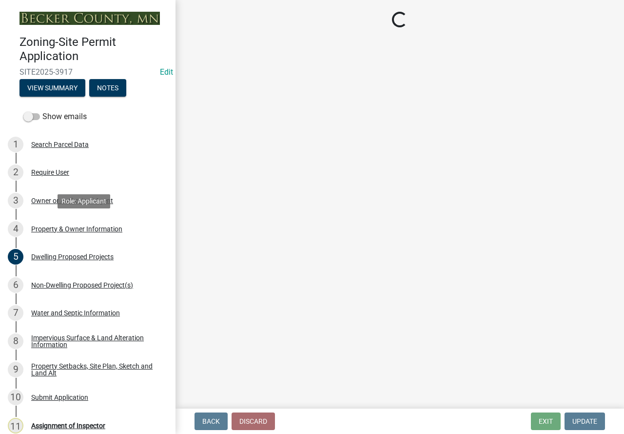
scroll to position [0, 0]
select select "2da4ad59-79e4-4897-a878-b9bb9cb10a27"
select select "951686c9-9b01-4b62-9d6a-ea2b084c9c47"
select select "f87eba17-8ed9-4ad8-aefc-fe36a3f3544b"
select select "393a978c-6bd5-4cb2-a6a0-db6feb8732b8"
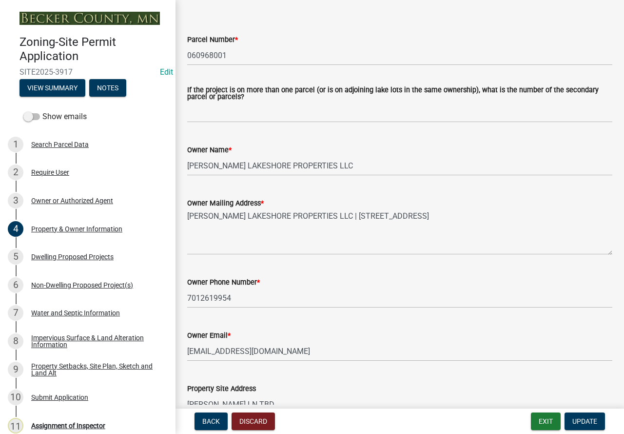
scroll to position [98, 0]
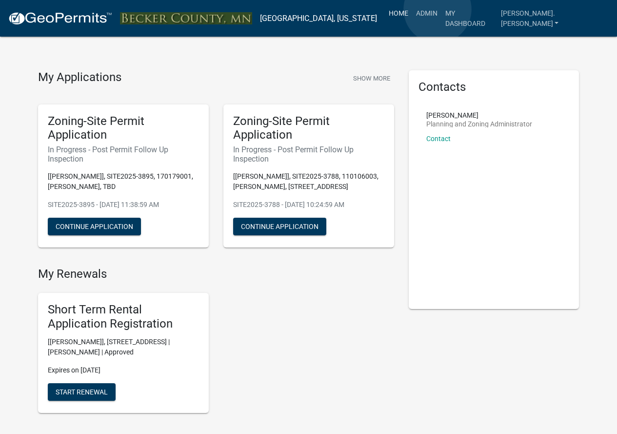
click at [412, 9] on link "Home" at bounding box center [398, 13] width 27 height 19
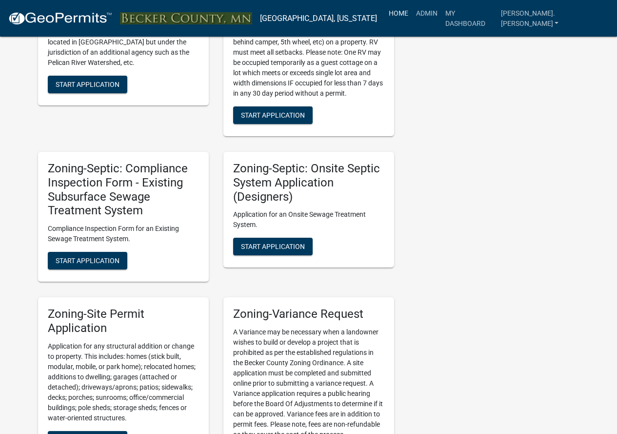
scroll to position [1024, 0]
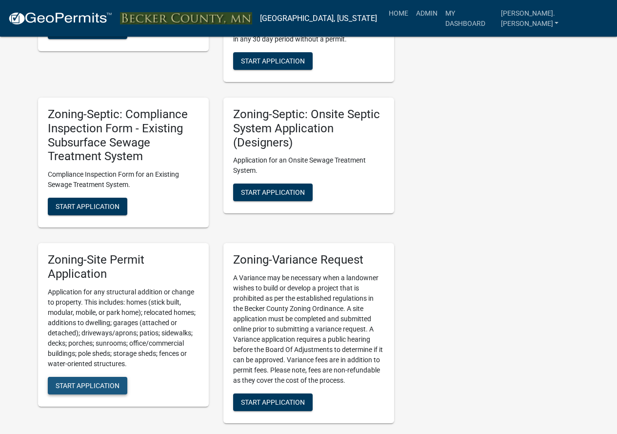
click at [123, 387] on button "Start Application" at bounding box center [87, 385] width 79 height 18
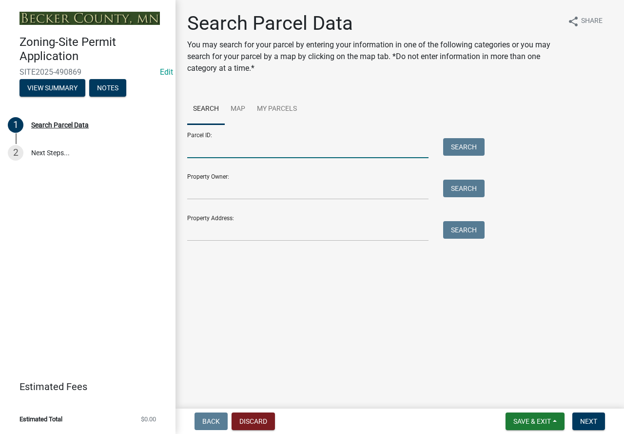
click at [232, 153] on input "Parcel ID:" at bounding box center [307, 148] width 241 height 20
paste input "060968000"
type input "060968000"
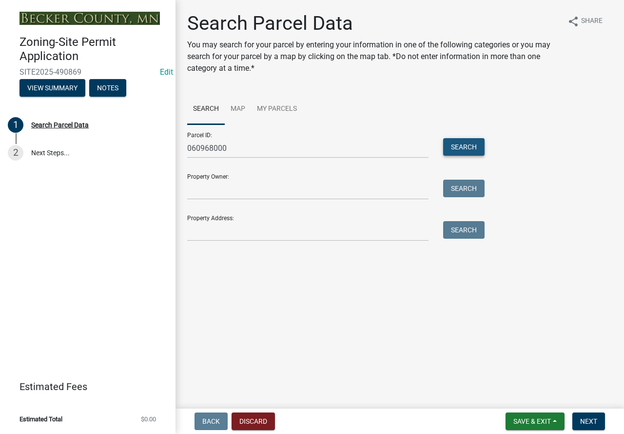
click at [456, 146] on button "Search" at bounding box center [463, 147] width 41 height 18
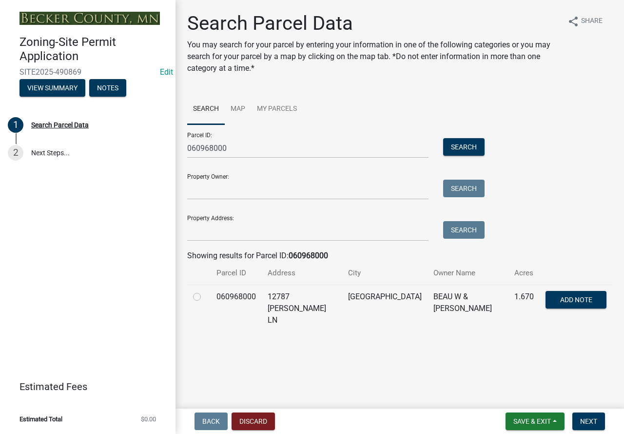
click at [205, 291] on label at bounding box center [205, 291] width 0 height 0
click at [205, 296] on input "radio" at bounding box center [208, 294] width 6 height 6
radio input "true"
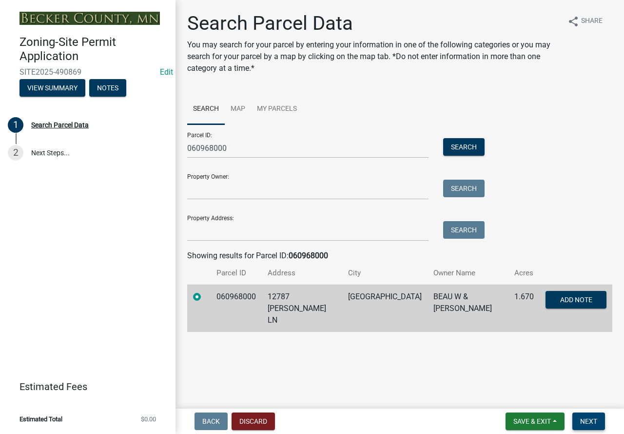
click at [582, 423] on span "Next" at bounding box center [588, 421] width 17 height 8
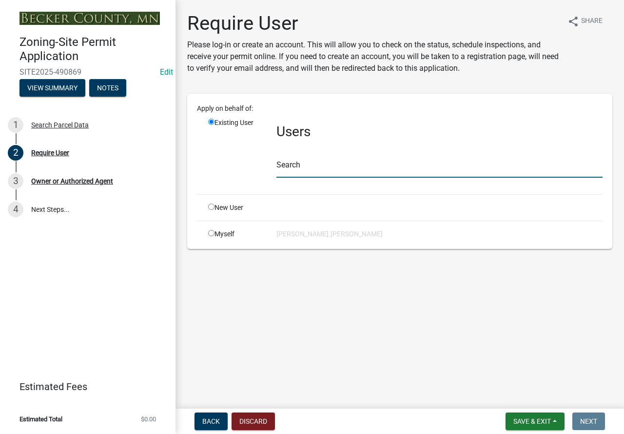
click at [291, 169] on input "text" at bounding box center [440, 168] width 326 height 20
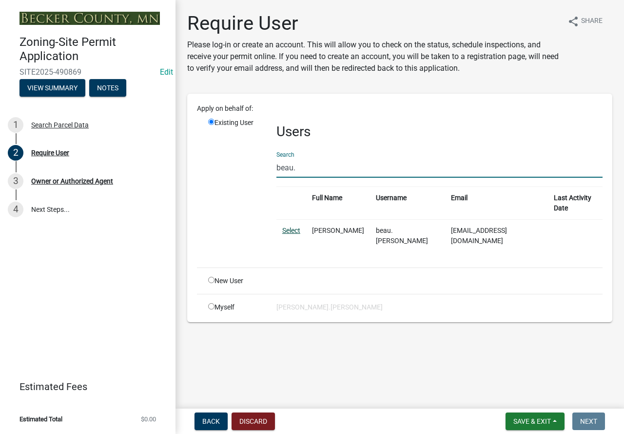
type input "beau."
click at [296, 226] on link "Select" at bounding box center [291, 230] width 18 height 8
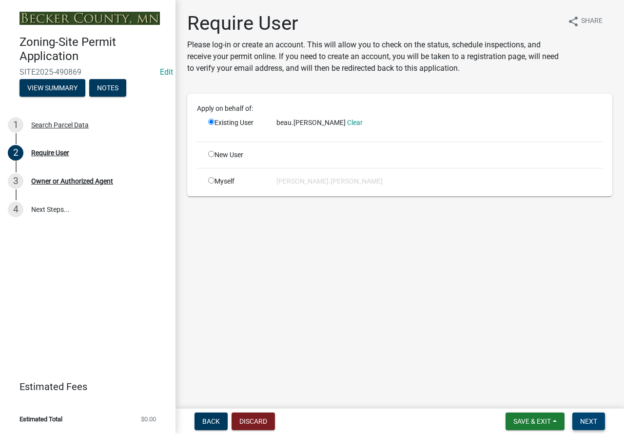
click at [593, 416] on button "Next" at bounding box center [589, 421] width 33 height 18
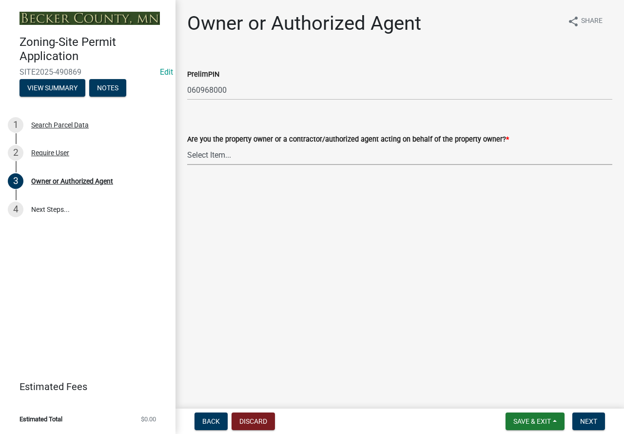
click at [253, 160] on select "Select Item... Property Owner Authorized Agent" at bounding box center [399, 155] width 425 height 20
click at [187, 145] on select "Select Item... Property Owner Authorized Agent" at bounding box center [399, 155] width 425 height 20
select select "3c674549-ed69-405f-b795-9fa3f7d47d9d"
click at [582, 415] on button "Next" at bounding box center [589, 421] width 33 height 18
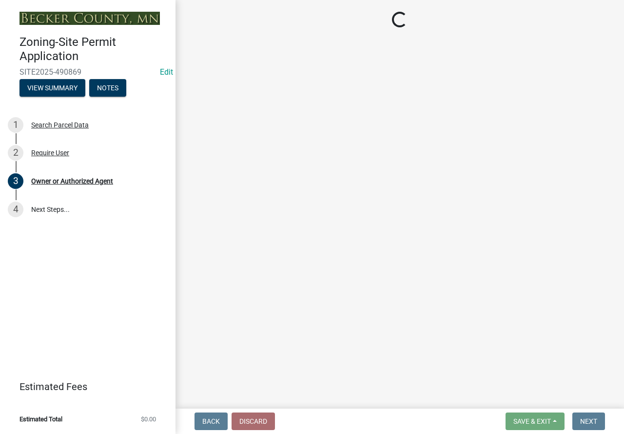
select select "2da4ad59-79e4-4897-a878-b9bb9cb10a27"
select select "951686c9-9b01-4b62-9d6a-ea2b084c9c47"
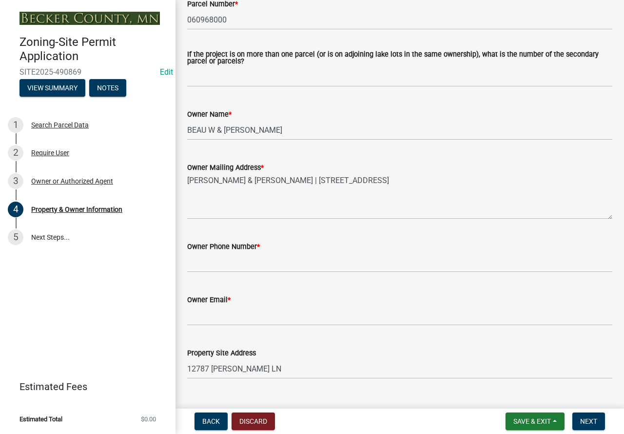
scroll to position [146, 0]
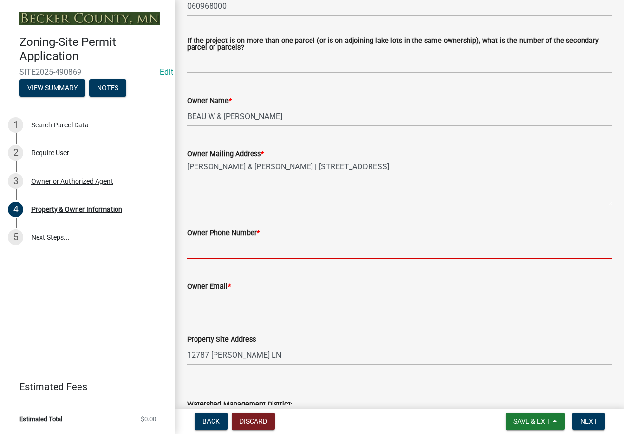
click at [244, 252] on input "Owner Phone Number *" at bounding box center [399, 248] width 425 height 20
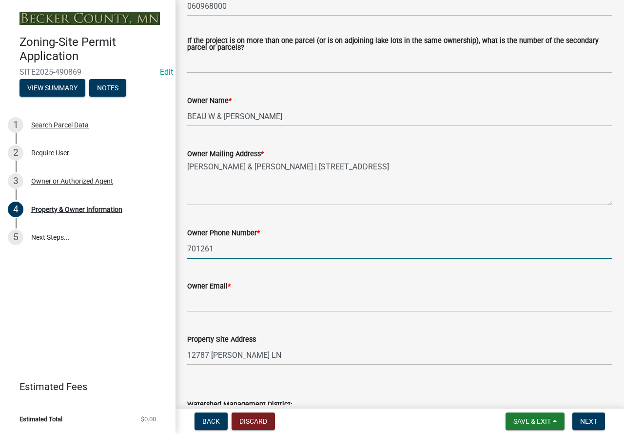
type input "7012619954"
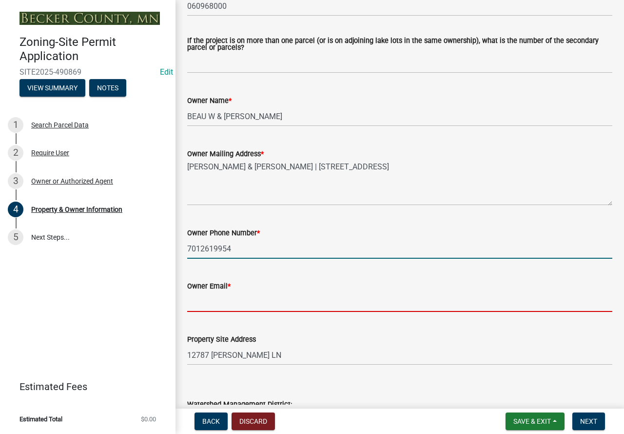
click at [240, 294] on input "Owner Email *" at bounding box center [399, 302] width 425 height 20
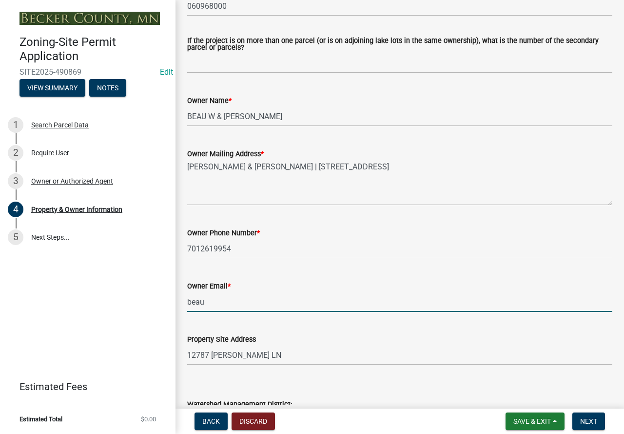
type input "[EMAIL_ADDRESS][DOMAIN_NAME]"
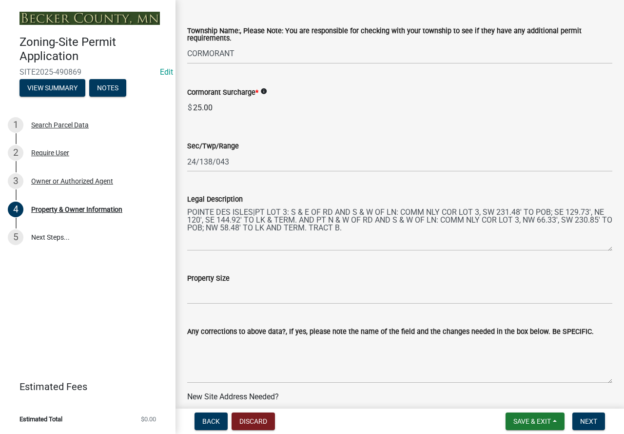
scroll to position [683, 0]
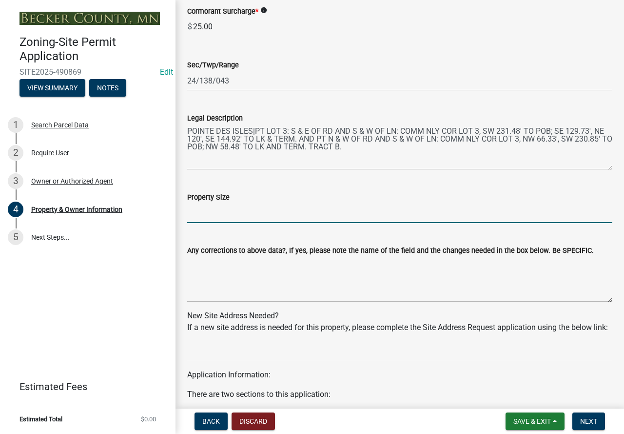
click at [227, 219] on input "Property Size" at bounding box center [399, 213] width 425 height 20
paste input "1.67"
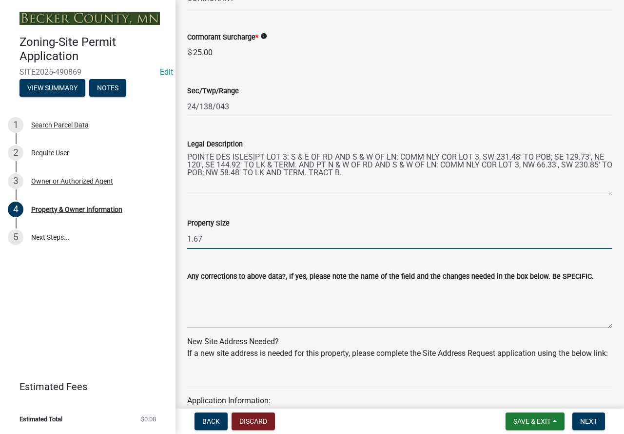
scroll to position [803, 0]
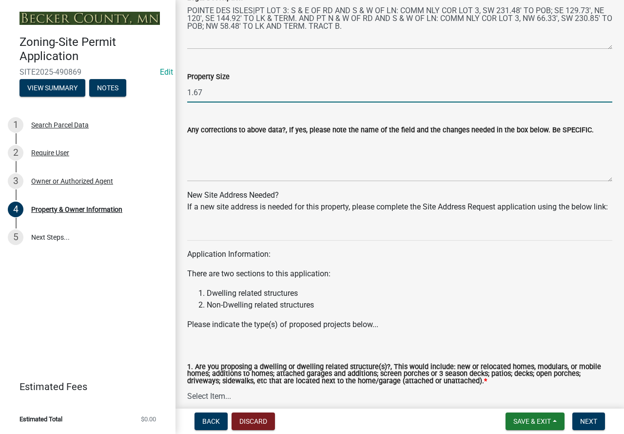
type input "1.67"
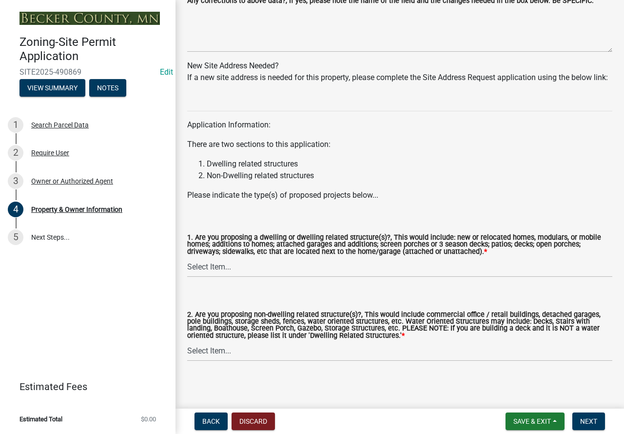
scroll to position [949, 0]
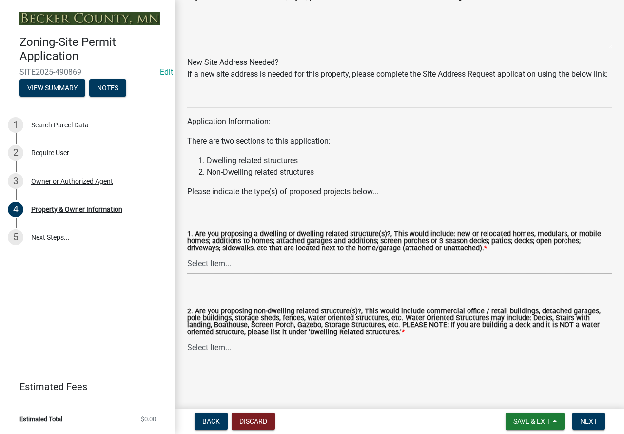
click at [275, 268] on select "Select Item... Yes No" at bounding box center [399, 264] width 425 height 20
click at [187, 254] on select "Select Item... Yes No" at bounding box center [399, 264] width 425 height 20
select select "f87eba17-8ed9-4ad8-aefc-fe36a3f3544b"
click at [284, 343] on select "Select Item... Yes No" at bounding box center [399, 347] width 425 height 20
click at [187, 337] on select "Select Item... Yes No" at bounding box center [399, 347] width 425 height 20
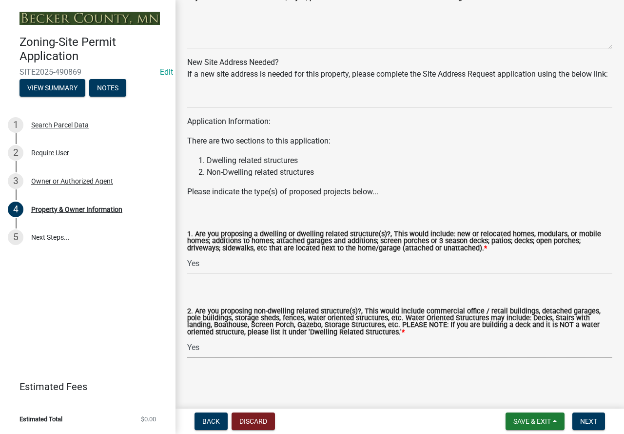
drag, startPoint x: 268, startPoint y: 349, endPoint x: 268, endPoint y: 354, distance: 4.9
click at [268, 349] on select "Select Item... Yes No" at bounding box center [399, 347] width 425 height 20
click at [187, 337] on select "Select Item... Yes No" at bounding box center [399, 347] width 425 height 20
select select "393a978c-6bd5-4cb2-a6a0-db6feb8732b8"
click at [595, 425] on span "Next" at bounding box center [588, 421] width 17 height 8
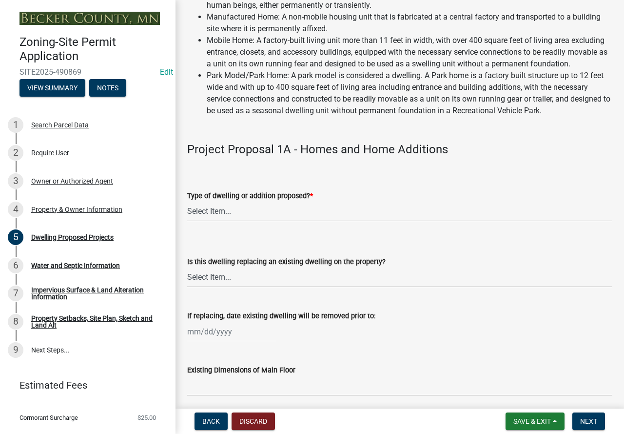
scroll to position [146, 0]
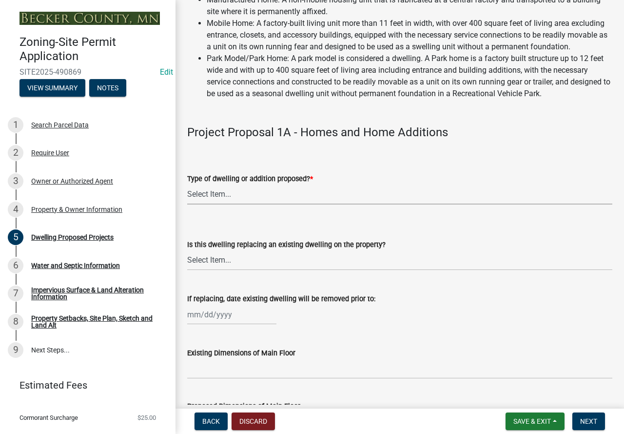
click at [249, 204] on select "Select Item... N/A - Not a dwelling New Home-Onsite Construction New Modular (E…" at bounding box center [399, 194] width 425 height 20
click at [187, 196] on select "Select Item... N/A - Not a dwelling New Home-Onsite Construction New Modular (E…" at bounding box center [399, 194] width 425 height 20
select select "5b8abcc6-67f7-49fb-8f25-c295ccc2b339"
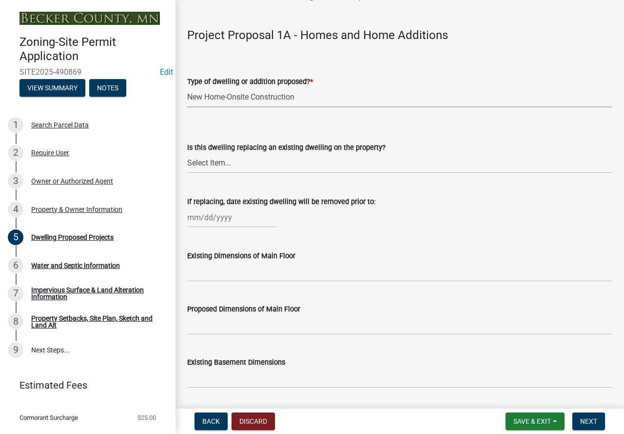
scroll to position [244, 0]
click at [250, 166] on select "Select Item... N/A Yes No" at bounding box center [399, 163] width 425 height 20
click at [187, 164] on select "Select Item... N/A Yes No" at bounding box center [399, 163] width 425 height 20
select select "ba56d9f6-ced5-4c38-bdcc-33bfa85ac6de"
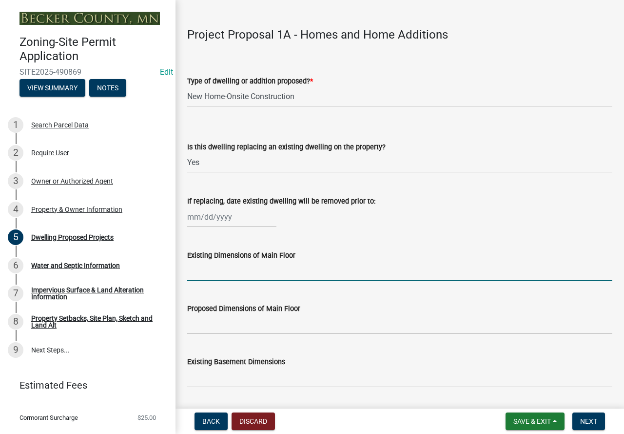
click at [230, 280] on input "Existing Dimensions of Main Floor" at bounding box center [399, 271] width 425 height 20
click at [213, 334] on input "Proposed Dimensions of Main Floor" at bounding box center [399, 324] width 425 height 20
click at [205, 281] on input "Existing Dimensions of Main Floor" at bounding box center [399, 271] width 425 height 20
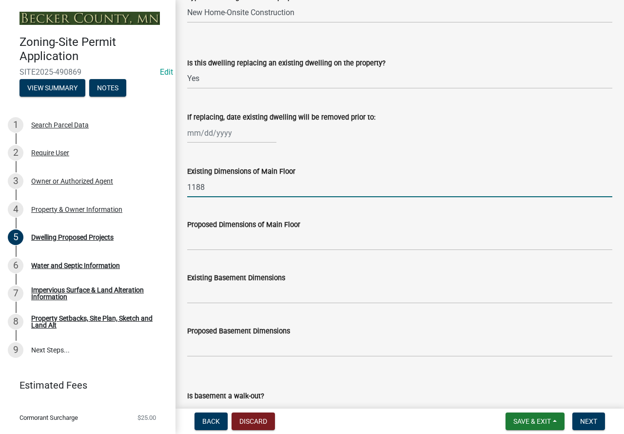
scroll to position [341, 0]
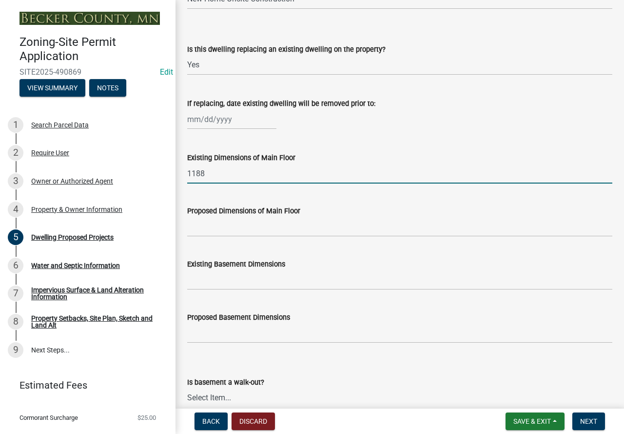
type input "1188"
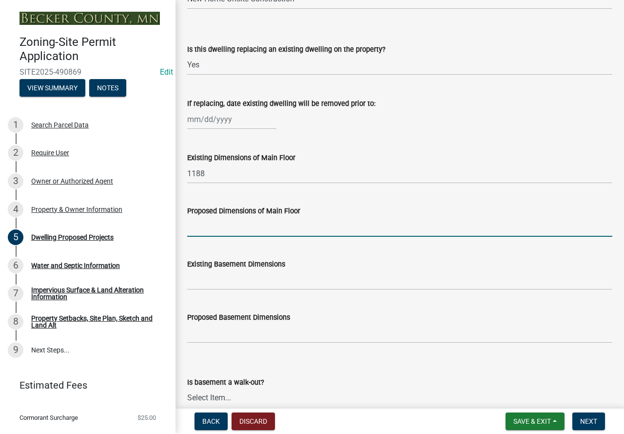
click at [213, 237] on input "Proposed Dimensions of Main Floor" at bounding box center [399, 227] width 425 height 20
type input "38x38"
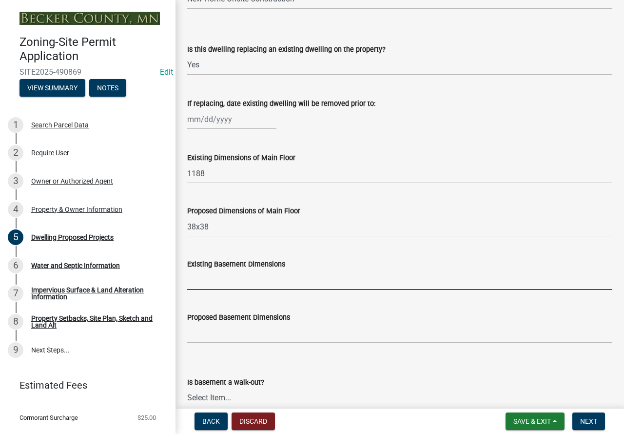
click at [216, 287] on input "Existing Basement Dimensions" at bounding box center [399, 280] width 425 height 20
type input "N/A"
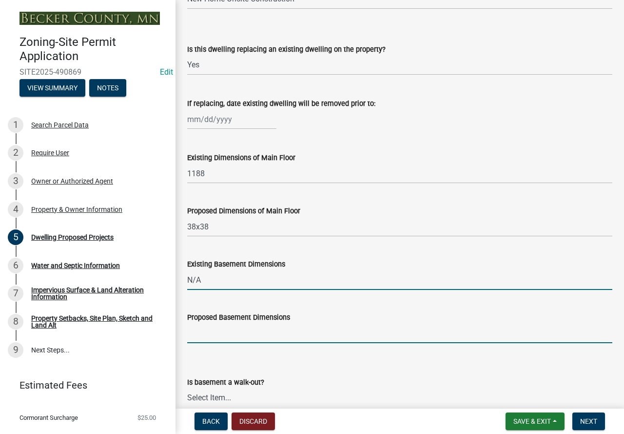
click at [238, 343] on input "Proposed Basement Dimensions" at bounding box center [399, 333] width 425 height 20
type input "N/A"
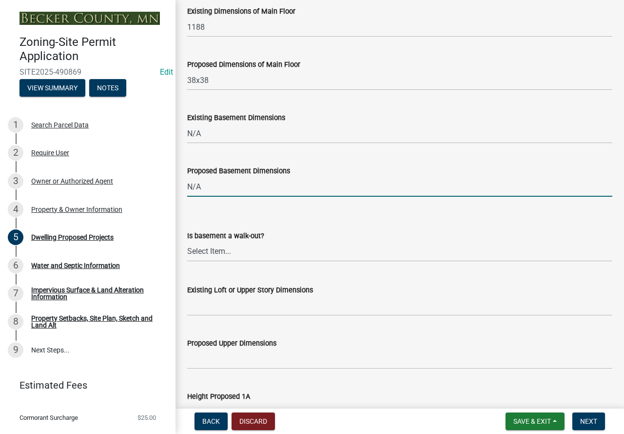
scroll to position [536, 0]
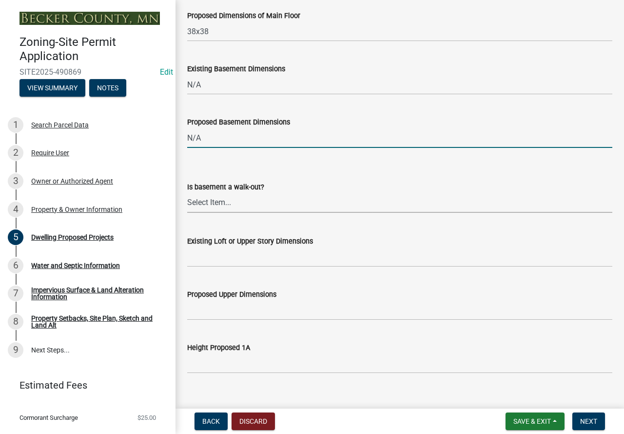
click at [225, 211] on select "Select Item... Yes No N/A" at bounding box center [399, 203] width 425 height 20
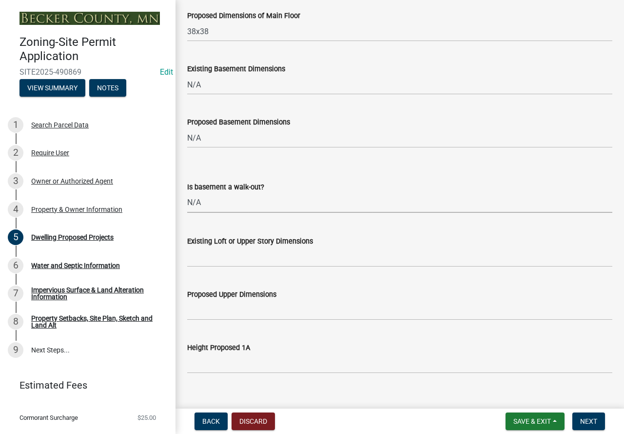
click at [187, 204] on select "Select Item... Yes No N/A" at bounding box center [399, 203] width 425 height 20
select select "f4ae0446-41fa-4afd-99aa-409617c58827"
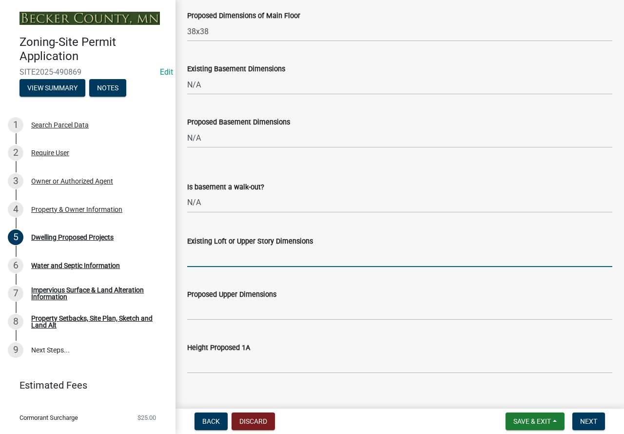
click at [232, 267] on input "Existing Loft or Upper Story Dimensions" at bounding box center [399, 257] width 425 height 20
type input "N/A"
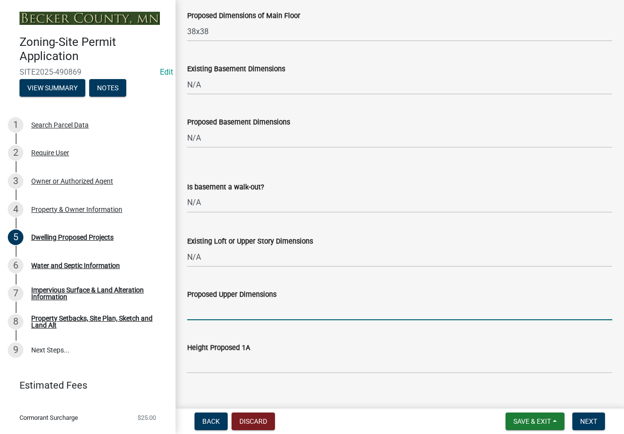
click at [234, 318] on input "Proposed Upper Dimensions" at bounding box center [399, 310] width 425 height 20
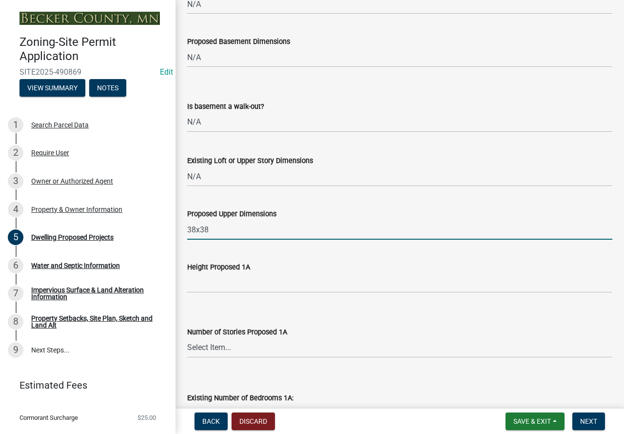
scroll to position [634, 0]
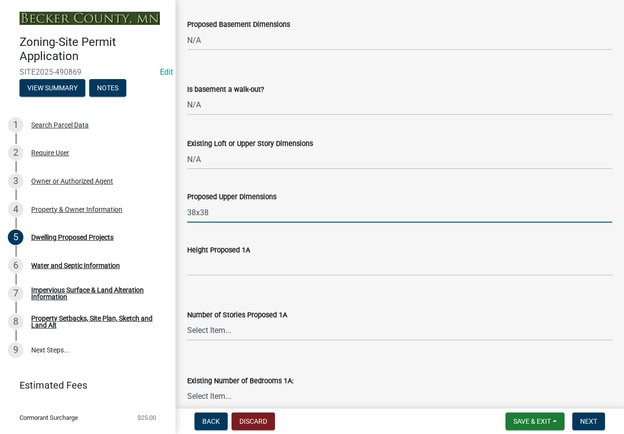
type input "38x38"
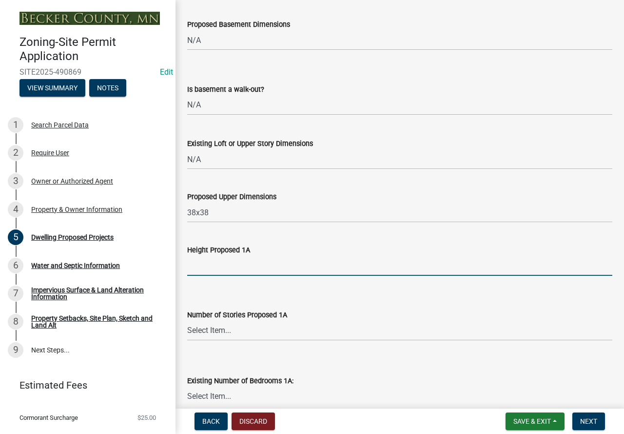
click at [213, 269] on input "Height Proposed 1A" at bounding box center [399, 266] width 425 height 20
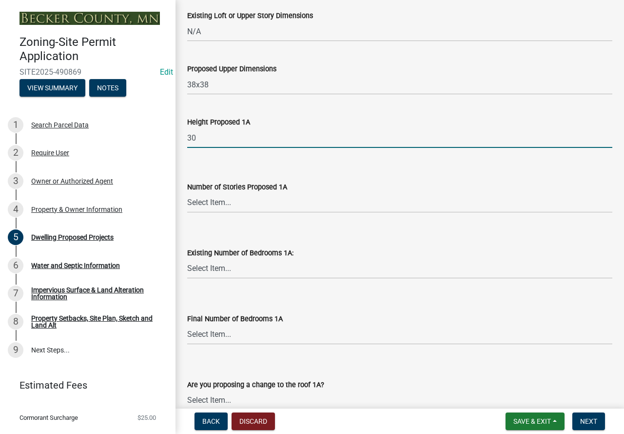
scroll to position [780, 0]
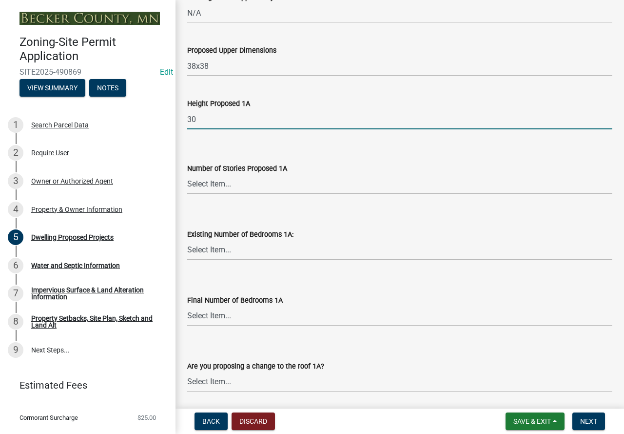
type input "30"
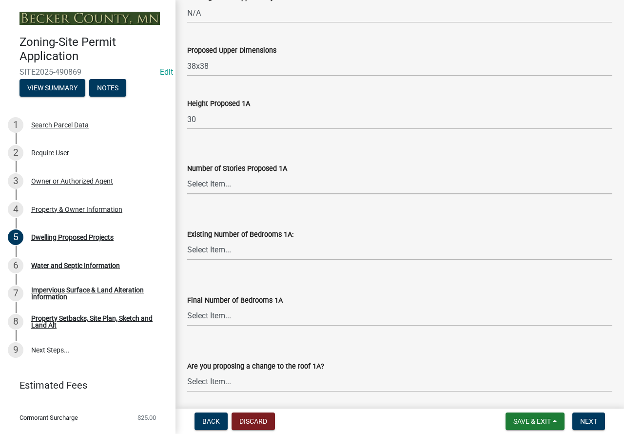
click at [254, 194] on select "Select Item... N/A 1 1.25 1.5 1.75 2 2.25 2.5" at bounding box center [399, 184] width 425 height 20
click at [187, 185] on select "Select Item... N/A 1 1.25 1.5 1.75 2 2.25 2.5" at bounding box center [399, 184] width 425 height 20
select select "e13aacd2-5b16-46a8-9c16-26b3d7b1c810"
click at [273, 260] on select "Select Item... 0 1 2 3 4 5 6 7 8" at bounding box center [399, 250] width 425 height 20
click at [187, 251] on select "Select Item... 0 1 2 3 4 5 6 7 8" at bounding box center [399, 250] width 425 height 20
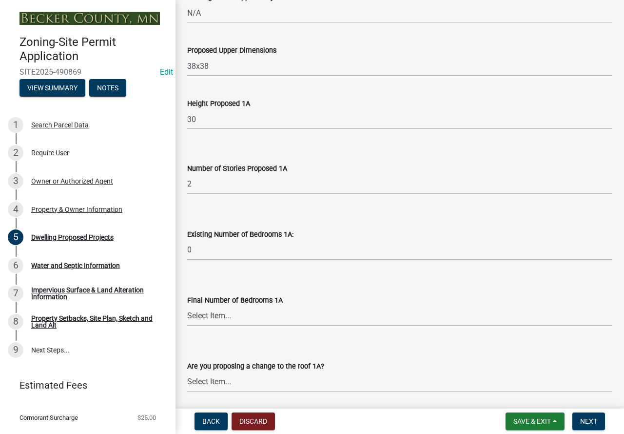
select select "a045e8de-0125-48b5-a52c-0705e3235ca5"
click at [256, 326] on select "Select Item... 0 1 2 3 4 5 6 7 8" at bounding box center [399, 316] width 425 height 20
click at [187, 317] on select "Select Item... 0 1 2 3 4 5 6 7 8" at bounding box center [399, 316] width 425 height 20
select select "247d334f-ddb5-435c-9042-0e10186c5422"
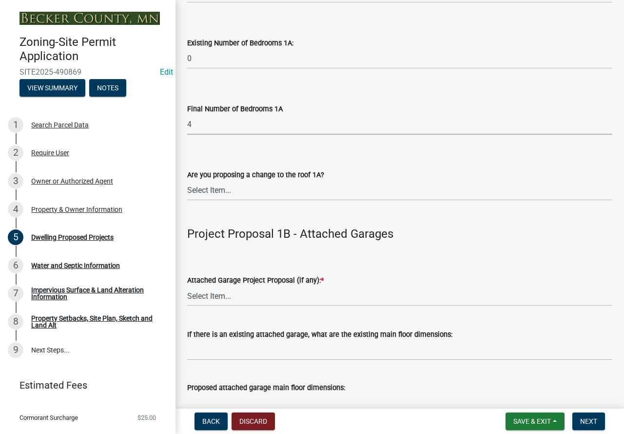
scroll to position [975, 0]
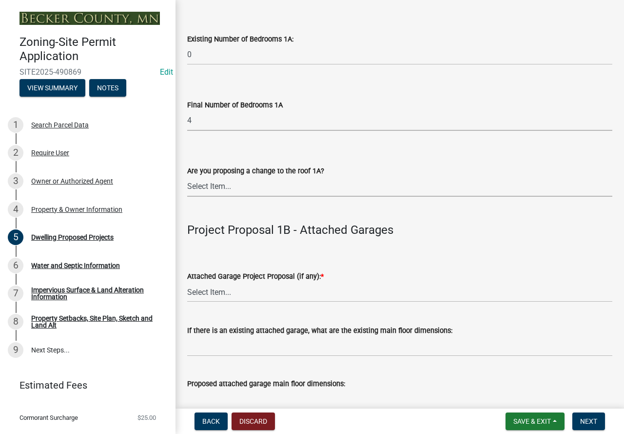
click at [257, 193] on select "Select Item... N/A Yes No" at bounding box center [399, 187] width 425 height 20
click at [187, 188] on select "Select Item... N/A Yes No" at bounding box center [399, 187] width 425 height 20
select select "c6a0a915-8859-4117-97a8-42e675f9bace"
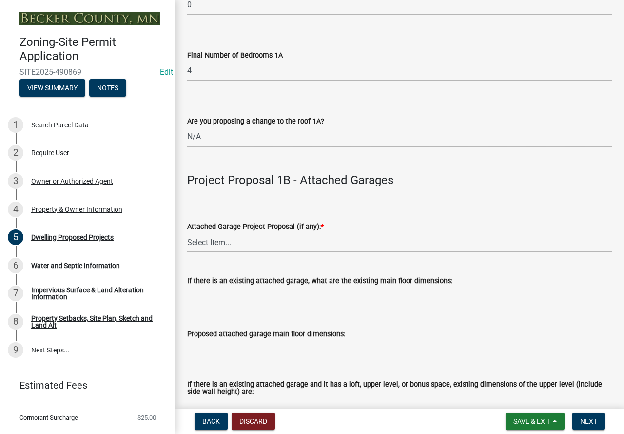
scroll to position [1073, 0]
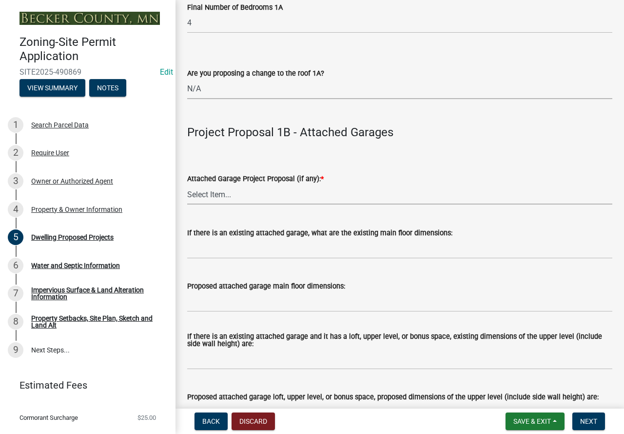
click at [244, 201] on select "Select Item... N/A New Attached Garage Addition to Attached Garage" at bounding box center [399, 194] width 425 height 20
click at [187, 196] on select "Select Item... N/A New Attached Garage Addition to Attached Garage" at bounding box center [399, 194] width 425 height 20
select select "638dddef-31f4-4d73-b0b5-0ffc7b344434"
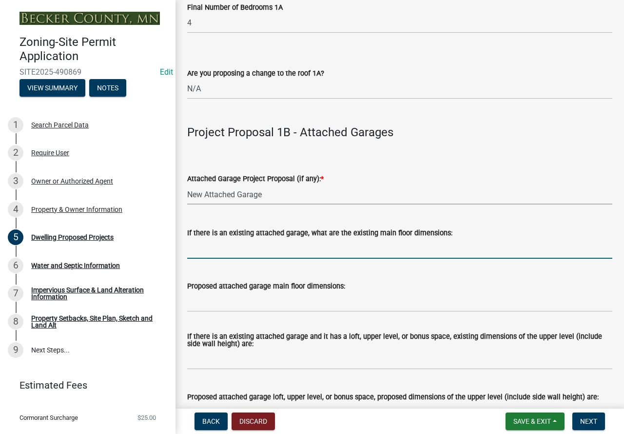
click at [237, 252] on input "If there is an existing attached garage, what are the existing main floor dimen…" at bounding box center [399, 248] width 425 height 20
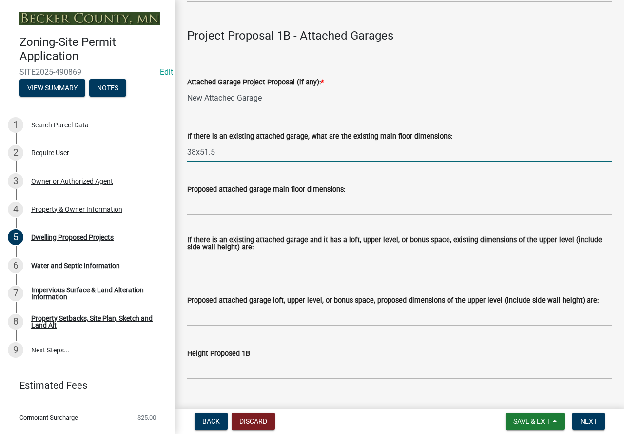
scroll to position [1170, 0]
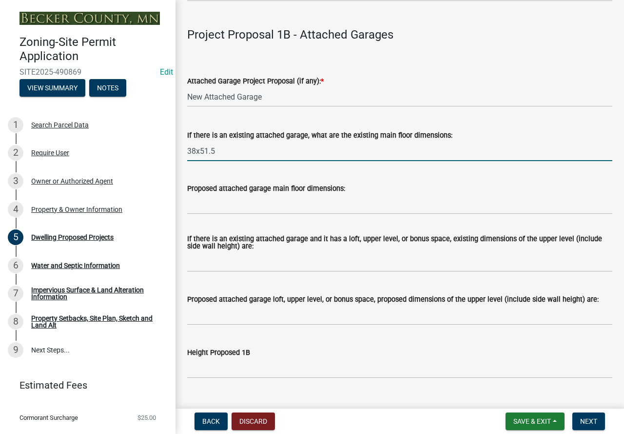
type input "38x51.5"
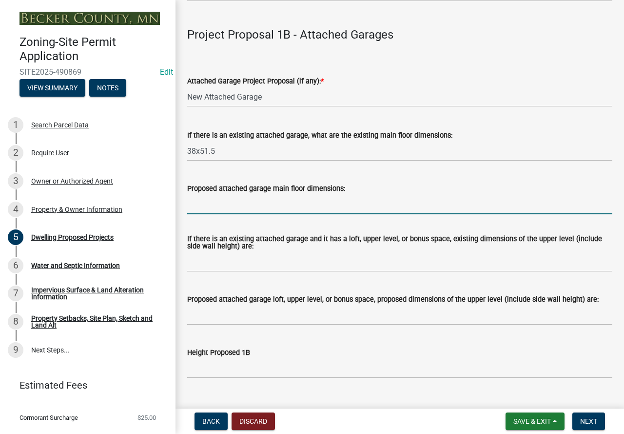
click at [205, 214] on input "Proposed attached garage main floor dimensions:" at bounding box center [399, 204] width 425 height 20
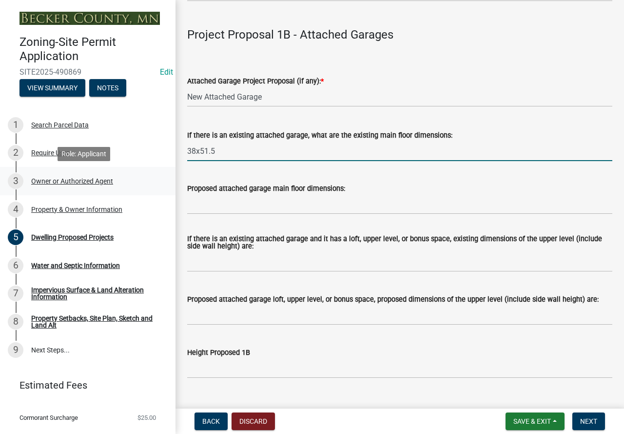
drag, startPoint x: 238, startPoint y: 156, endPoint x: 162, endPoint y: 167, distance: 77.0
click at [162, 167] on div "Zoning-Site Permit Application SITE2025-490869 Edit View Summary Notes 1 Search…" at bounding box center [312, 217] width 624 height 434
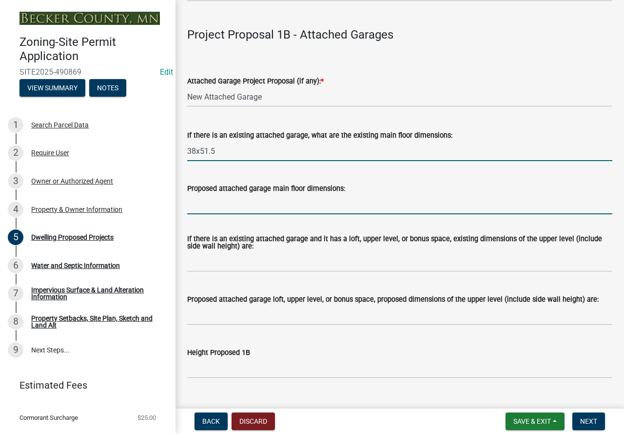
click at [196, 214] on input "Proposed attached garage main floor dimensions:" at bounding box center [399, 204] width 425 height 20
paste input "38x51.5"
type input "38x51.5"
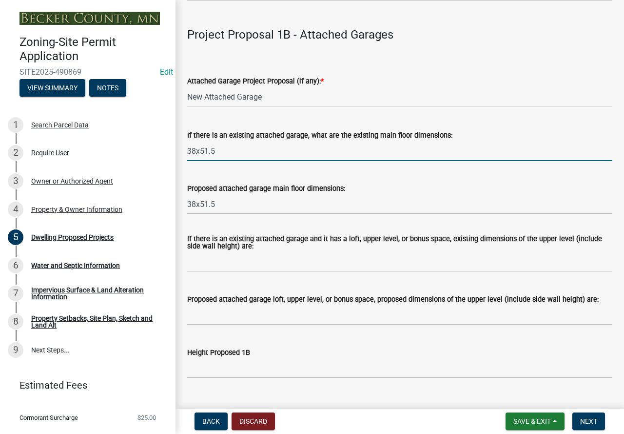
drag, startPoint x: 223, startPoint y: 162, endPoint x: 179, endPoint y: 162, distance: 43.4
click at [179, 162] on div "Dwelling Proposed Projects SECTION 1: Dwelling and Dwelling Related Structures …" at bounding box center [400, 262] width 449 height 2842
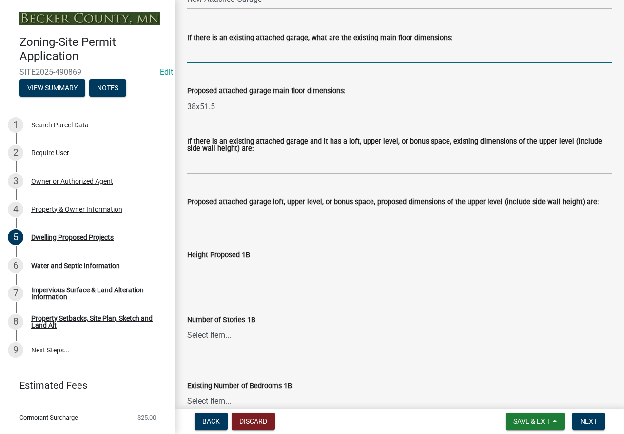
scroll to position [1317, 0]
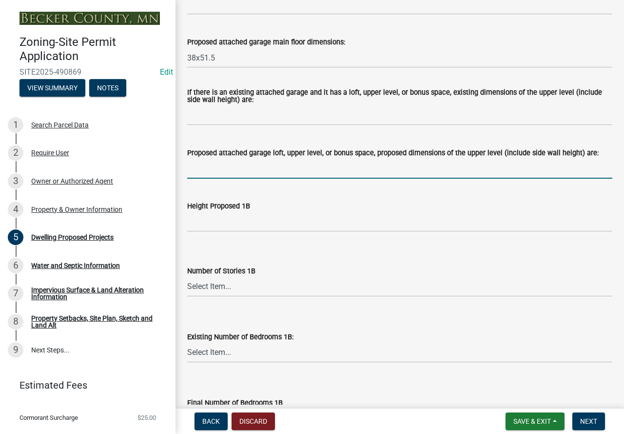
click at [278, 178] on input "Proposed attached garage loft, upper level, or bonus space, proposed dimensions…" at bounding box center [399, 168] width 425 height 20
type input "N/A"
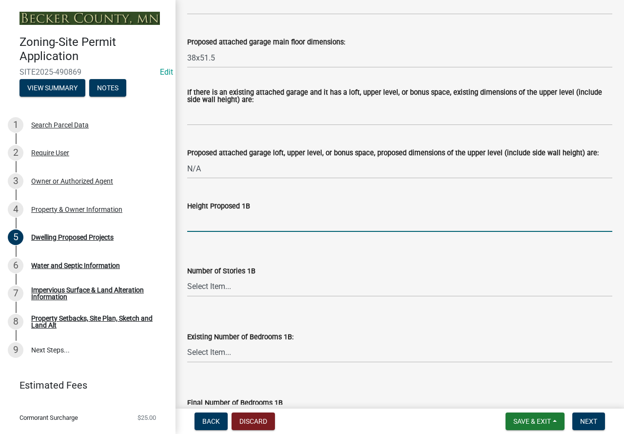
click at [257, 232] on input "Height Proposed 1B" at bounding box center [399, 222] width 425 height 20
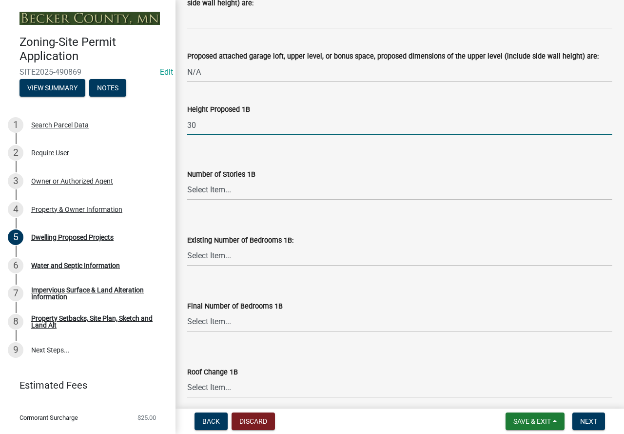
scroll to position [1414, 0]
type input "30"
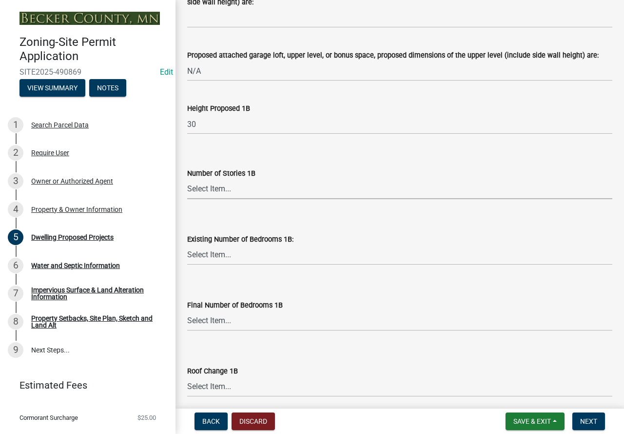
click at [213, 199] on select "Select Item... N/A 1 1.25 1.5 1.75 2 2.25 2.5" at bounding box center [399, 189] width 425 height 20
click at [187, 191] on select "Select Item... N/A 1 1.25 1.5 1.75 2 2.25 2.5" at bounding box center [399, 189] width 425 height 20
select select "43dc438e-12cf-4fa6-b4ef-a236ffc627d7"
click at [222, 265] on select "Select Item... 0 1 2 3 4 5 6 7 8" at bounding box center [399, 255] width 425 height 20
click at [187, 257] on select "Select Item... 0 1 2 3 4 5 6 7 8" at bounding box center [399, 255] width 425 height 20
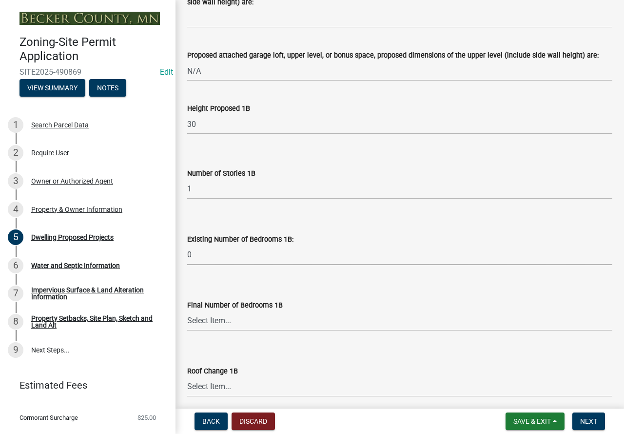
select select "8786fdd2-7f96-462d-8069-e958fae6b9a0"
click at [215, 328] on select "Select Item... N/A 0 1 2 3 4 5 6 7 8" at bounding box center [399, 321] width 425 height 20
click at [187, 322] on select "Select Item... N/A 0 1 2 3 4 5 6 7 8" at bounding box center [399, 321] width 425 height 20
select select "59dc9cee-723e-448c-a454-fe3238b55aba"
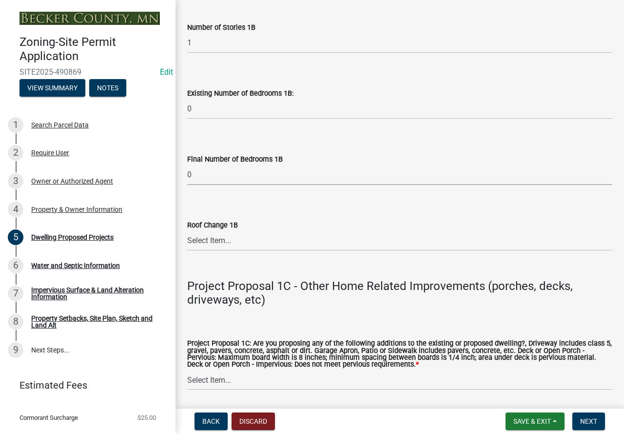
scroll to position [1561, 0]
click at [217, 250] on select "Select Item... N/A Yes No" at bounding box center [399, 240] width 425 height 20
click at [187, 242] on select "Select Item... N/A Yes No" at bounding box center [399, 240] width 425 height 20
select select "75cb6c0c-1bab-4101-a7ce-eb87cbd598c1"
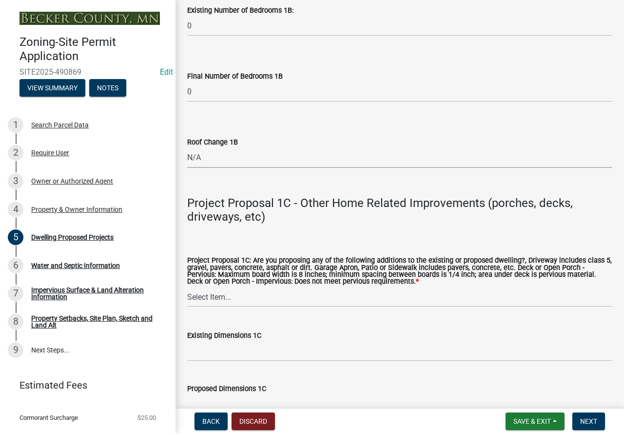
scroll to position [1658, 0]
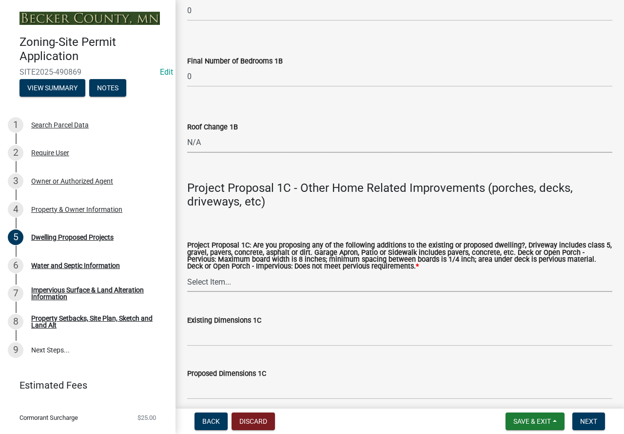
click at [235, 292] on select "Select Item... N/A Driveway Garage Apron Home Patio Sidewalk Deck - Pervious De…" at bounding box center [399, 282] width 425 height 20
click at [187, 284] on select "Select Item... N/A Driveway Garage Apron Home Patio Sidewalk Deck - Pervious De…" at bounding box center [399, 282] width 425 height 20
select select "92a0ce08-7963-4b1d-9a71-a10ef3c9fec5"
click at [236, 346] on input "Existing Dimensions 1C" at bounding box center [399, 336] width 425 height 20
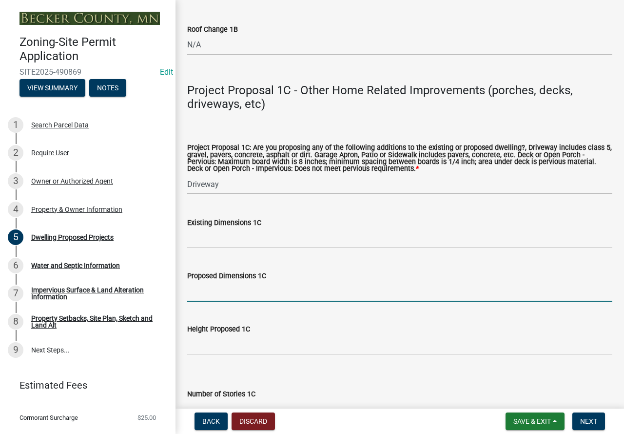
click at [205, 301] on input "Proposed Dimensions 1C" at bounding box center [399, 291] width 425 height 20
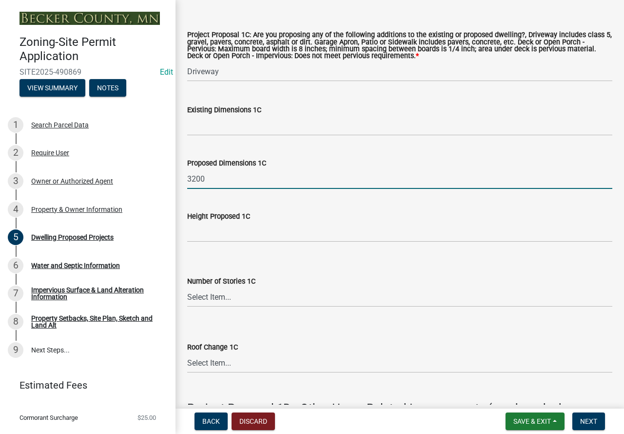
scroll to position [1902, 0]
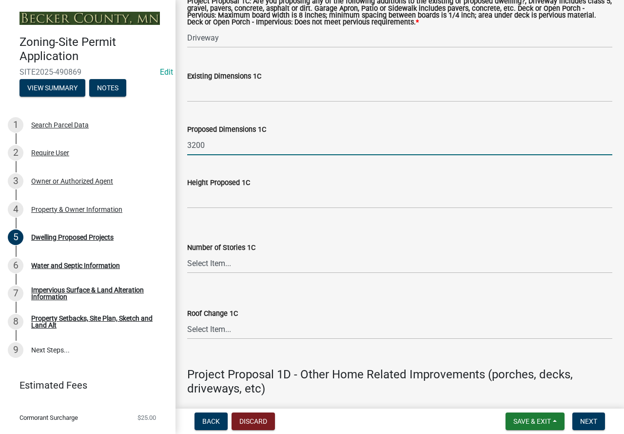
type input "3200"
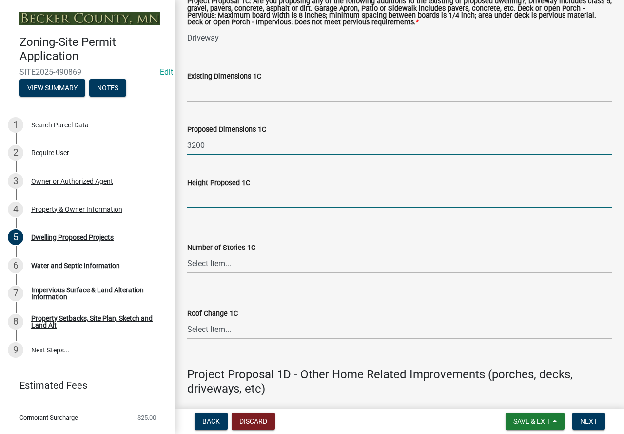
drag, startPoint x: 211, startPoint y: 209, endPoint x: 217, endPoint y: 210, distance: 6.9
click at [211, 208] on input "Height Proposed 1C" at bounding box center [399, 198] width 425 height 20
type input "0"
click at [236, 273] on select "Select Item... N\A 1 1.25 1.5 1.75 2 2.25 2.5" at bounding box center [399, 263] width 425 height 20
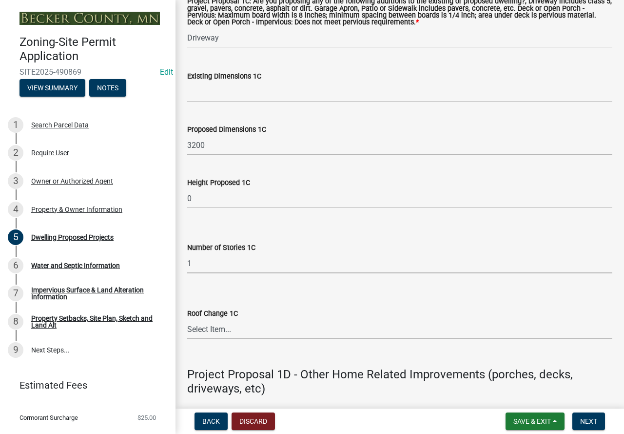
click at [187, 266] on select "Select Item... N\A 1 1.25 1.5 1.75 2 2.25 2.5" at bounding box center [399, 263] width 425 height 20
click at [227, 273] on select "Select Item... N\A 1 1.25 1.5 1.75 2 2.25 2.5" at bounding box center [399, 263] width 425 height 20
click at [187, 266] on select "Select Item... N\A 1 1.25 1.5 1.75 2 2.25 2.5" at bounding box center [399, 263] width 425 height 20
select select "8e4dc0e1-7dfa-4afc-85b9-5ad40795f204"
click at [229, 338] on select "Select Item... N/A Yes No" at bounding box center [399, 329] width 425 height 20
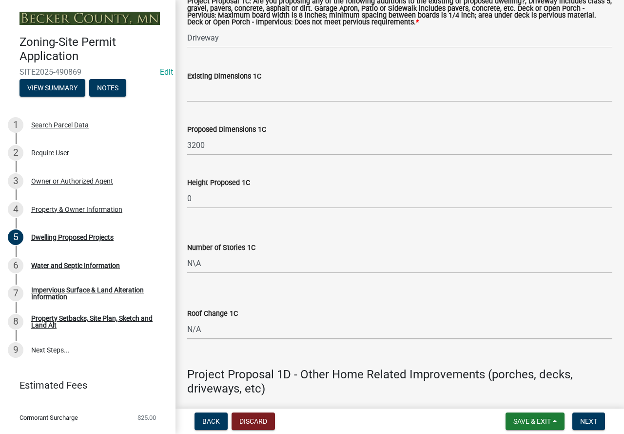
click at [187, 332] on select "Select Item... N/A Yes No" at bounding box center [399, 329] width 425 height 20
select select "107cbe59-677b-44f2-96fc-816b282ebb79"
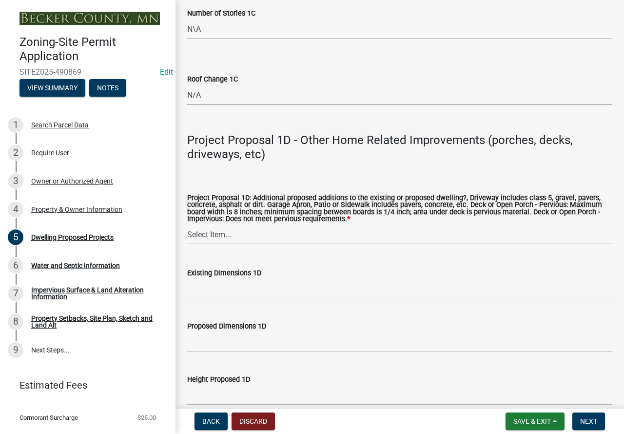
scroll to position [2146, 0]
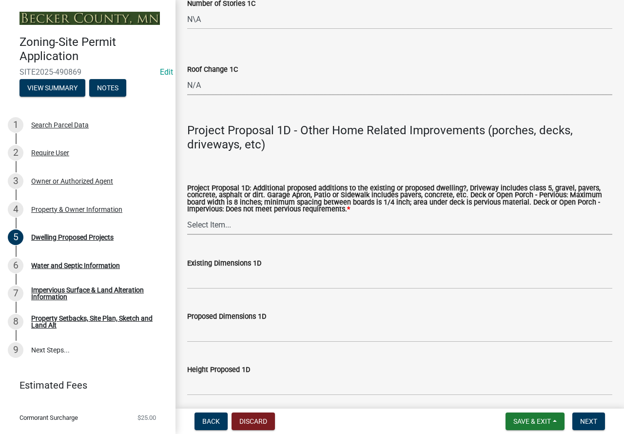
click at [229, 235] on select "Select Item... N/A Driveway Garage Apron Home Patio Sidewalk Deck - Pervious De…" at bounding box center [399, 225] width 425 height 20
click at [187, 228] on select "Select Item... N/A Driveway Garage Apron Home Patio Sidewalk Deck - Pervious De…" at bounding box center [399, 225] width 425 height 20
select select "dc6230dd-bdad-407f-bef0-b6909629af6d"
click at [228, 287] on input "Existing Dimensions 1D" at bounding box center [399, 279] width 425 height 20
type input "38x11"
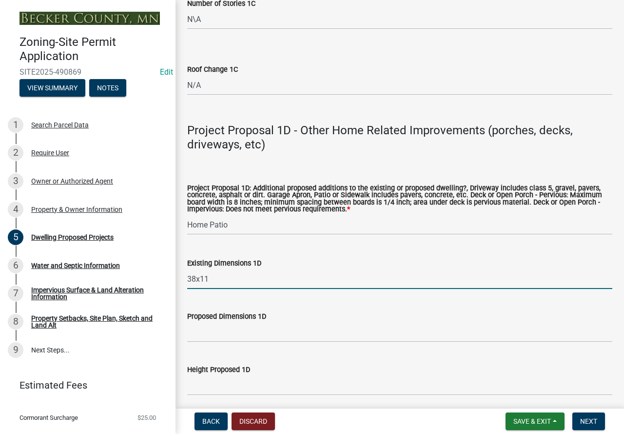
scroll to position [2194, 0]
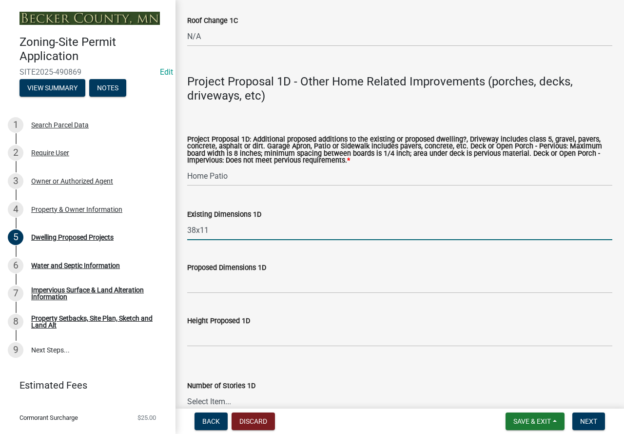
click at [215, 240] on input "38x11" at bounding box center [399, 230] width 425 height 20
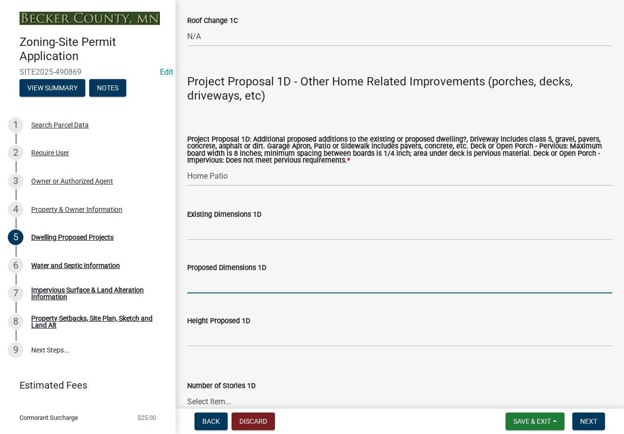
click at [221, 293] on input "Proposed Dimensions 1D" at bounding box center [399, 283] width 425 height 20
paste input "38x11"
type input "38x11"
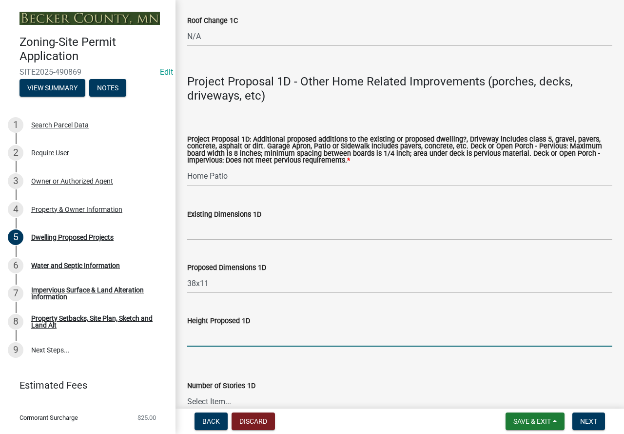
click at [207, 345] on input "Height Proposed 1D" at bounding box center [399, 336] width 425 height 20
type input "0"
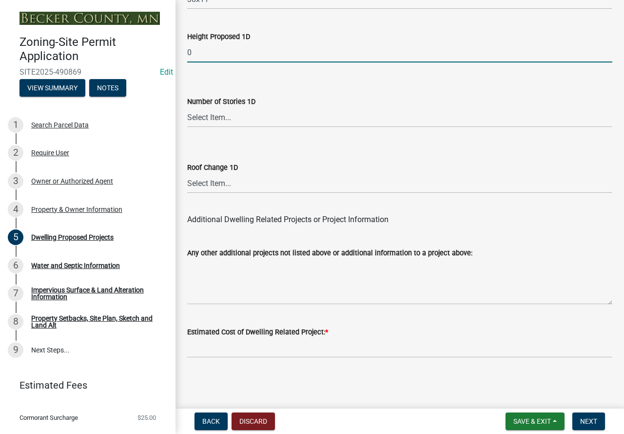
scroll to position [2491, 0]
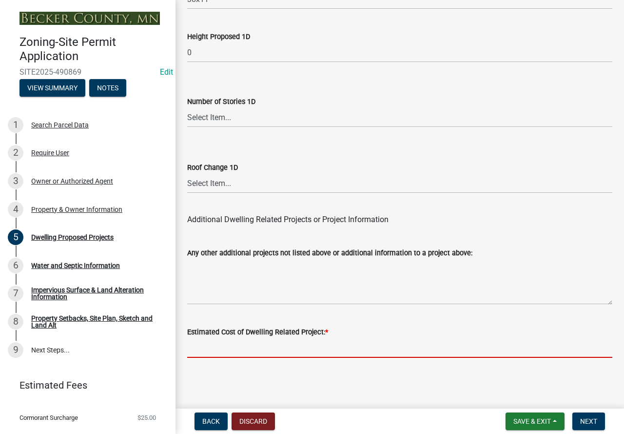
click at [233, 342] on input "text" at bounding box center [399, 347] width 425 height 20
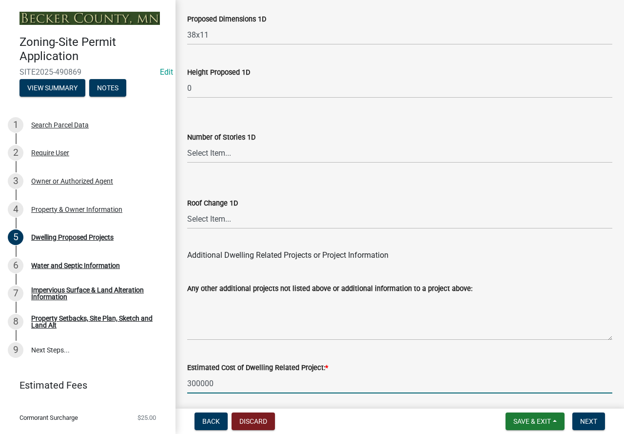
scroll to position [2345, 0]
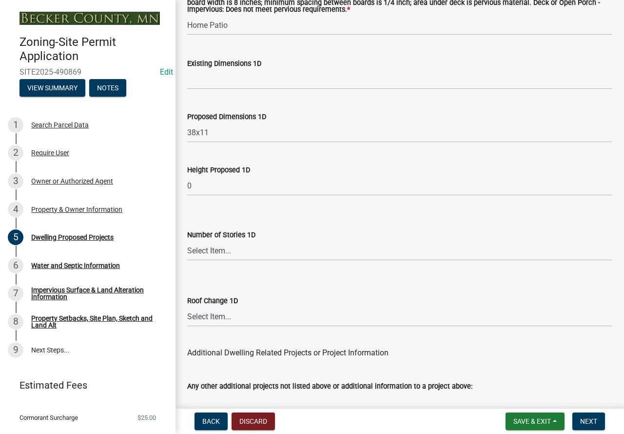
type input "300000"
click at [208, 260] on select "Select Item... N\A 1 1.25 1.5 1.75 2 2.25 2.5" at bounding box center [399, 250] width 425 height 20
click at [187, 254] on select "Select Item... N\A 1 1.25 1.5 1.75 2 2.25 2.5" at bounding box center [399, 250] width 425 height 20
select select "7f420323-49a9-4fd0-9441-05b3dc777552"
click at [213, 326] on select "Select Item... N/A Yes No" at bounding box center [399, 316] width 425 height 20
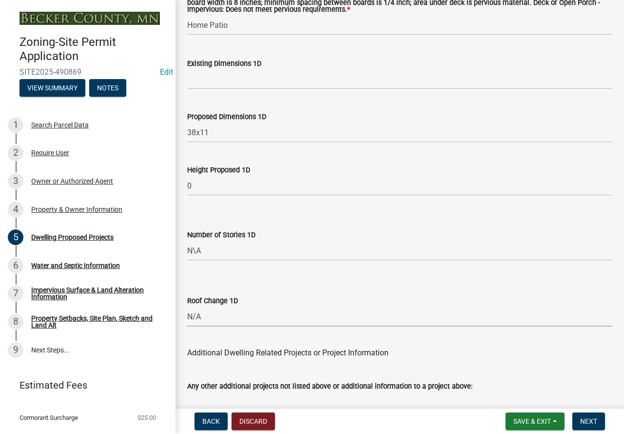
click at [187, 319] on select "Select Item... N/A Yes No" at bounding box center [399, 316] width 425 height 20
select select "ec305202-ae01-487b-b5e4-3a5aacc1e384"
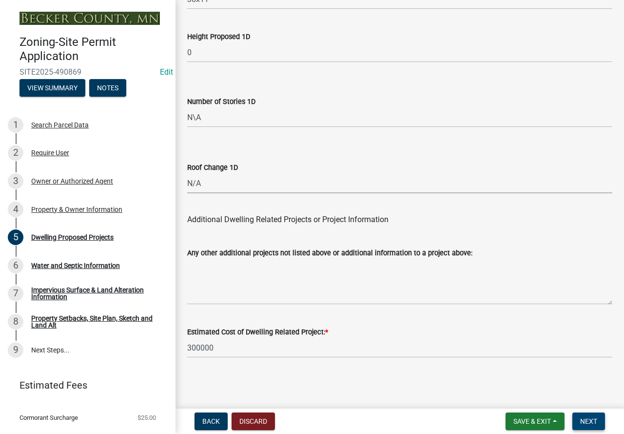
click at [596, 417] on span "Next" at bounding box center [588, 421] width 17 height 8
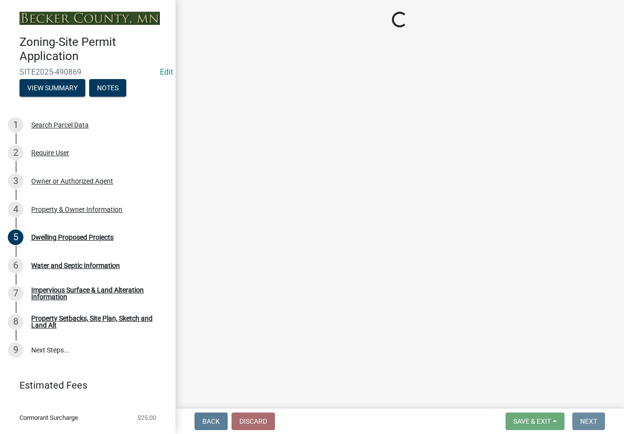
scroll to position [0, 0]
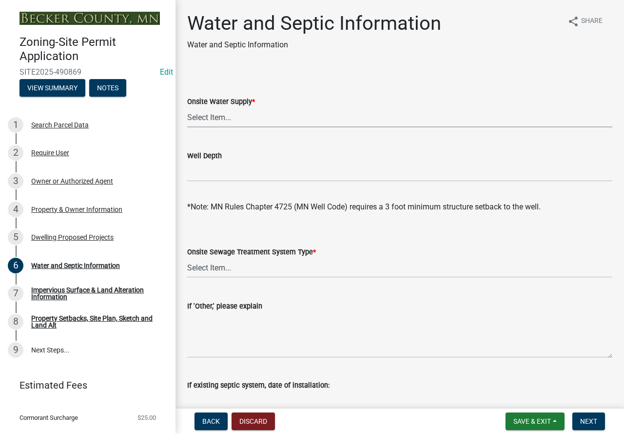
click at [247, 119] on select "Select Item... Well New Well to be Installed Attached to City Water System No o…" at bounding box center [399, 117] width 425 height 20
click at [187, 107] on select "Select Item... Well New Well to be Installed Attached to City Water System No o…" at bounding box center [399, 117] width 425 height 20
select select "295c6ba3-00c2-4229-aea3-8b4be6316de8"
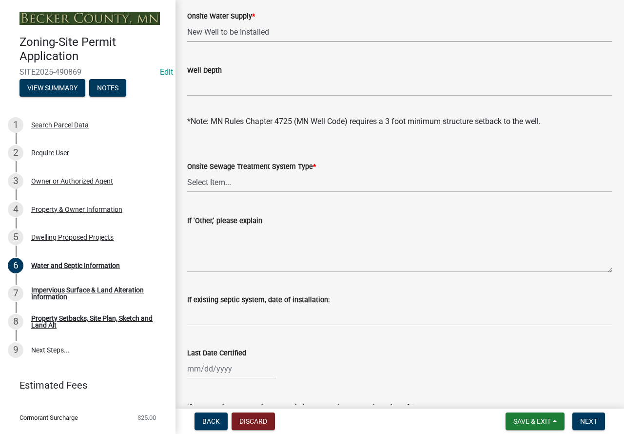
scroll to position [98, 0]
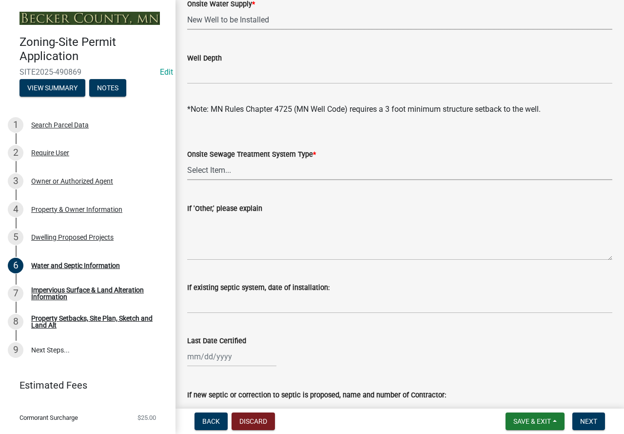
click at [229, 165] on select "Select Item... No existing or proposed septic Proposed New or Corrected Septic …" at bounding box center [399, 170] width 425 height 20
click at [187, 160] on select "Select Item... No existing or proposed septic Proposed New or Corrected Septic …" at bounding box center [399, 170] width 425 height 20
select select "4828487e-2007-429b-991d-671fae0459c9"
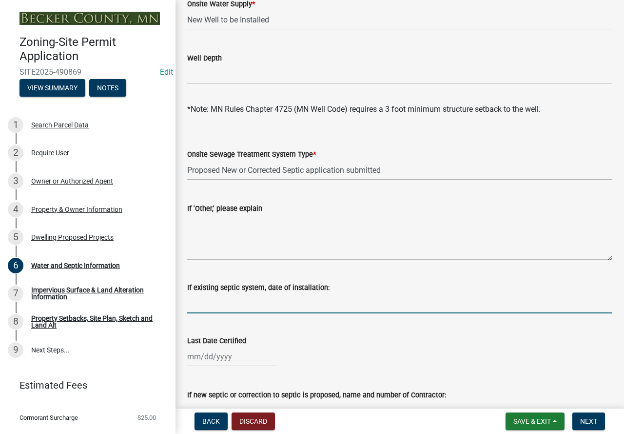
click at [228, 310] on input "If existing septic system, date of installation:" at bounding box center [399, 303] width 425 height 20
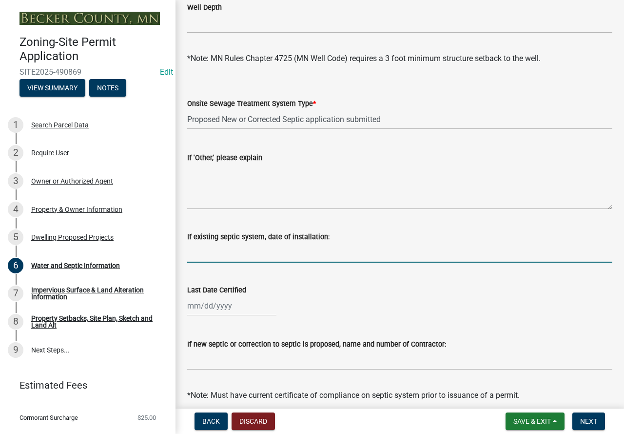
scroll to position [244, 0]
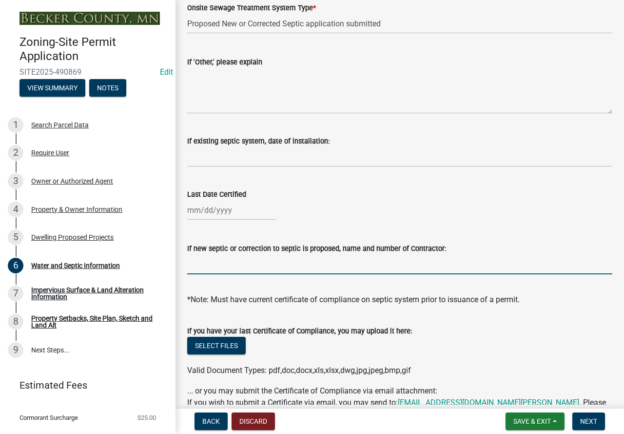
click at [219, 259] on input "If new septic or correction to septic is proposed, name and number of Contracto…" at bounding box center [399, 264] width 425 height 20
drag, startPoint x: 278, startPoint y: 265, endPoint x: 418, endPoint y: 269, distance: 140.0
click at [418, 269] on input "Jason Lunde 2188492088 designing holding tank for self install" at bounding box center [399, 264] width 425 height 20
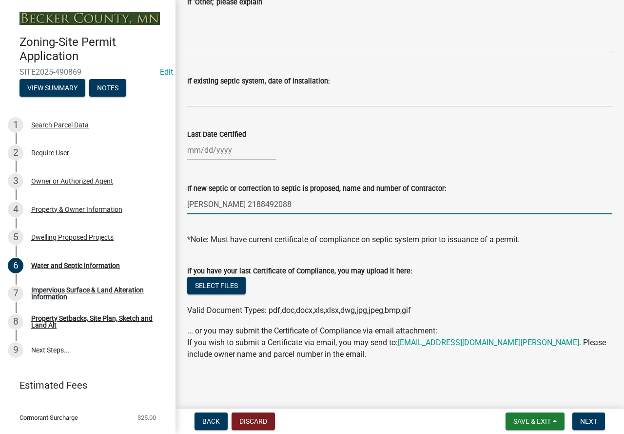
scroll to position [305, 0]
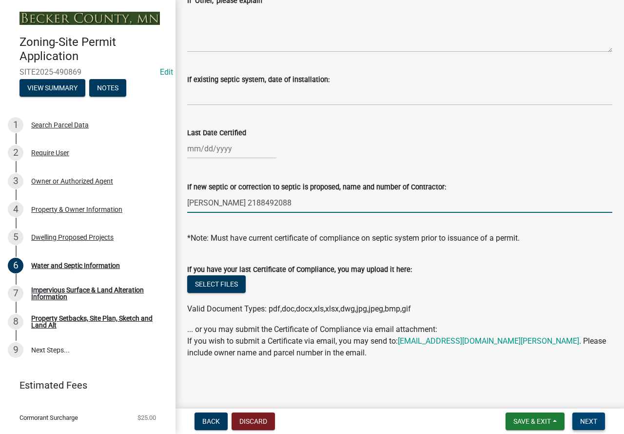
type input "Jason Lunde 2188492088"
click at [597, 420] on span "Next" at bounding box center [588, 421] width 17 height 8
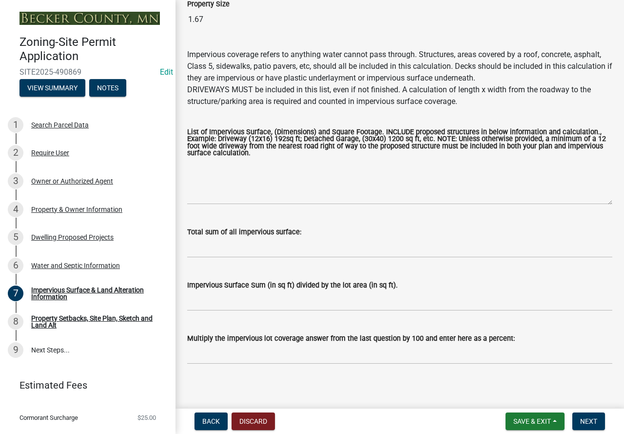
scroll to position [98, 0]
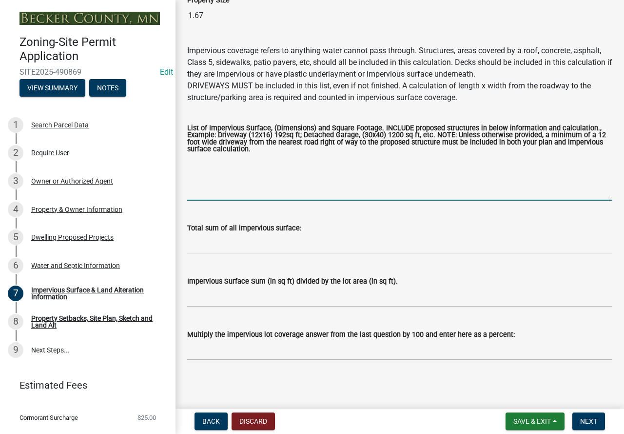
click at [241, 161] on textarea "List of Impervious Surface, (Dimensions) and Square Footage. INCLUDE proposed s…" at bounding box center [399, 178] width 425 height 46
click at [262, 174] on textarea "existing shed 55 existing res bldg existing res bldg 440" at bounding box center [399, 178] width 425 height 46
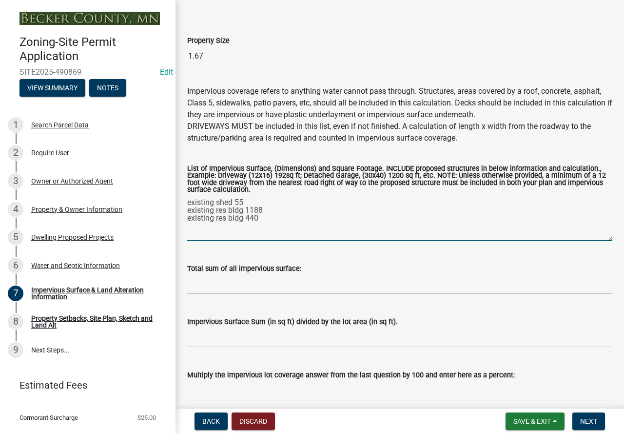
scroll to position [99, 0]
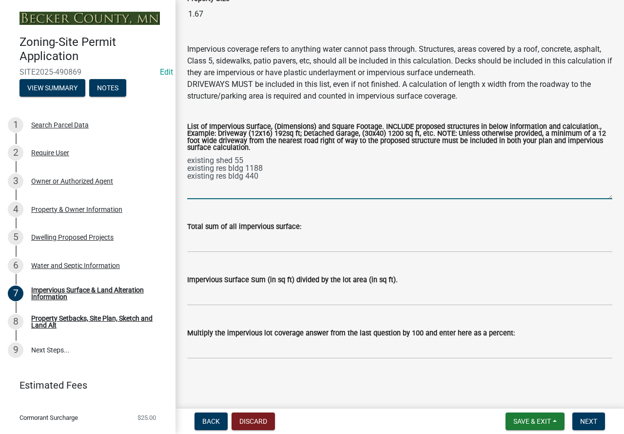
click at [278, 174] on textarea "existing shed 55 existing res bldg 1188 existing res bldg 440" at bounding box center [399, 176] width 425 height 46
click at [267, 186] on textarea "existing shed 55 existing res bldg 1188 existing res bldg 440 proposed driveway…" at bounding box center [399, 176] width 425 height 46
click at [267, 191] on textarea "existing shed 55 existing res bldg 1188 existing res bldg 440 proposed driveway…" at bounding box center [399, 176] width 425 height 46
click at [288, 192] on textarea "existing shed 55 existing res bldg 1188 existing res bldg 440 proposed driveway…" at bounding box center [399, 176] width 425 height 46
type textarea "existing shed 55 existing res bldg 1188 existing res bldg 440 proposed driveway…"
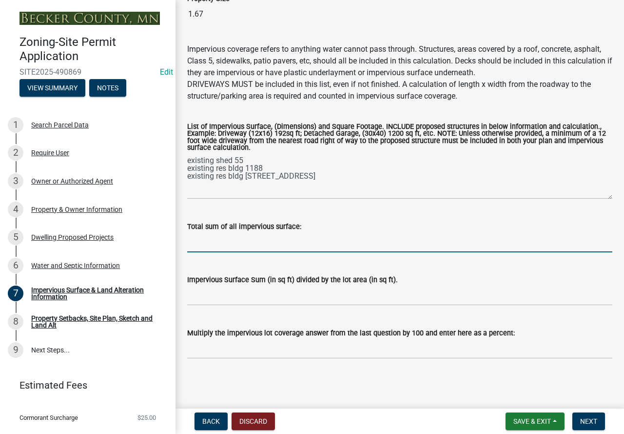
click at [252, 242] on input "Total sum of all impervious surface:" at bounding box center [399, 242] width 425 height 20
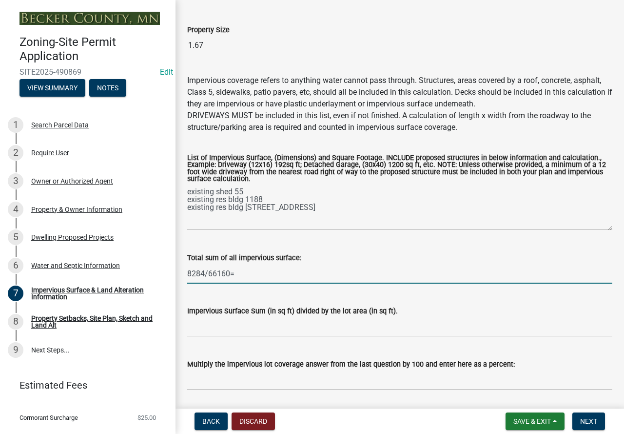
scroll to position [51, 0]
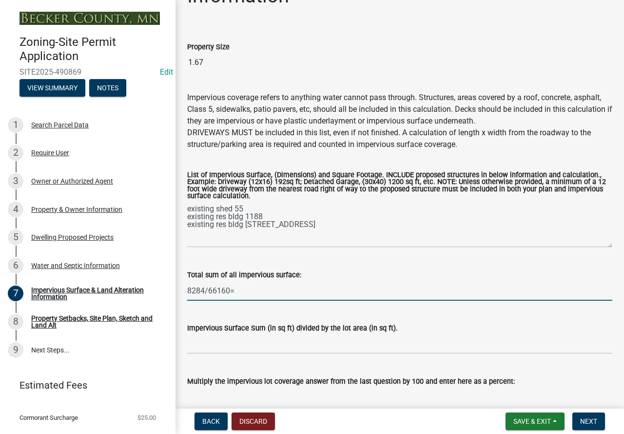
click at [294, 286] on input "8284/66160=" at bounding box center [399, 290] width 425 height 20
drag, startPoint x: 283, startPoint y: 291, endPoint x: 152, endPoint y: 265, distance: 133.7
click at [152, 265] on div "Zoning-Site Permit Application SITE2025-490869 Edit View Summary Notes 1 Search…" at bounding box center [312, 217] width 624 height 434
type input "8284/66160=0.125"
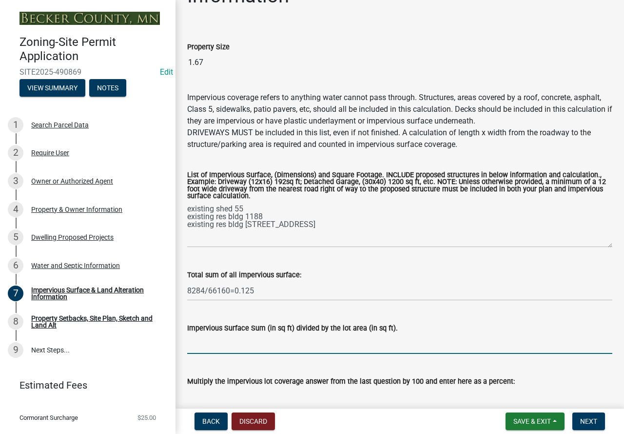
click at [209, 338] on input "Impervious Surface Sum (in sq ft) divided by the lot area (in sq ft)." at bounding box center [399, 344] width 425 height 20
paste input "8284/66160=0.125"
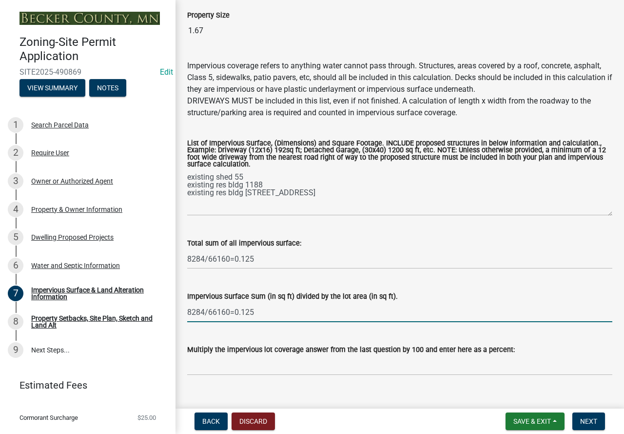
scroll to position [99, 0]
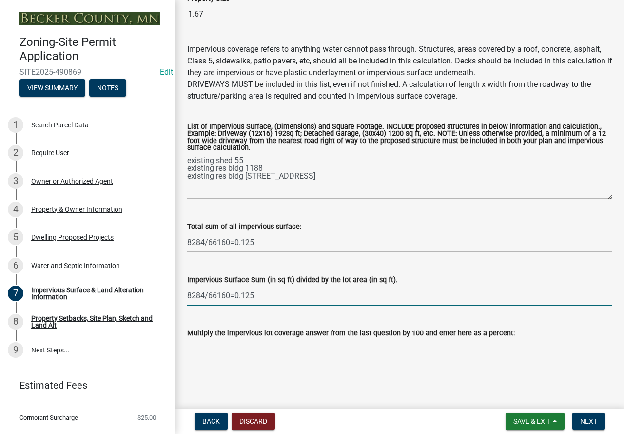
type input "8284/66160=0.125"
click at [212, 352] on input "Multiply the impervious lot coverage answer from the last question by 100 and e…" at bounding box center [399, 348] width 425 height 20
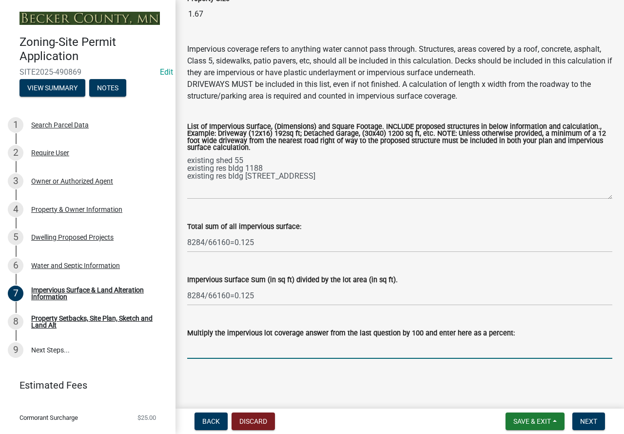
paste input "8284/66160=0.125"
type input "8284/66160=0.125"
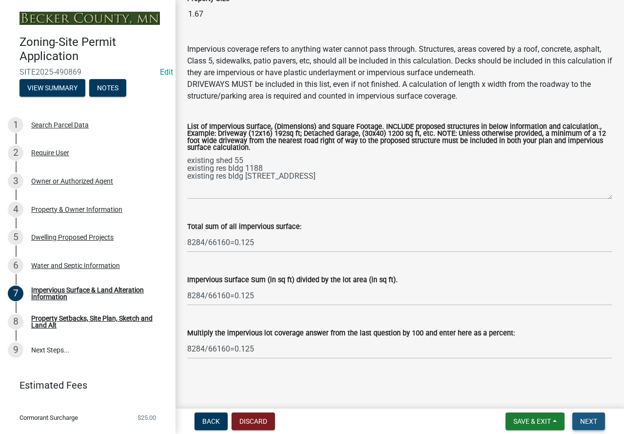
click at [596, 417] on span "Next" at bounding box center [588, 421] width 17 height 8
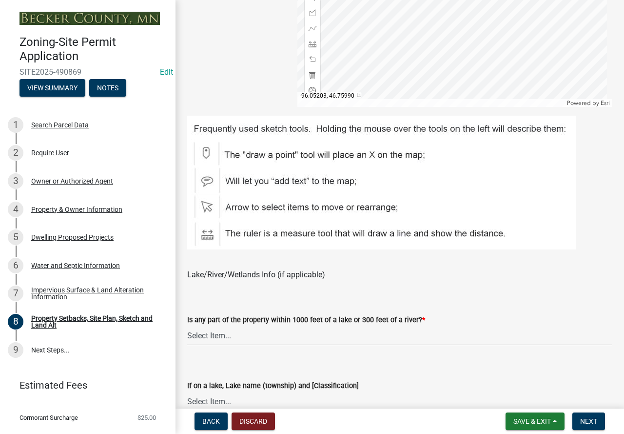
scroll to position [634, 0]
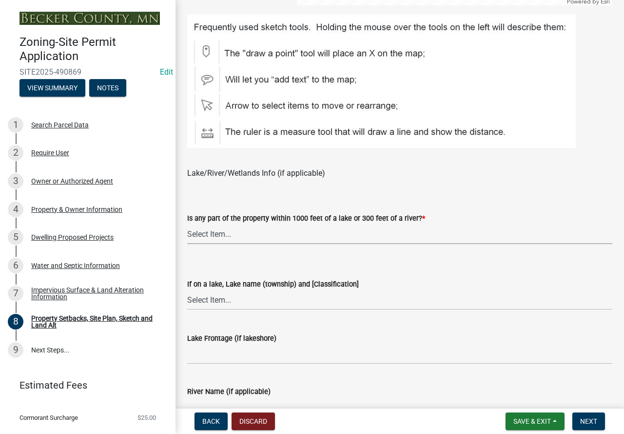
click at [261, 233] on select "Select Item... Shoreland-Riparian (Property is bordering a lake, river or strea…" at bounding box center [399, 234] width 425 height 20
click at [187, 224] on select "Select Item... Shoreland-Riparian (Property is bordering a lake, river or strea…" at bounding box center [399, 234] width 425 height 20
select select "7b13c63f-e699-4112-b373-98fbd28ec536"
click at [248, 302] on select "Select Item... [GEOGRAPHIC_DATA] is not listed below [GEOGRAPHIC_DATA] ([GEOGRA…" at bounding box center [399, 300] width 425 height 20
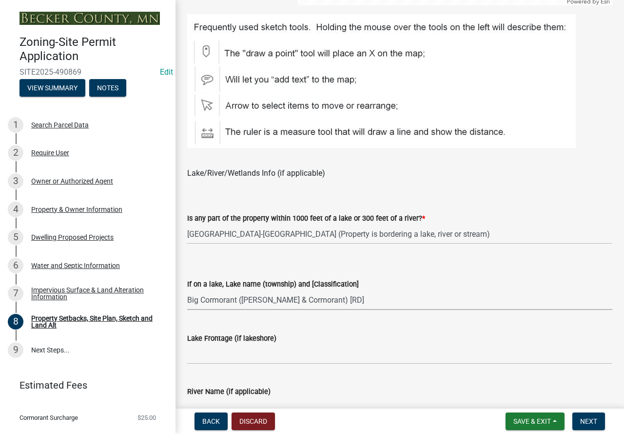
click at [187, 290] on select "Select Item... [GEOGRAPHIC_DATA] is not listed below [GEOGRAPHIC_DATA] ([GEOGRA…" at bounding box center [399, 300] width 425 height 20
select select "23d9b77f-888b-4fb8-92b8-bb321afa0fee"
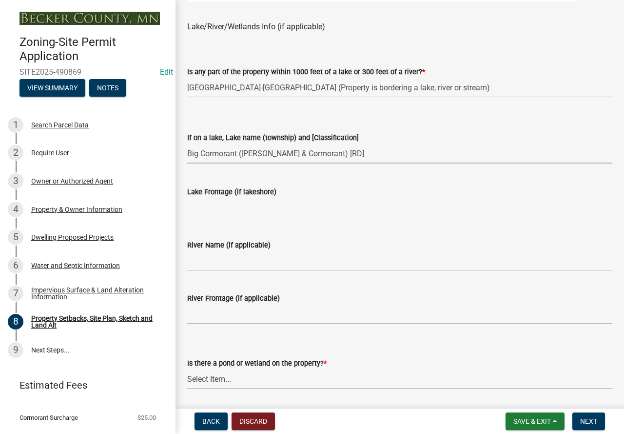
scroll to position [829, 0]
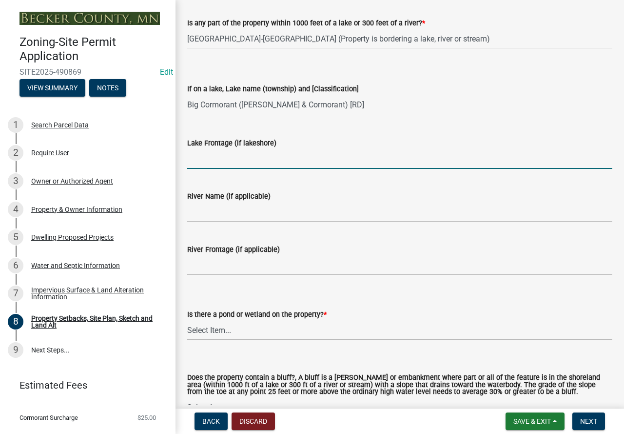
click at [250, 158] on input "Lake Frontage (if lakeshore)" at bounding box center [399, 159] width 425 height 20
type input "306"
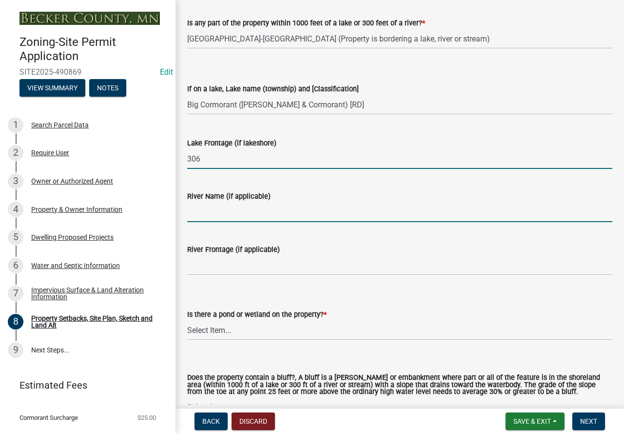
click at [195, 214] on input "River Name (if applicable)" at bounding box center [399, 212] width 425 height 20
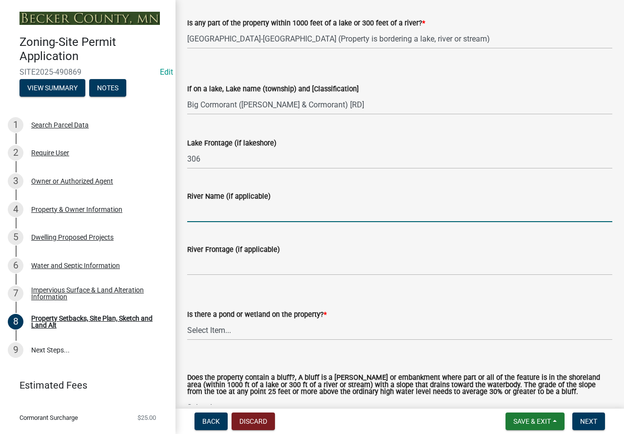
type input "N/A"
click at [234, 268] on input "River Frontage (if applicable)" at bounding box center [399, 265] width 425 height 20
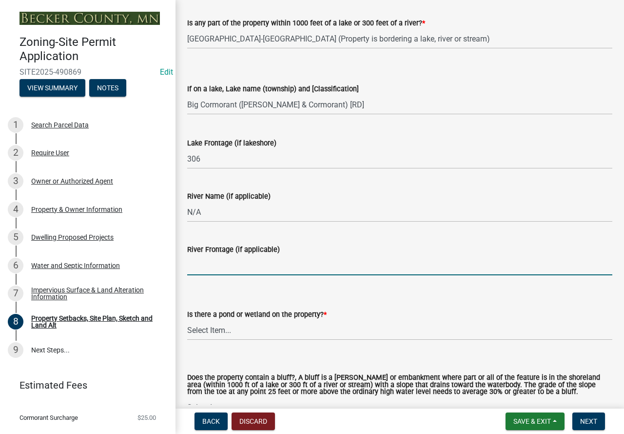
type input "N/A"
click at [249, 328] on select "Select Item... Yes No" at bounding box center [399, 330] width 425 height 20
click at [187, 320] on select "Select Item... Yes No" at bounding box center [399, 330] width 425 height 20
select select "fd58f24c-a096-4195-863e-b494ea1fd324"
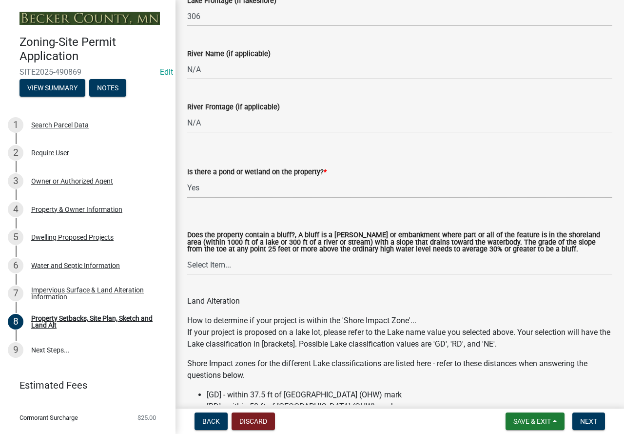
scroll to position [975, 0]
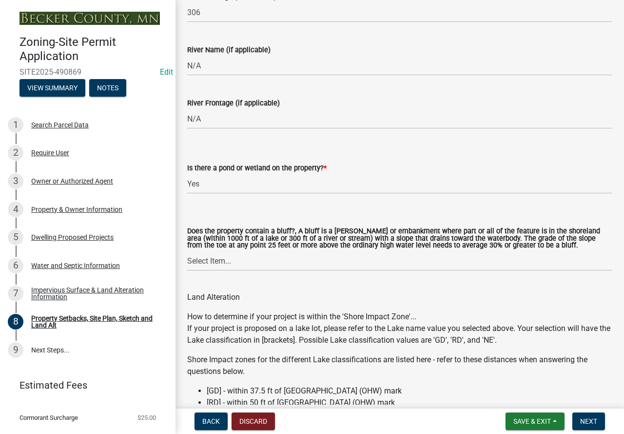
click at [215, 251] on div "Does the property contain a bluff?, A bluff is a [PERSON_NAME] or embankment wh…" at bounding box center [399, 239] width 425 height 23
click at [216, 264] on select "Select Item... Yes No" at bounding box center [399, 261] width 425 height 20
click at [187, 252] on select "Select Item... Yes No" at bounding box center [399, 261] width 425 height 20
select select "b9185151-7fec-488a-a719-f11a93338dbd"
click at [210, 261] on select "Select Item... Yes No" at bounding box center [399, 261] width 425 height 20
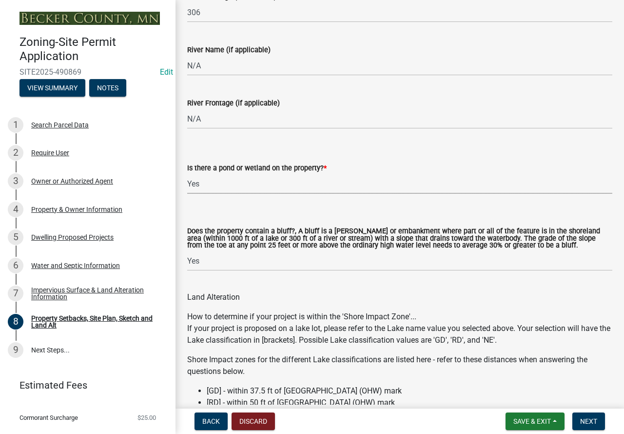
click at [199, 176] on select "Select Item... Yes No" at bounding box center [399, 184] width 425 height 20
click at [187, 174] on select "Select Item... Yes No" at bounding box center [399, 184] width 425 height 20
select select "b56a4575-9846-47cf-8067-c59a4853da22"
drag, startPoint x: 218, startPoint y: 260, endPoint x: 218, endPoint y: 268, distance: 7.3
click at [218, 260] on select "Select Item... Yes No" at bounding box center [399, 261] width 425 height 20
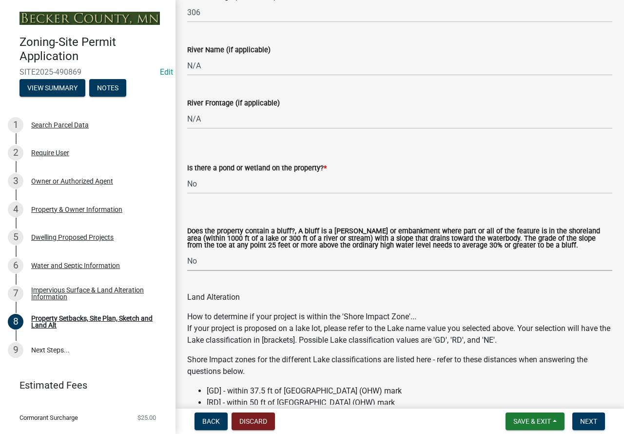
click at [187, 252] on select "Select Item... Yes No" at bounding box center [399, 261] width 425 height 20
select select "12f785fb-c378-4b18-841c-21c73dc99083"
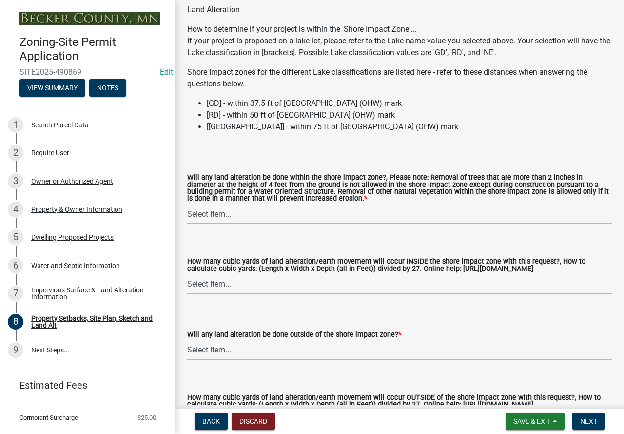
scroll to position [1268, 0]
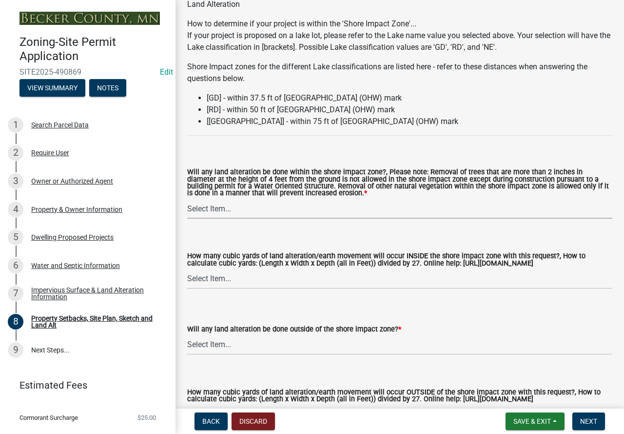
click at [231, 210] on select "Select Item... Yes No N/A" at bounding box center [399, 208] width 425 height 20
click at [187, 200] on select "Select Item... Yes No N/A" at bounding box center [399, 208] width 425 height 20
select select "12da6293-5841-4f5c-bd92-3658833964cd"
click at [242, 277] on select "Select Item... None 10 Cubic Yards or less 11-50 Cubic Yards Over 50 Cubic Yards" at bounding box center [399, 279] width 425 height 20
click at [187, 270] on select "Select Item... None 10 Cubic Yards or less 11-50 Cubic Yards Over 50 Cubic Yards" at bounding box center [399, 279] width 425 height 20
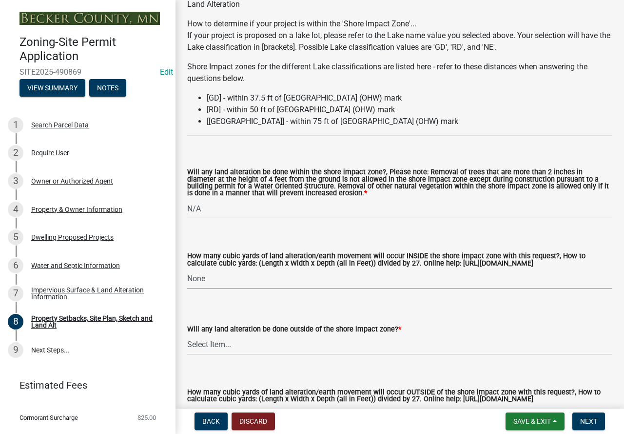
select select "27b2a8b4-abf6-463e-8c0c-7c5d2b4fe26f"
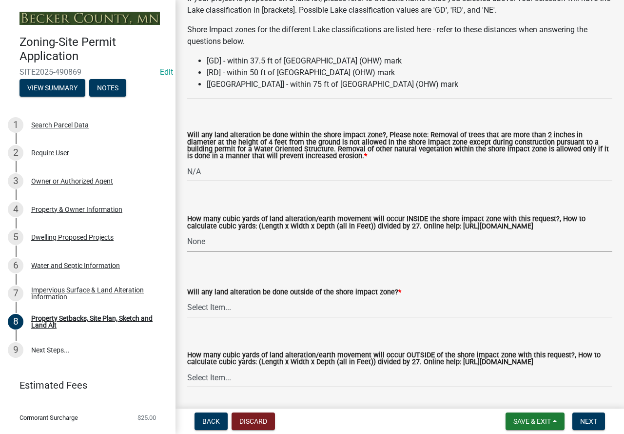
scroll to position [1365, 0]
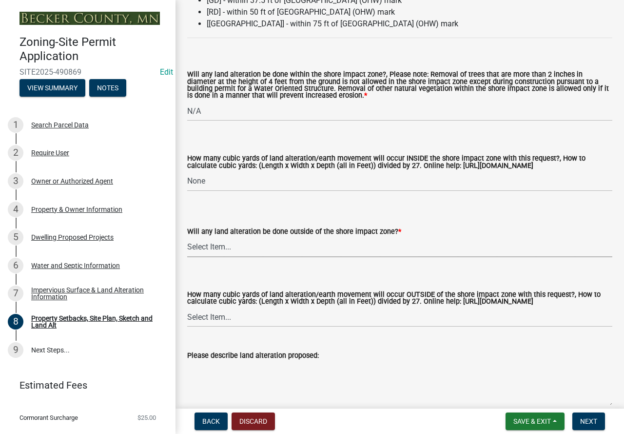
click at [257, 244] on select "Select Item... Yes No N/A" at bounding box center [399, 247] width 425 height 20
click at [187, 238] on select "Select Item... Yes No N/A" at bounding box center [399, 247] width 425 height 20
select select "5ad4ab64-b44e-481c-9000-9e5907aa74e1"
click at [253, 324] on select "Select Item... None 10 Cubic Yards or less 11-50 Cubic Yards Over 50 Cubic Yards" at bounding box center [399, 317] width 425 height 20
click at [187, 316] on select "Select Item... None 10 Cubic Yards or less 11-50 Cubic Yards Over 50 Cubic Yards" at bounding box center [399, 317] width 425 height 20
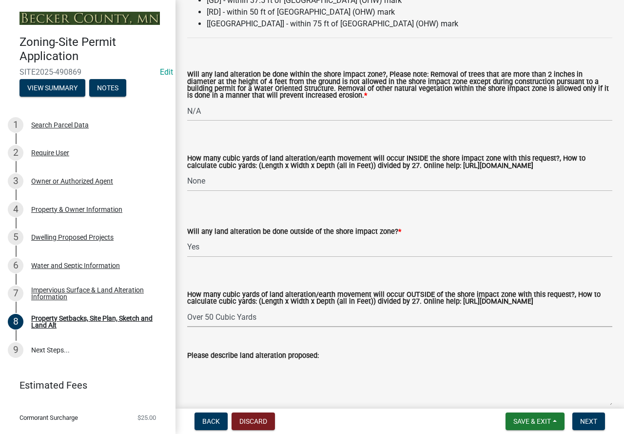
select select "e019de12-4845-45f2-ad10-5fb76eee0e55"
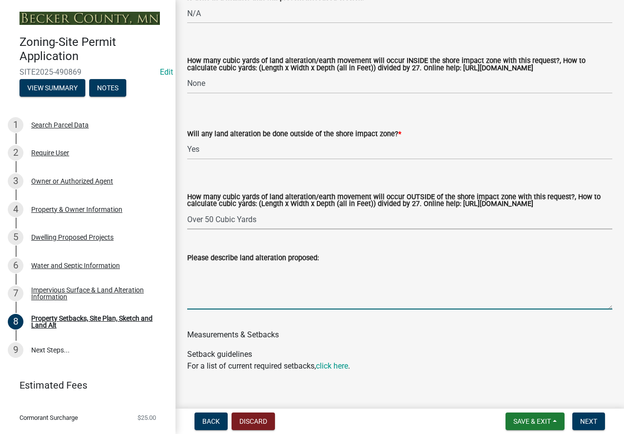
click at [241, 280] on textarea "Please describe land alteration proposed:" at bounding box center [399, 286] width 425 height 46
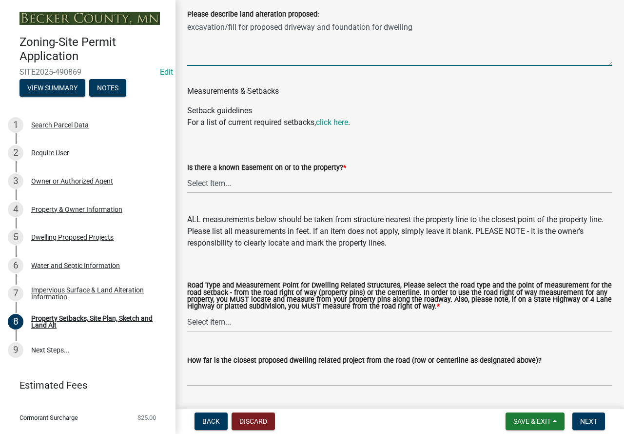
scroll to position [1707, 0]
type textarea "excavation/fill for proposed driveway and foundation for dwelling"
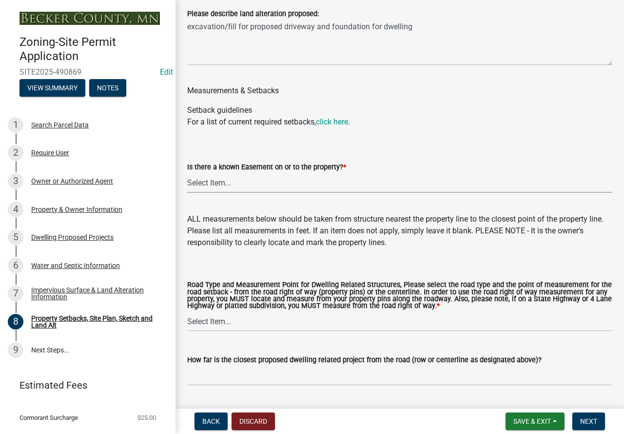
click at [237, 193] on select "Select Item... Yes No" at bounding box center [399, 183] width 425 height 20
click at [187, 182] on select "Select Item... Yes No" at bounding box center [399, 183] width 425 height 20
select select "c8b8ea71-7088-4e87-a493-7bc88cc2835b"
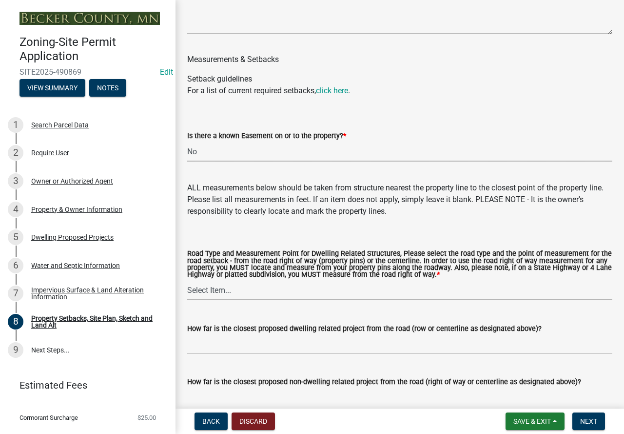
scroll to position [1756, 0]
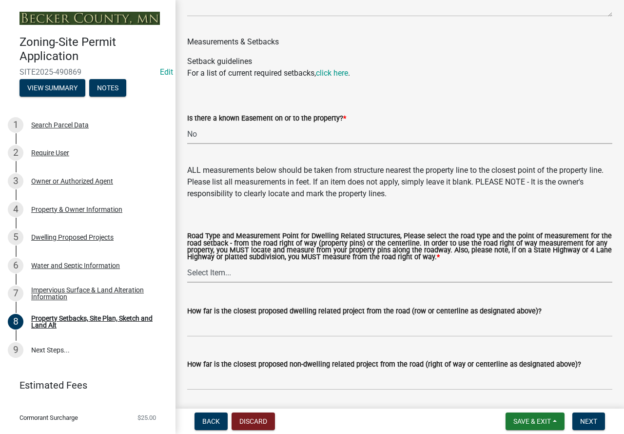
click at [272, 282] on select "Select Item... Private Easement - Right of Way Private Easement - Centerline Pu…" at bounding box center [399, 272] width 425 height 20
click at [187, 272] on select "Select Item... Private Easement - Right of Way Private Easement - Centerline Pu…" at bounding box center [399, 272] width 425 height 20
select select "133211ff-91ce-4a0a-9235-b48a7e2069a0"
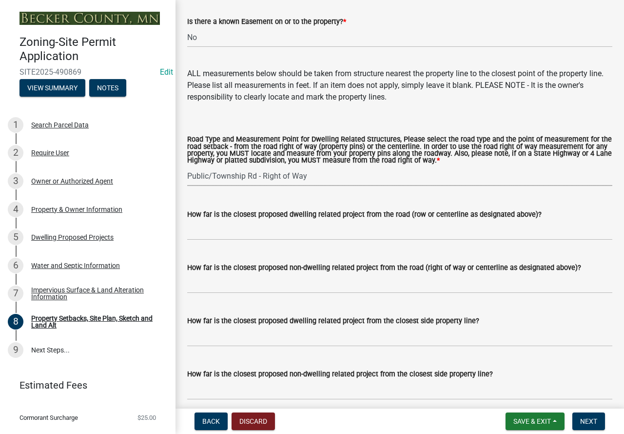
scroll to position [1853, 0]
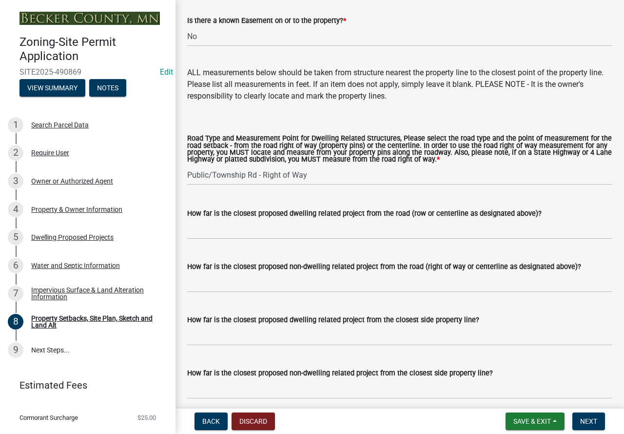
click at [228, 247] on wm-data-entity-input "How far is the closest proposed dwelling related project from the road (row or …" at bounding box center [399, 220] width 425 height 53
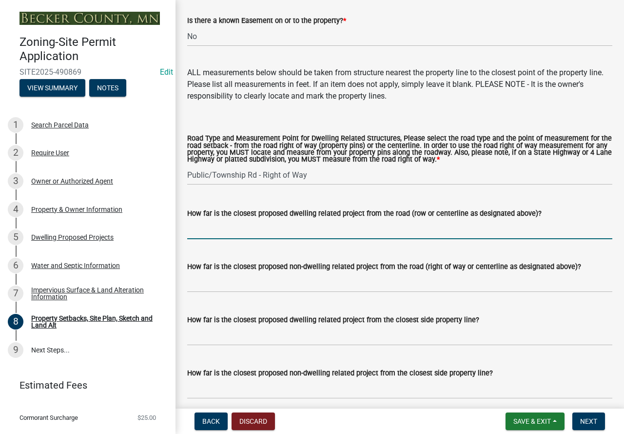
click at [228, 239] on input "How far is the closest proposed dwelling related project from the road (row or …" at bounding box center [399, 229] width 425 height 20
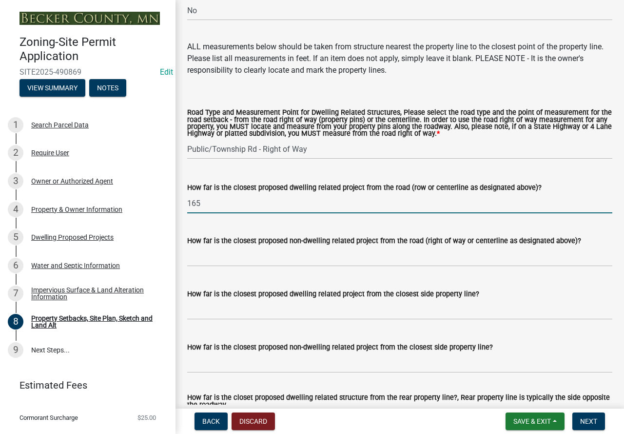
scroll to position [1951, 0]
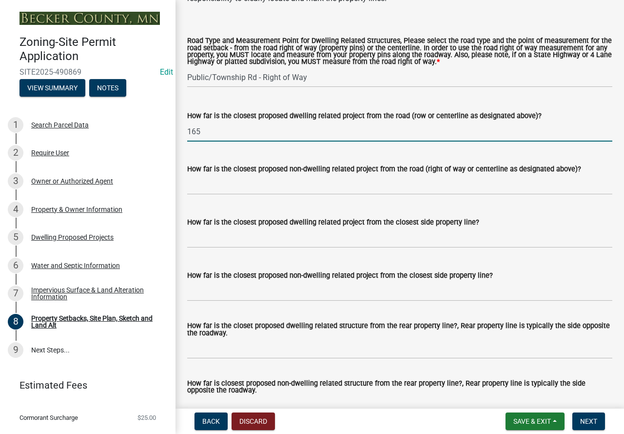
type input "165"
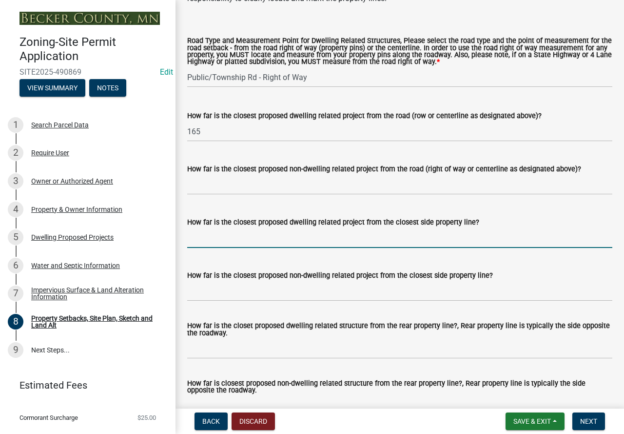
click at [232, 247] on input "How far is the closest proposed dwelling related project from the closest side …" at bounding box center [399, 238] width 425 height 20
type input "1"
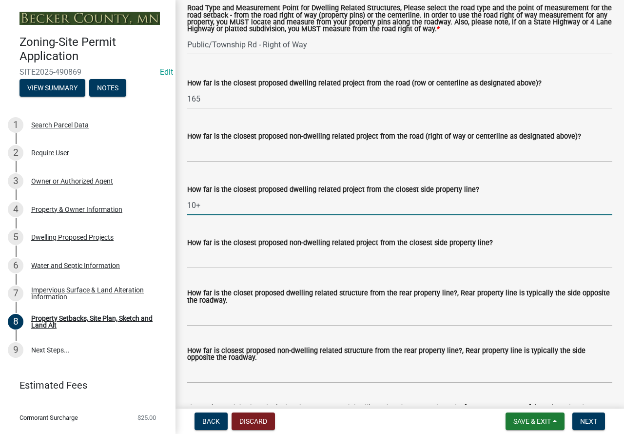
scroll to position [1999, 0]
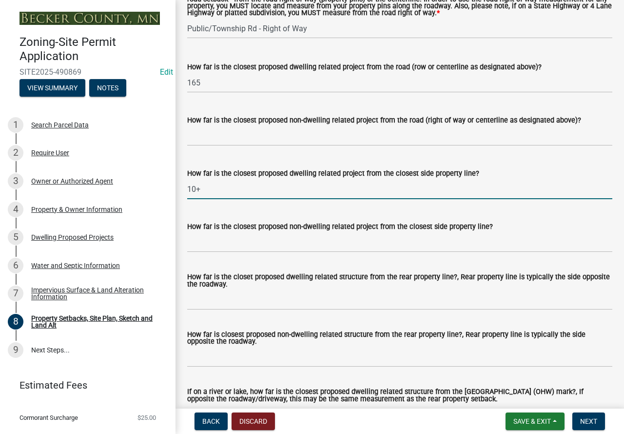
type input "10+"
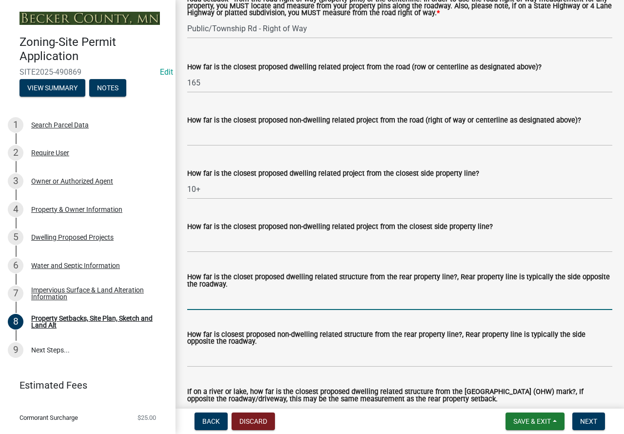
click at [259, 308] on input "How far is the closet proposed dwelling related structure from the rear propert…" at bounding box center [399, 300] width 425 height 20
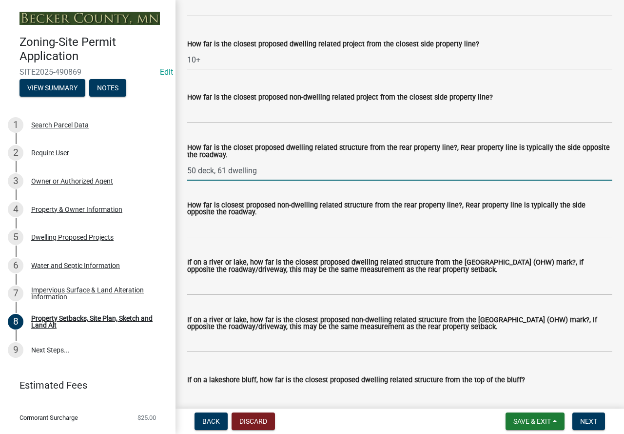
scroll to position [2146, 0]
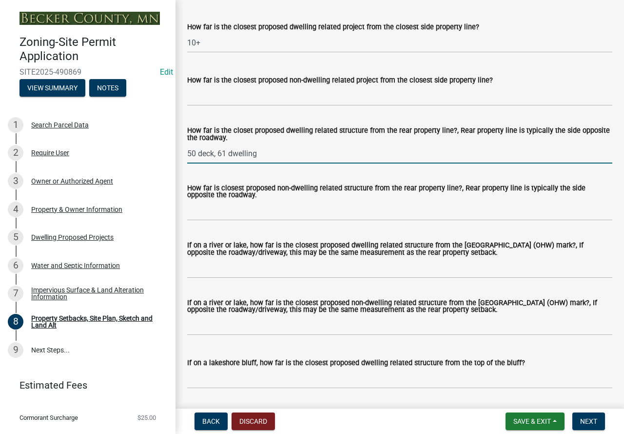
drag, startPoint x: 262, startPoint y: 161, endPoint x: 180, endPoint y: 159, distance: 81.5
click at [180, 159] on div "How far is the closet proposed dwelling related structure from the rear propert…" at bounding box center [400, 138] width 440 height 49
type input "50 deck, 61 dwelling"
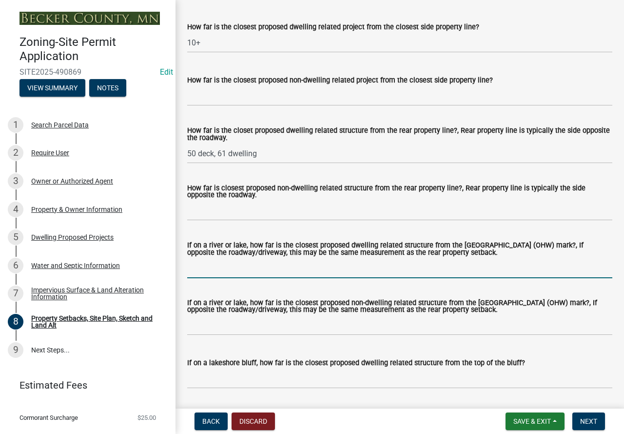
click at [246, 278] on input "If on a river or lake, how far is the closest proposed dwelling related structu…" at bounding box center [399, 268] width 425 height 20
paste input "50 deck, 61 dwelling"
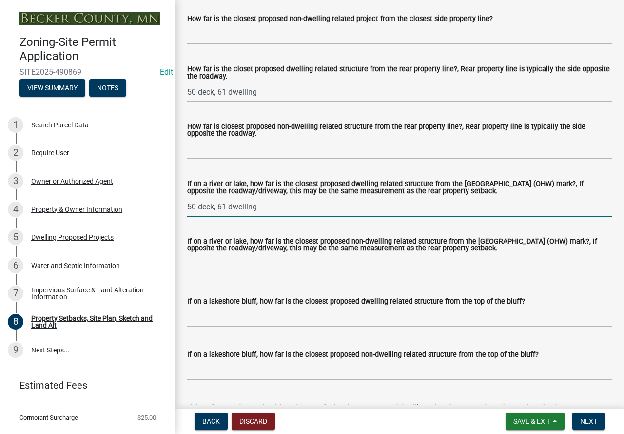
scroll to position [2243, 0]
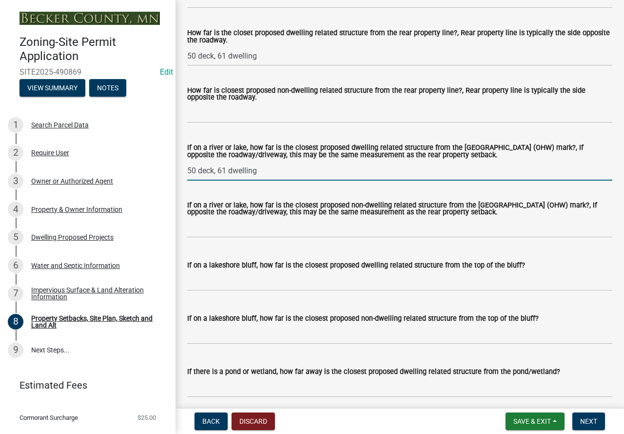
type input "50 deck, 61 dwelling"
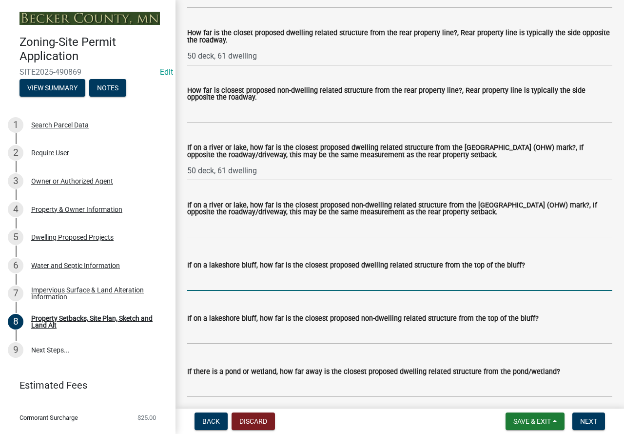
click at [248, 291] on input "If on a lakeshore bluff, how far is the closest proposed dwelling related struc…" at bounding box center [399, 281] width 425 height 20
type input "N/A"
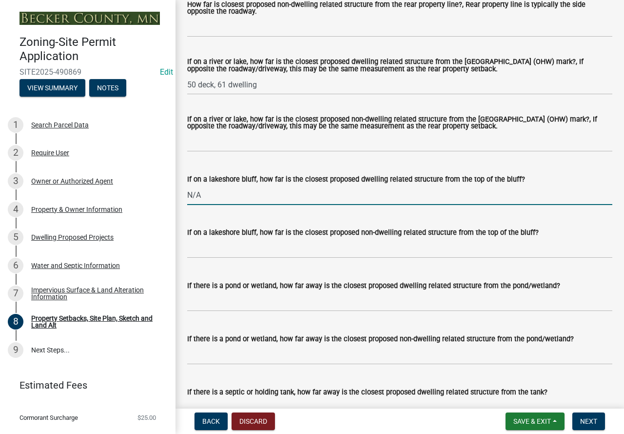
scroll to position [2341, 0]
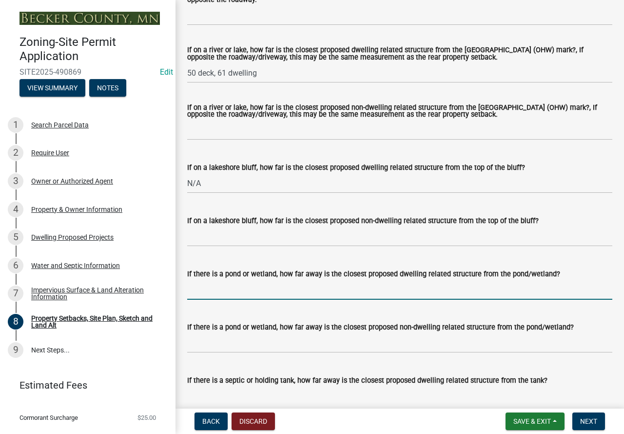
click at [252, 299] on input "If there is a pond or wetland, how far away is the closest proposed dwelling re…" at bounding box center [399, 289] width 425 height 20
type input "N/A"
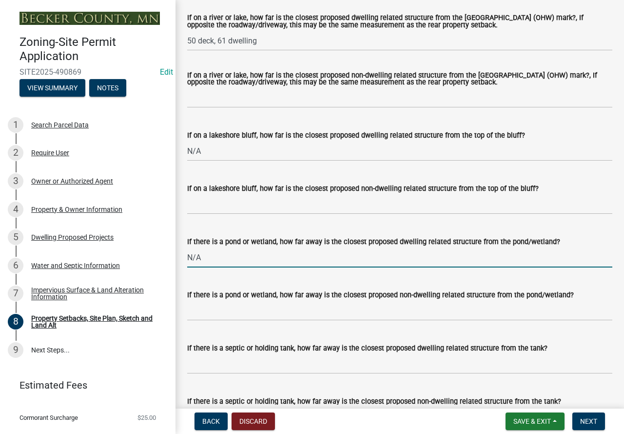
scroll to position [2438, 0]
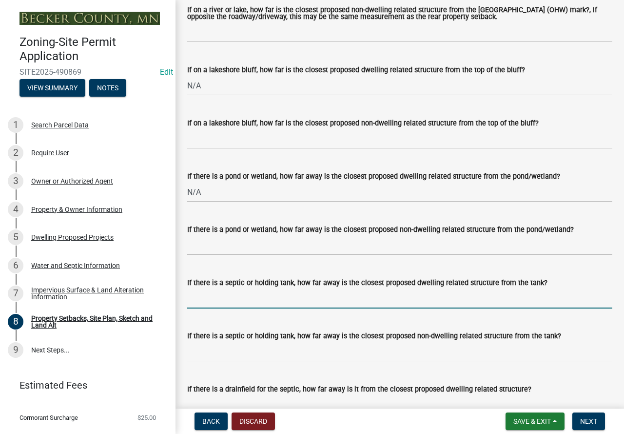
click at [248, 307] on input "If there is a septic or holding tank, how far away is the closest proposed dwel…" at bounding box center [399, 298] width 425 height 20
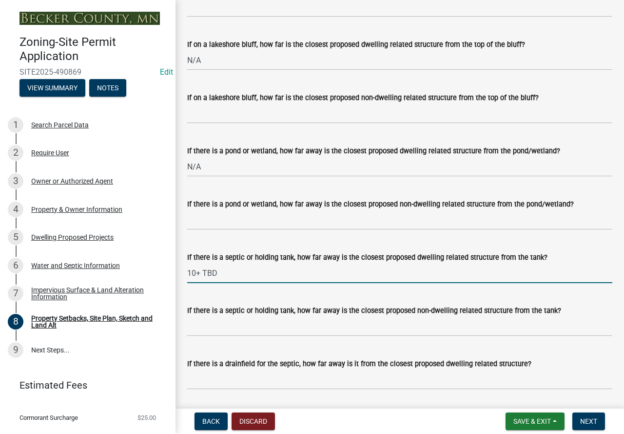
scroll to position [2487, 0]
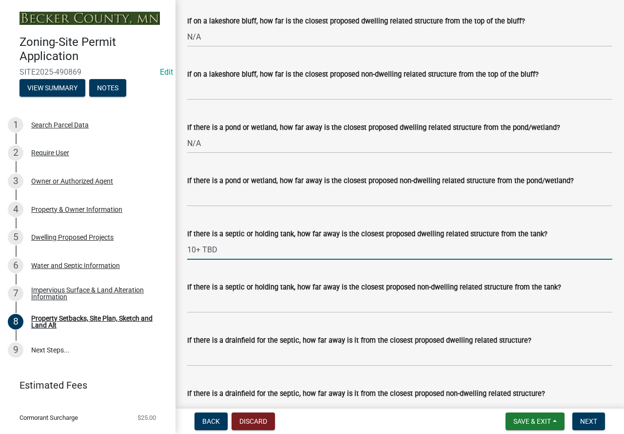
type input "10+ TBD"
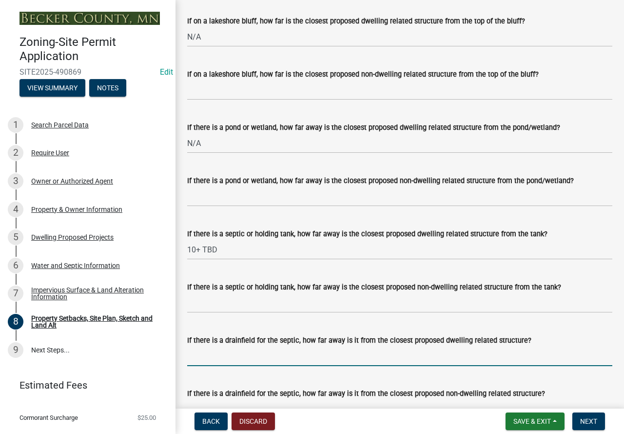
click at [213, 366] on input "If there is a drainfield for the septic, how far away is it from the closest pr…" at bounding box center [399, 356] width 425 height 20
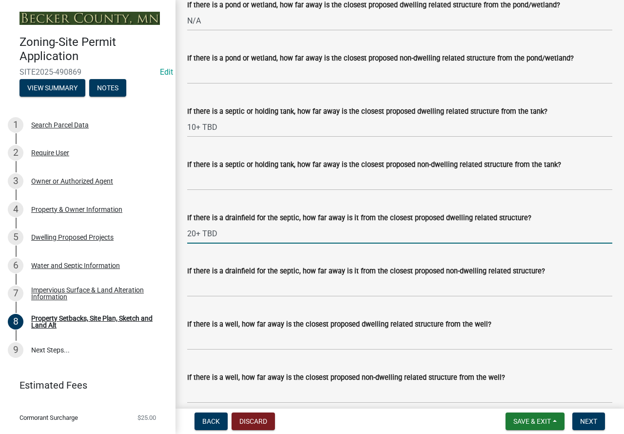
scroll to position [2633, 0]
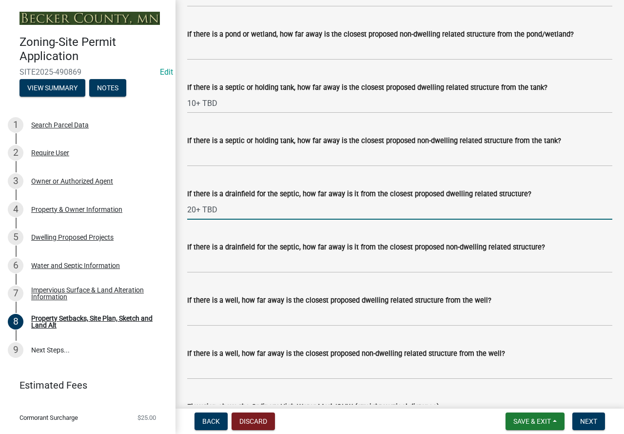
type input "20+ TBD"
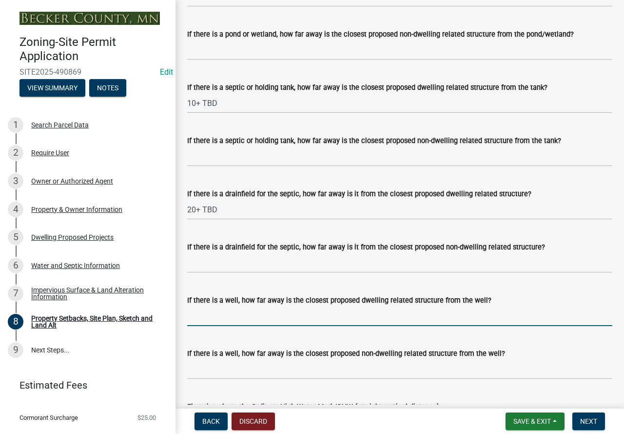
click at [257, 322] on input "If there is a well, how far away is the closest proposed dwelling related struc…" at bounding box center [399, 316] width 425 height 20
type input "3+"
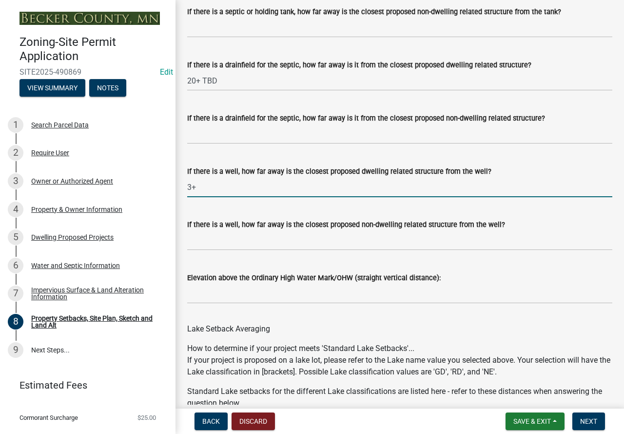
scroll to position [2780, 0]
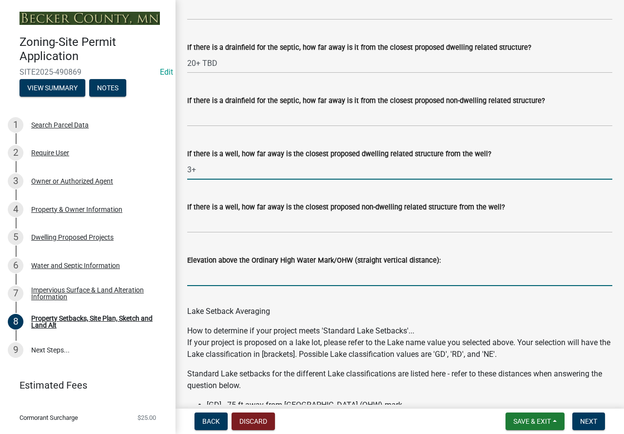
click at [260, 285] on input "Elevation above the Ordinary High Water Mark/OHW (straight vertical distance):" at bounding box center [399, 276] width 425 height 20
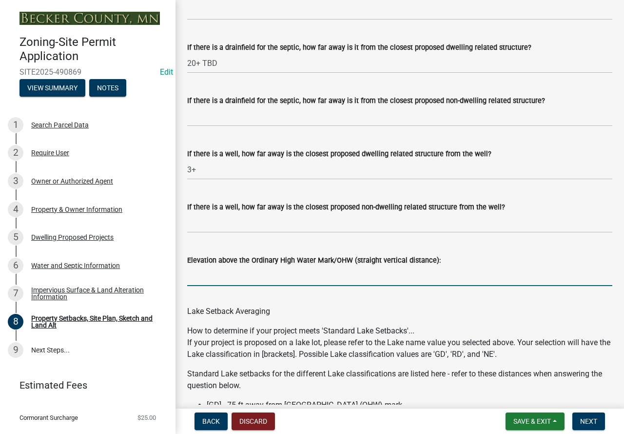
type input "3+"
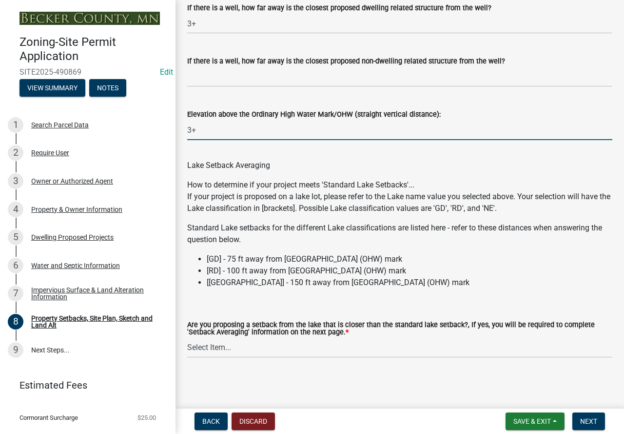
scroll to position [2938, 0]
click at [248, 344] on select "Select Item... Yes No N/A" at bounding box center [399, 347] width 425 height 20
click at [187, 337] on select "Select Item... Yes No N/A" at bounding box center [399, 347] width 425 height 20
click at [301, 345] on select "Select Item... Yes No N/A" at bounding box center [399, 347] width 425 height 20
click at [187, 337] on select "Select Item... Yes No N/A" at bounding box center [399, 347] width 425 height 20
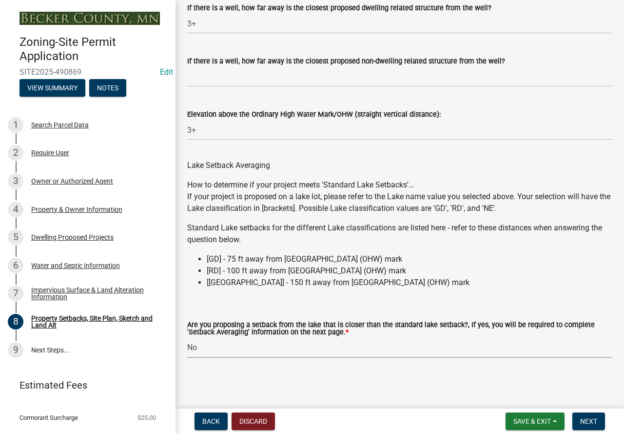
click at [253, 352] on select "Select Item... Yes No N/A" at bounding box center [399, 347] width 425 height 20
click at [187, 337] on select "Select Item... Yes No N/A" at bounding box center [399, 347] width 425 height 20
select select "4421853d-5e11-4b64-95ec-6c47066881cc"
click at [587, 421] on span "Next" at bounding box center [588, 421] width 17 height 8
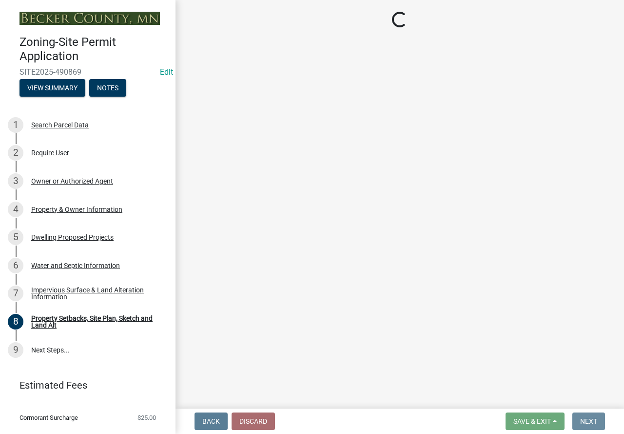
scroll to position [0, 0]
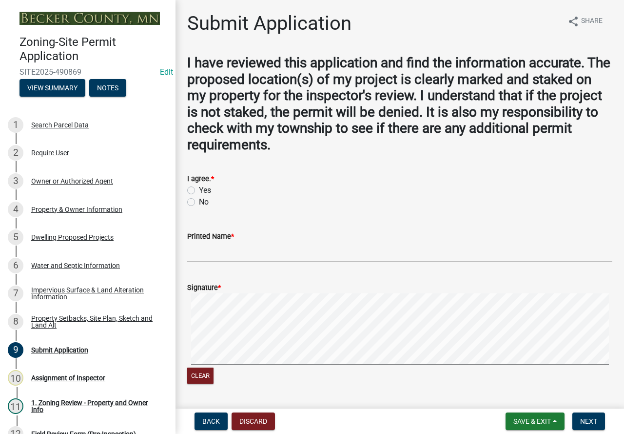
click at [199, 189] on label "Yes" at bounding box center [205, 190] width 12 height 12
click at [199, 189] on input "Yes" at bounding box center [202, 187] width 6 height 6
radio input "true"
click at [227, 246] on input "Printed Name *" at bounding box center [399, 252] width 425 height 20
type input "[PERSON_NAME]"
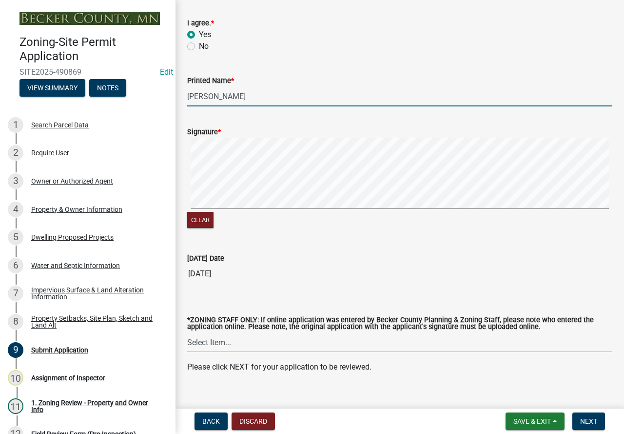
scroll to position [170, 0]
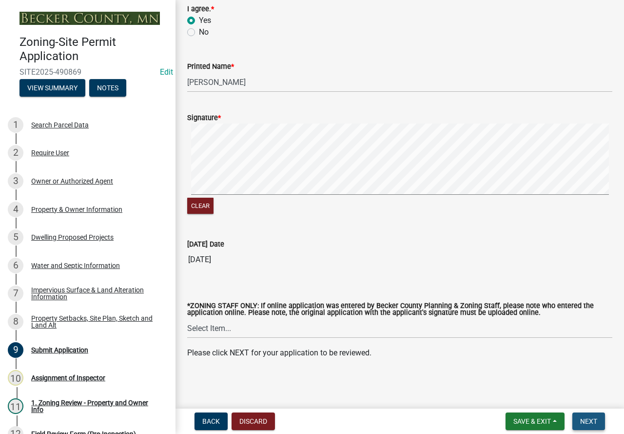
click at [579, 420] on button "Next" at bounding box center [589, 421] width 33 height 18
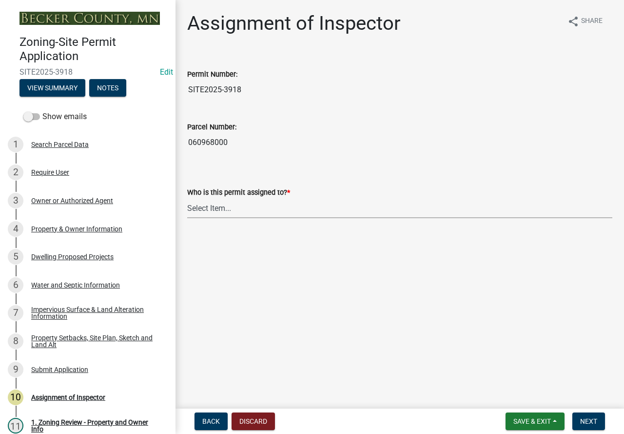
click at [248, 212] on select "Select Item... [PERSON_NAME] [PERSON_NAME] [PERSON_NAME] [PERSON_NAME] [PERSON_…" at bounding box center [399, 208] width 425 height 20
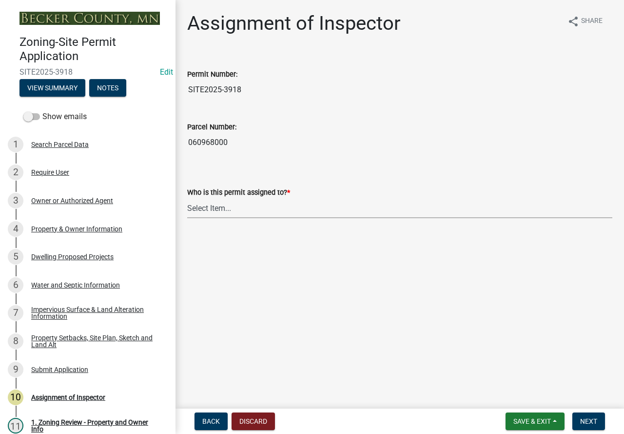
click at [248, 212] on select "Select Item... [PERSON_NAME] [PERSON_NAME] [PERSON_NAME] [PERSON_NAME] [PERSON_…" at bounding box center [399, 208] width 425 height 20
click at [311, 356] on main "Assignment of Inspector share Share Permit Number: SITE2025-3918 Parcel Number:…" at bounding box center [400, 202] width 449 height 404
click at [215, 208] on select "Select Item... [PERSON_NAME] [PERSON_NAME] [PERSON_NAME] [PERSON_NAME] [PERSON_…" at bounding box center [399, 208] width 425 height 20
click at [187, 198] on select "Select Item... [PERSON_NAME] [PERSON_NAME] [PERSON_NAME] [PERSON_NAME] [PERSON_…" at bounding box center [399, 208] width 425 height 20
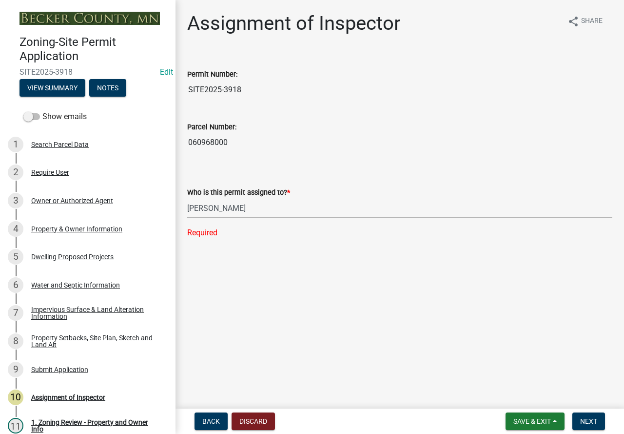
select select "c0b6e50c-983d-48c1-a910-e8bd43c13b77"
click at [583, 418] on span "Next" at bounding box center [588, 421] width 17 height 8
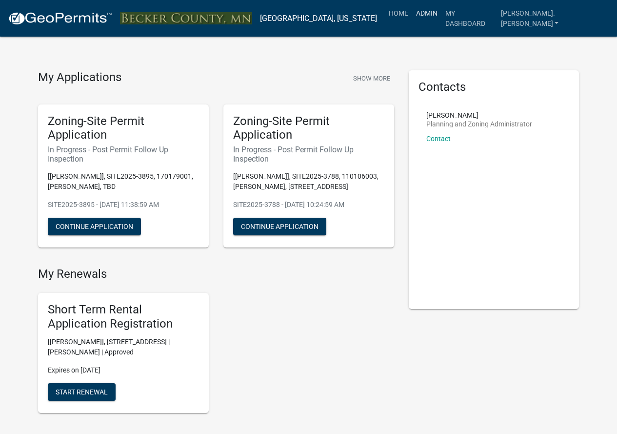
click at [441, 11] on link "Admin" at bounding box center [426, 13] width 29 height 19
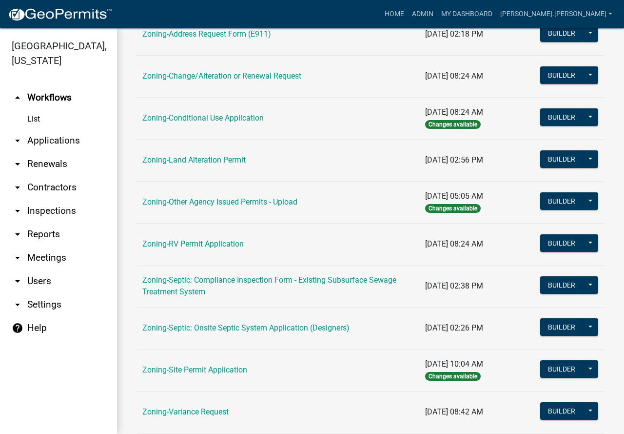
scroll to position [244, 0]
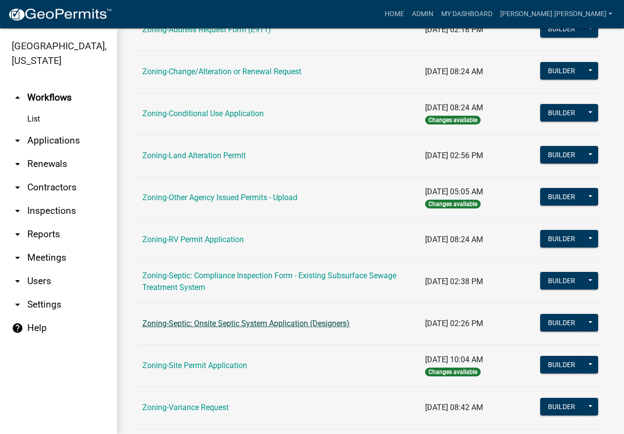
click at [232, 323] on link "Zoning-Septic: Onsite Septic System Application (Designers)" at bounding box center [245, 322] width 207 height 9
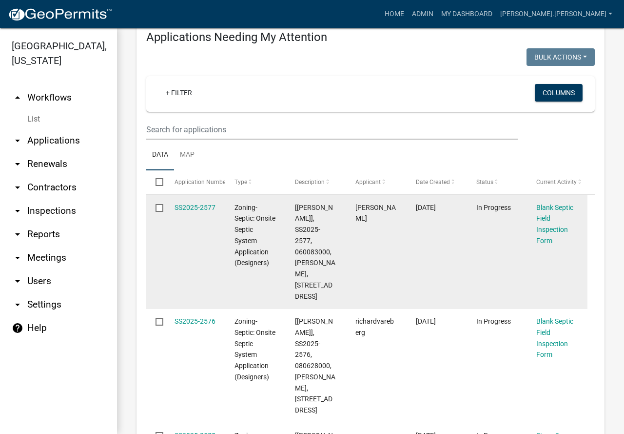
scroll to position [195, 0]
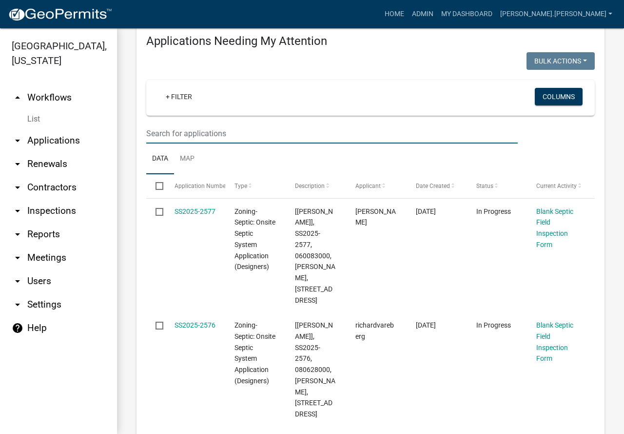
click at [193, 123] on input "text" at bounding box center [332, 133] width 372 height 20
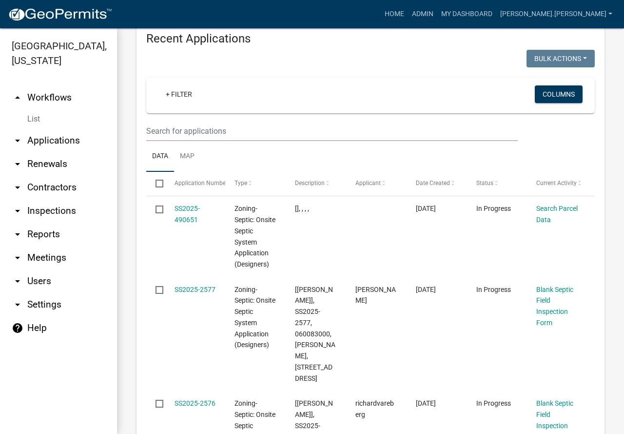
scroll to position [439, 0]
type input "FORSGREN"
click at [215, 120] on input "text" at bounding box center [332, 130] width 372 height 20
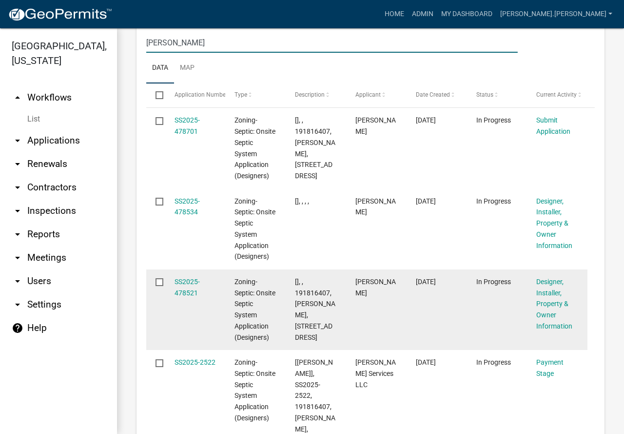
scroll to position [617, 0]
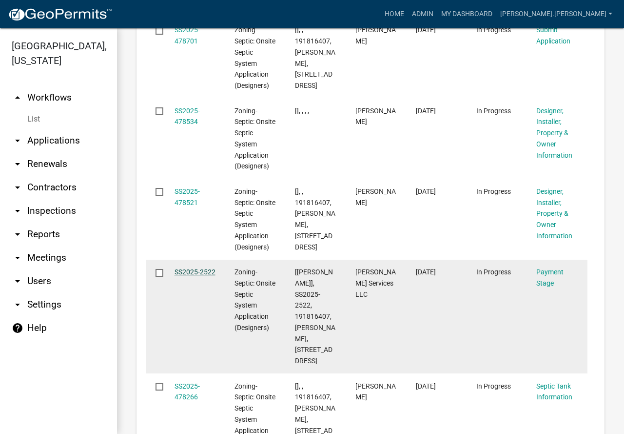
type input "FORSGREN"
click at [185, 268] on link "SS2025-2522" at bounding box center [195, 272] width 41 height 8
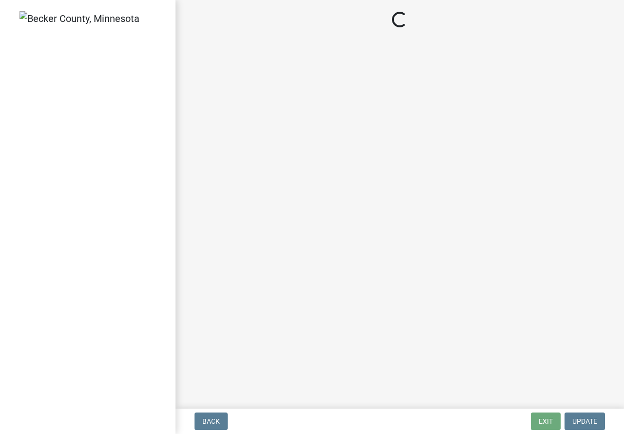
select select "3: 3"
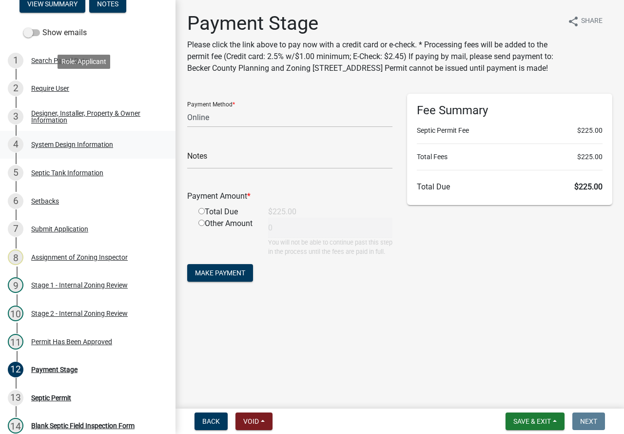
scroll to position [98, 0]
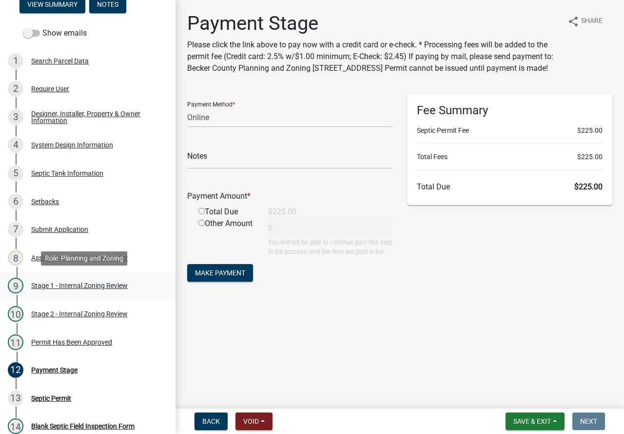
click at [95, 285] on div "Stage 1 - Internal Zoning Review" at bounding box center [79, 285] width 97 height 7
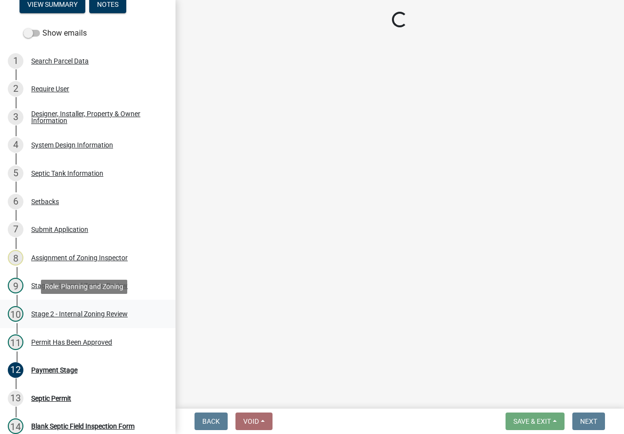
select select "49e49f1e-3b32-4342-8c2e-9cbd4919fe4d"
select select "ca07ae0a-7638-46ff-ada2-c67ca3524324"
select select "ec75a761-93b4-47c5-8535-fea253c32937"
select select "bcbb982e-a48c-4b4a-a83b-ed1363446a86"
select select "47a2a5dd-5977-4941-8e6f-09ff03cdfb75"
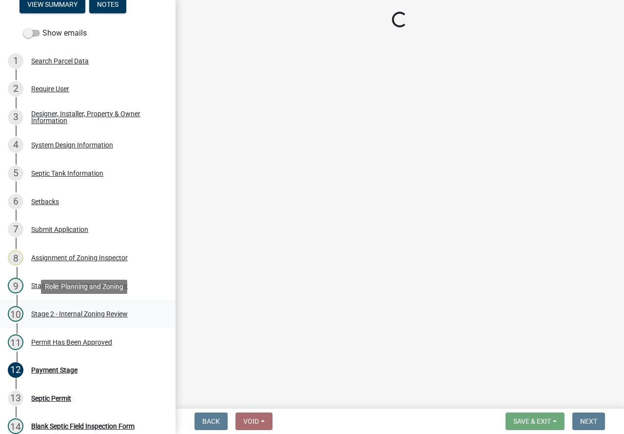
select select "bb79d4d7-231b-4b1d-b193-590fb78434b4"
select select "16f67b85-ee8d-44ae-bc4a-b6dc5f12ab64"
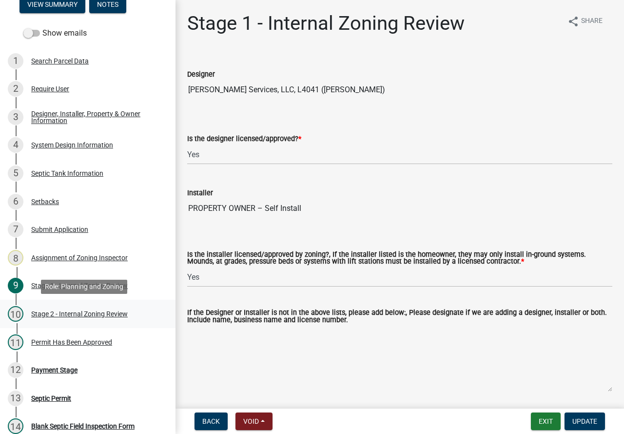
click at [100, 313] on div "Stage 2 - Internal Zoning Review" at bounding box center [79, 313] width 97 height 7
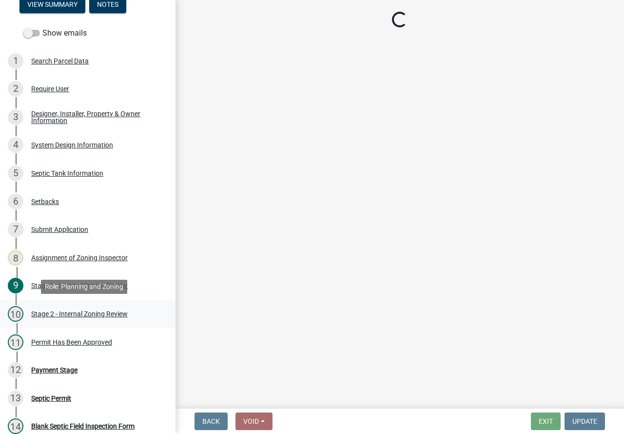
select select "6aff4bf5-f522-4fb2-96f1-02faf4b88fa3"
select select "1ad81be4-5d59-46bf-8b7b-d7c0f20ad891"
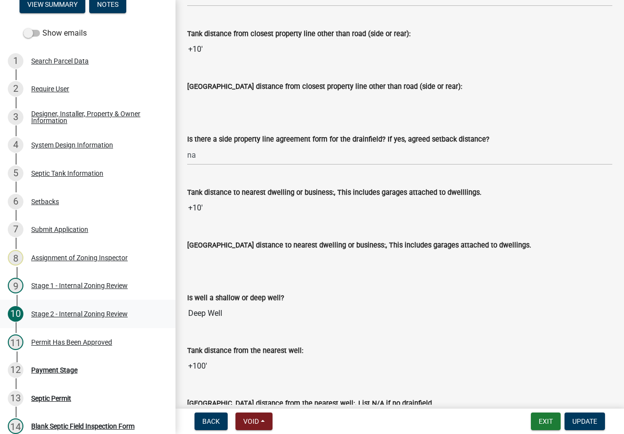
scroll to position [1024, 0]
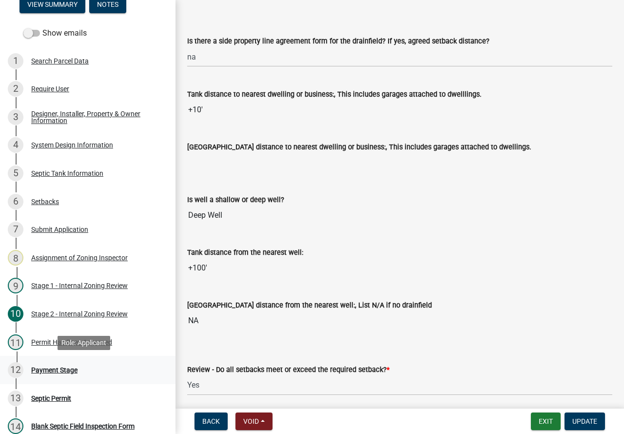
click at [73, 364] on div "12 Payment Stage" at bounding box center [84, 370] width 152 height 16
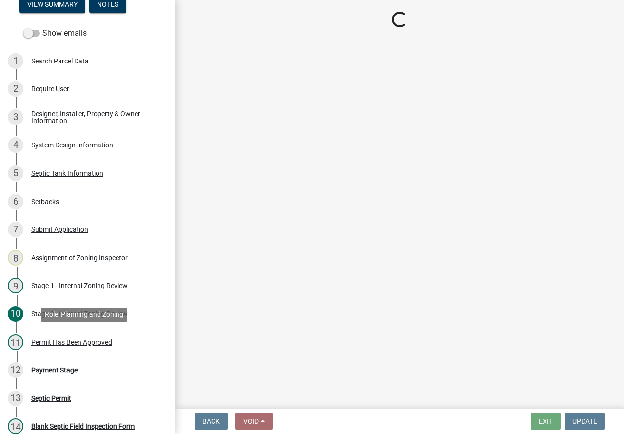
select select "3: 3"
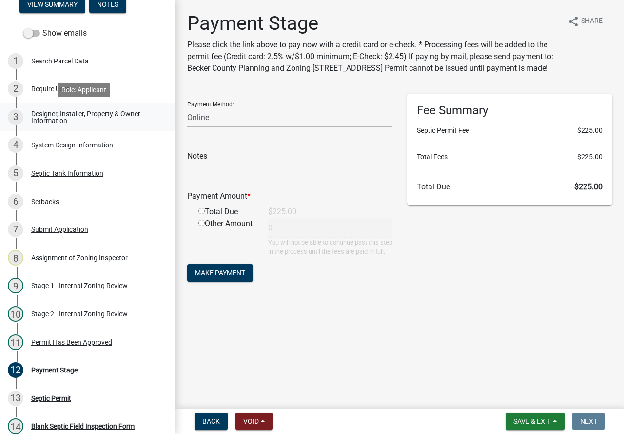
click at [94, 113] on div "Designer, Installer, Property & Owner Information" at bounding box center [95, 117] width 129 height 14
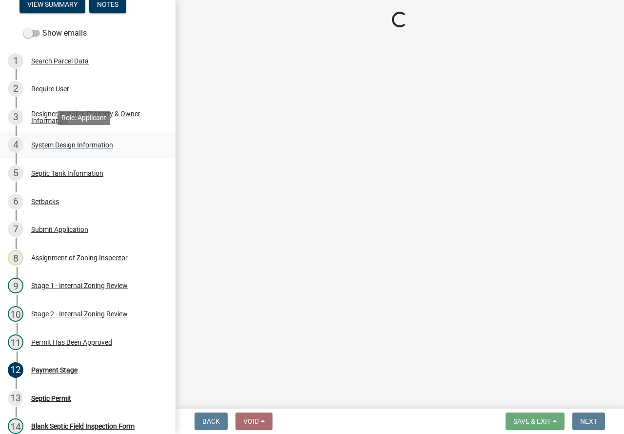
select select "60138064-8806-4d9b-bedf-9669809b6879"
select select "1c9ff1f6-7549-467f-8fe1-bc544d096328"
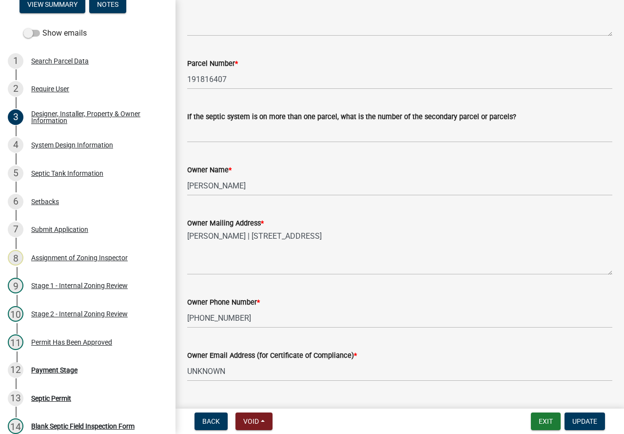
scroll to position [341, 0]
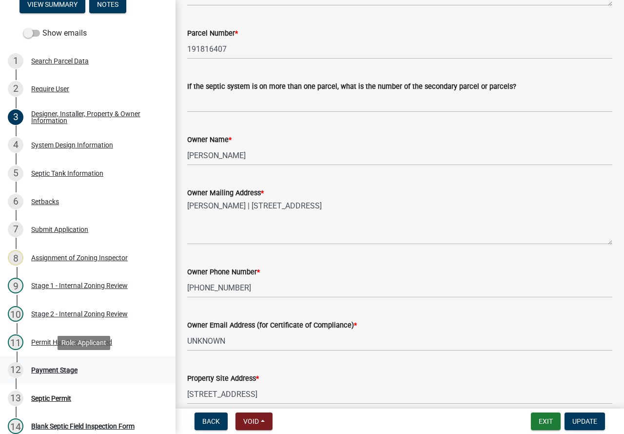
click at [52, 363] on div "12 Payment Stage" at bounding box center [84, 370] width 152 height 16
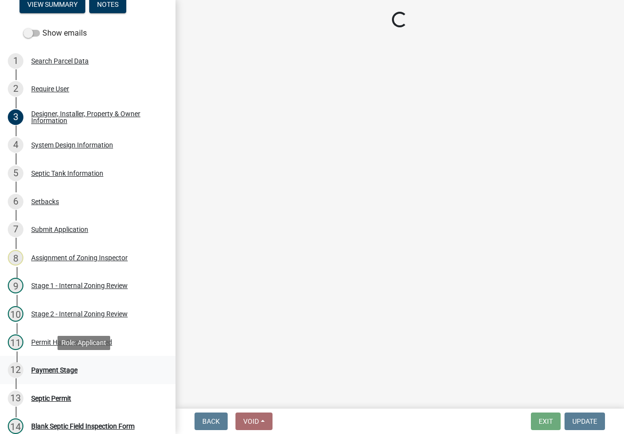
scroll to position [0, 0]
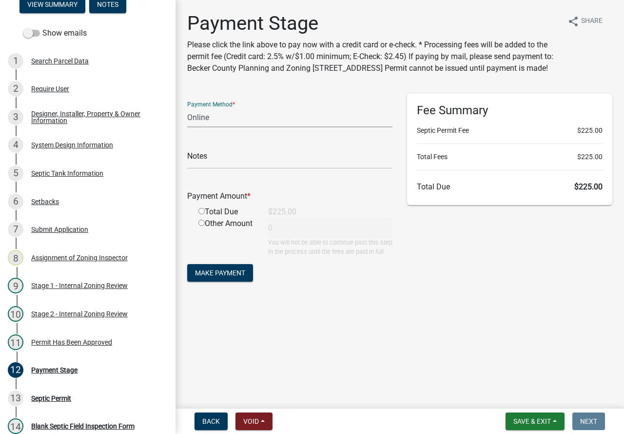
click at [247, 127] on select "Credit Card POS Check Cash Online" at bounding box center [289, 117] width 205 height 20
select select "1: 0"
click at [187, 119] on select "Credit Card POS Check Cash Online" at bounding box center [289, 117] width 205 height 20
click at [241, 169] on input "text" at bounding box center [289, 159] width 205 height 20
type input "3879"
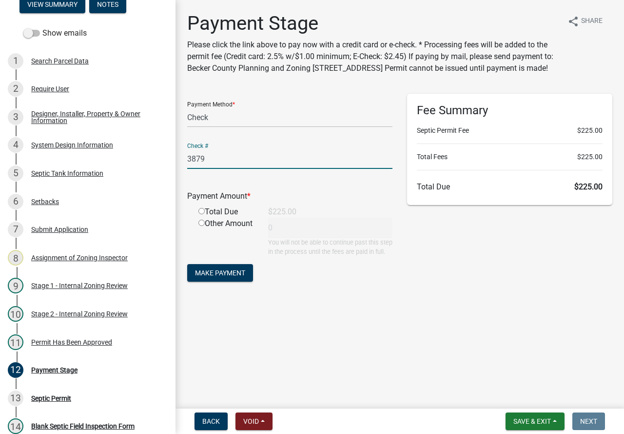
click at [200, 214] on input "radio" at bounding box center [201, 211] width 6 height 6
radio input "true"
type input "225"
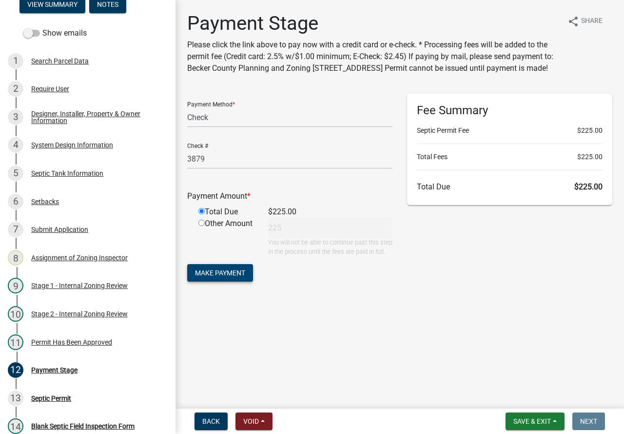
click at [234, 277] on span "Make Payment" at bounding box center [220, 273] width 50 height 8
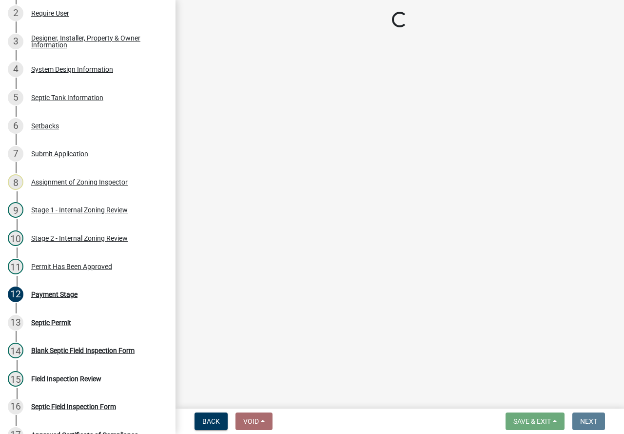
scroll to position [191, 0]
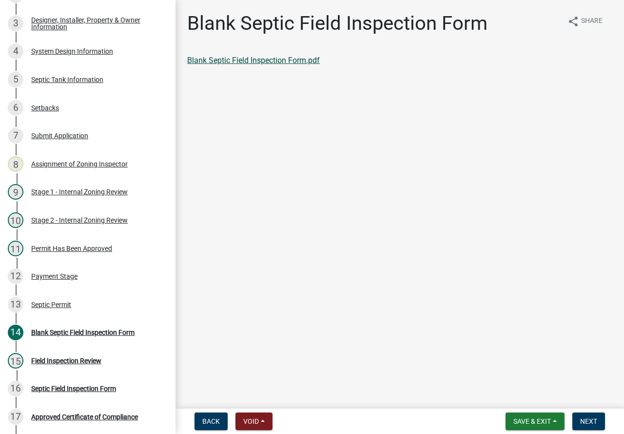
click at [277, 63] on link "Blank Septic Field Inspection Form.pdf" at bounding box center [253, 60] width 133 height 9
click at [67, 294] on link "13 Septic Permit" at bounding box center [88, 304] width 176 height 28
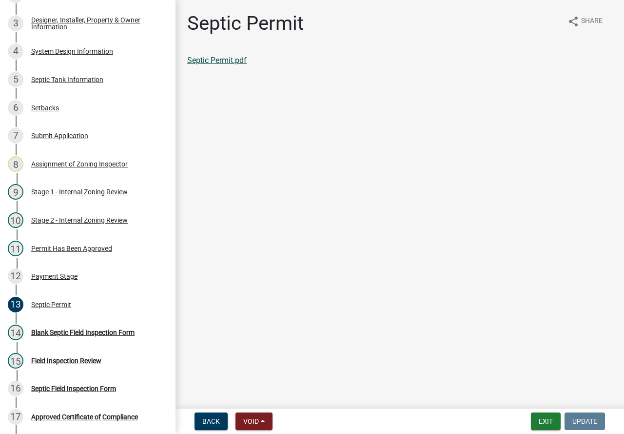
click at [216, 62] on link "Septic Permit.pdf" at bounding box center [216, 60] width 59 height 9
